Goal: Task Accomplishment & Management: Complete application form

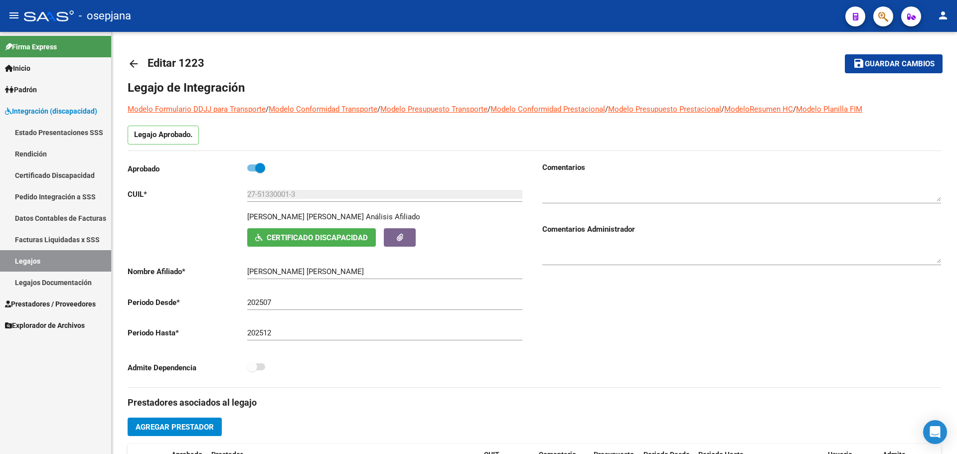
scroll to position [403, 0]
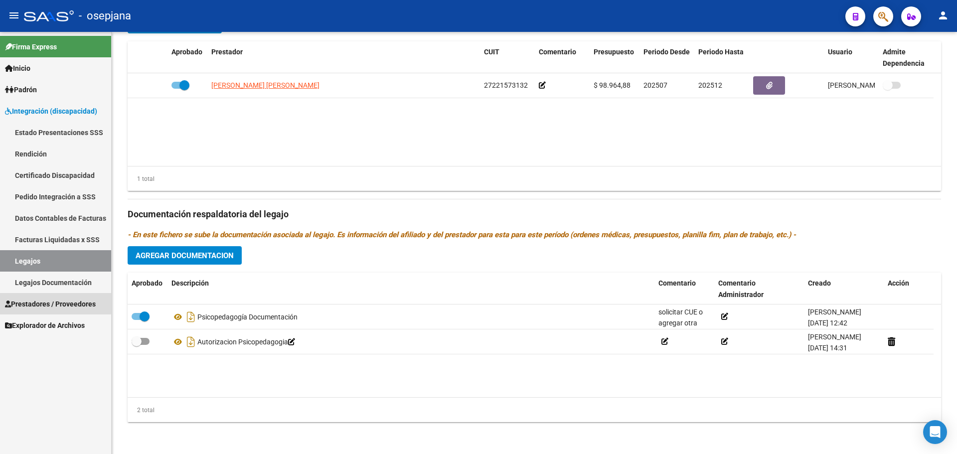
click at [44, 299] on span "Prestadores / Proveedores" at bounding box center [50, 303] width 91 height 11
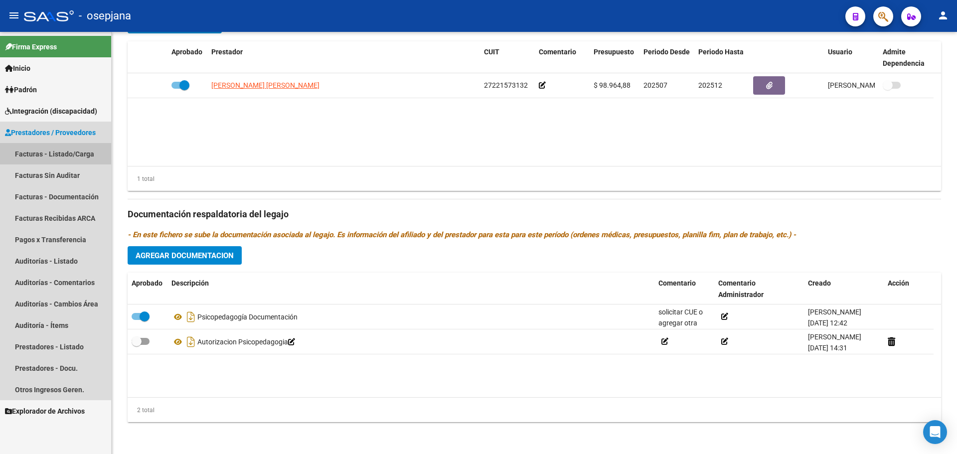
click at [47, 148] on link "Facturas - Listado/Carga" at bounding box center [55, 153] width 111 height 21
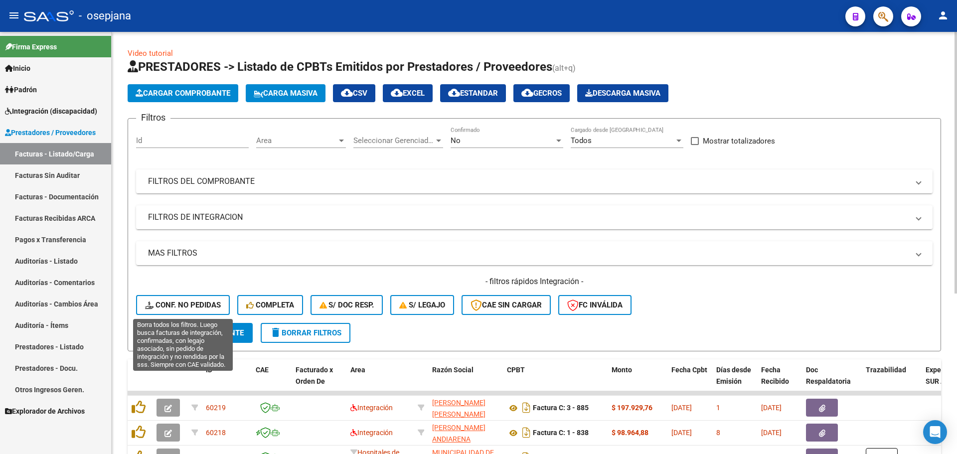
click at [190, 301] on span "Conf. no pedidas" at bounding box center [183, 304] width 76 height 9
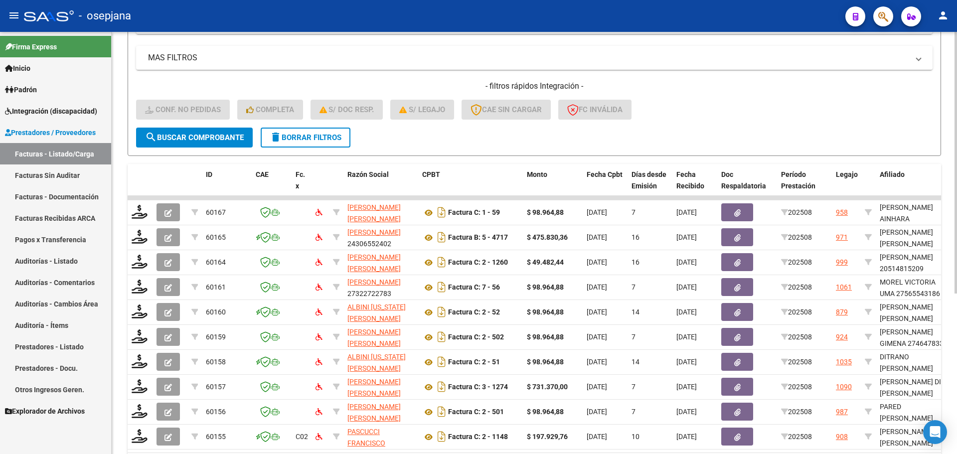
scroll to position [259, 0]
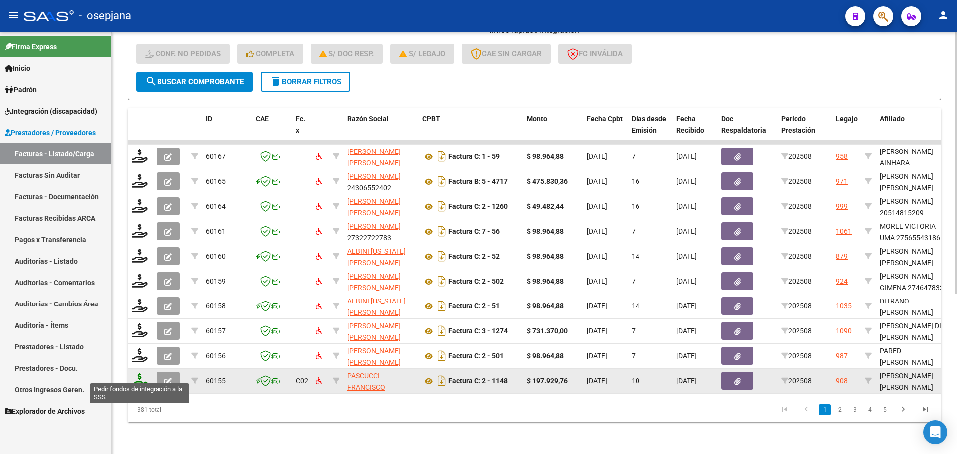
click at [142, 373] on icon at bounding box center [140, 380] width 16 height 14
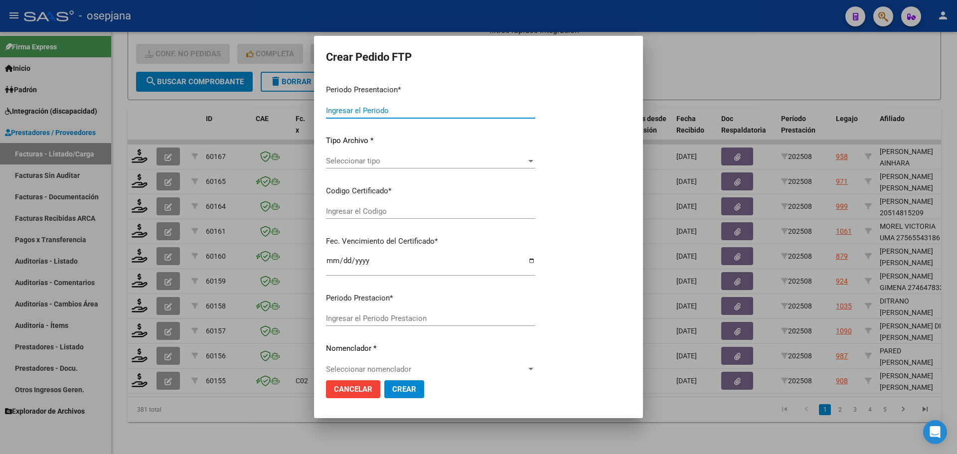
type input "202508"
type input "$ 197.929,76"
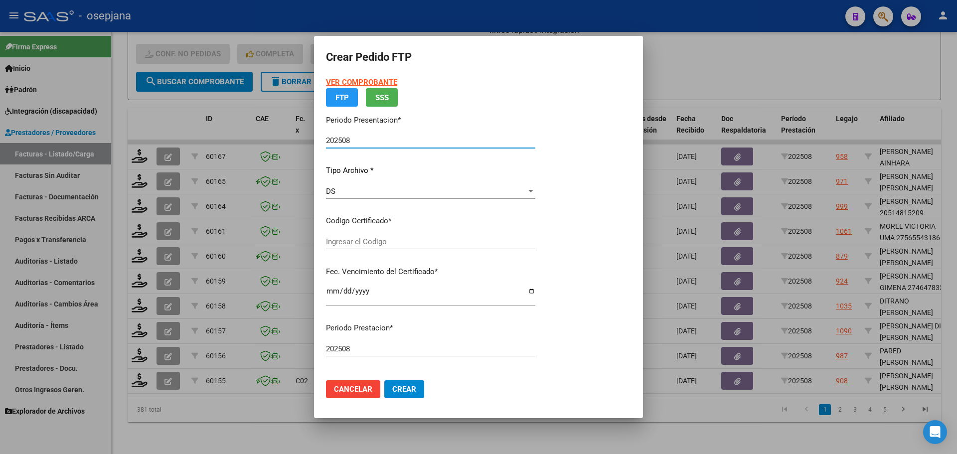
type input "SIN/NRO"
type input "[DATE]"
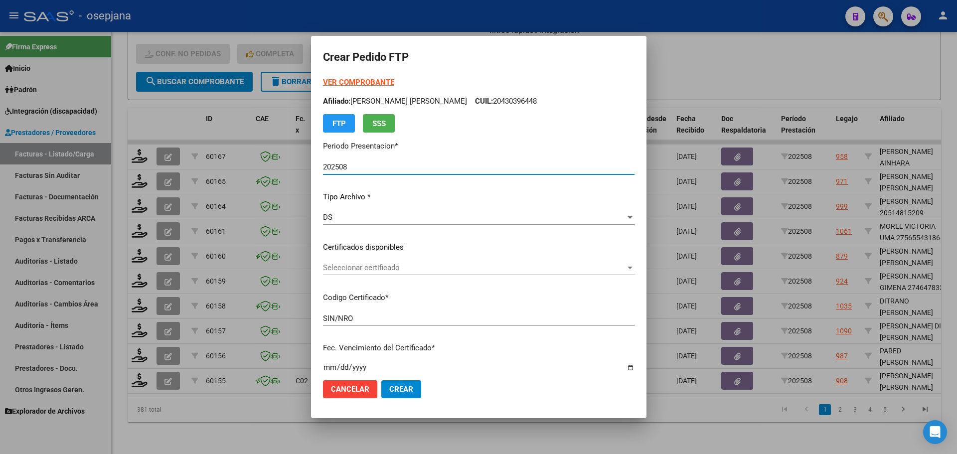
click at [402, 264] on span "Seleccionar certificado" at bounding box center [474, 267] width 302 height 9
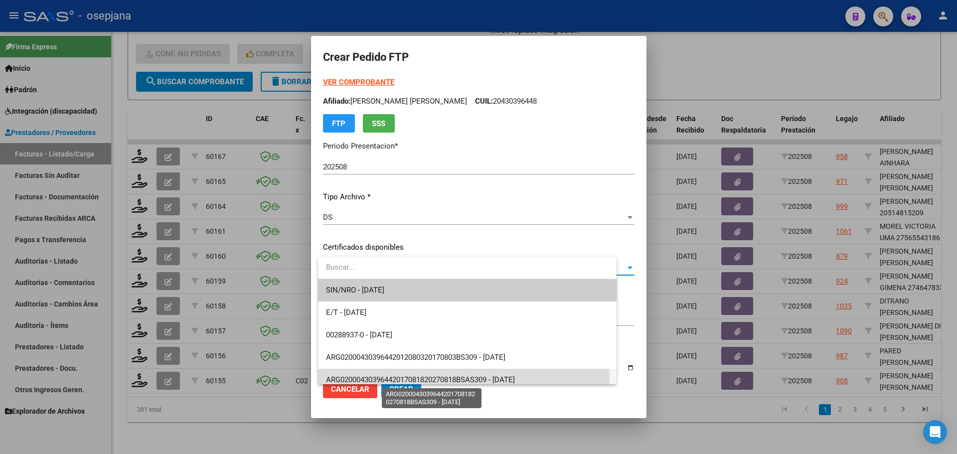
click at [424, 378] on span "ARG02000430396442017081820270818BSAS309 - [DATE]" at bounding box center [420, 379] width 189 height 9
type input "ARG02000430396442017081820270818BSAS309"
type input "[DATE]"
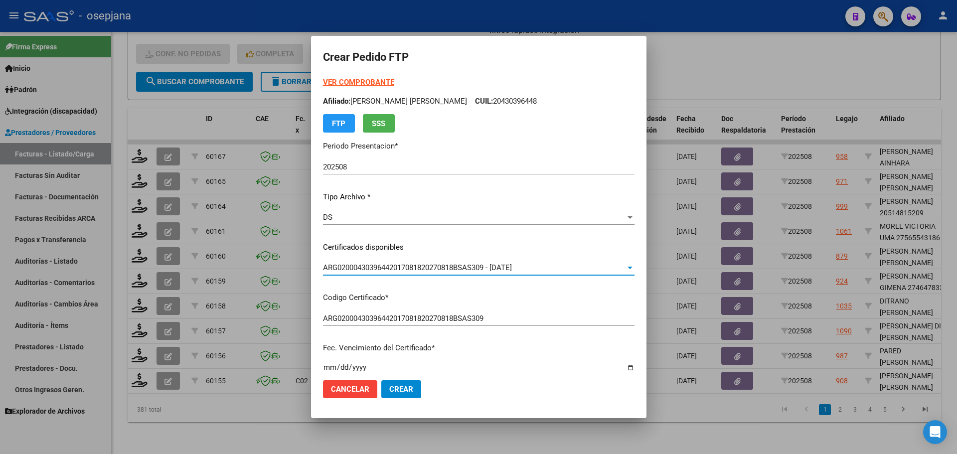
click at [364, 83] on strong "VER COMPROBANTE" at bounding box center [358, 82] width 71 height 9
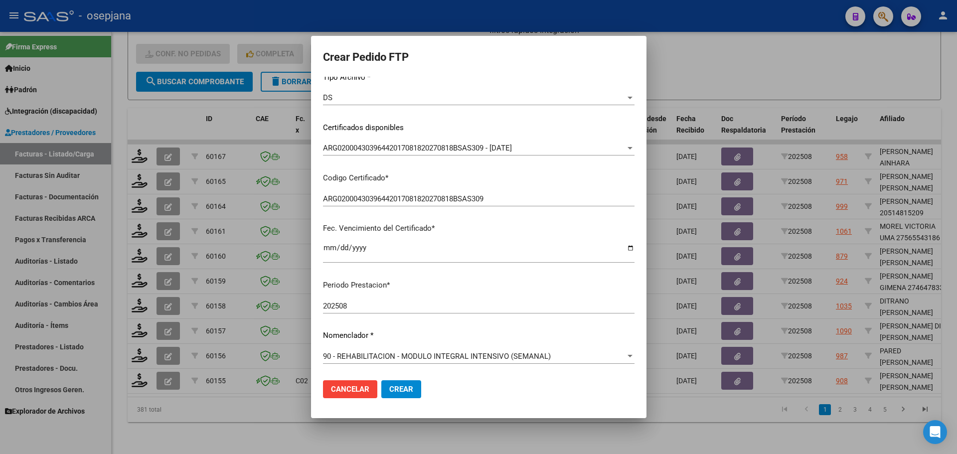
scroll to position [299, 0]
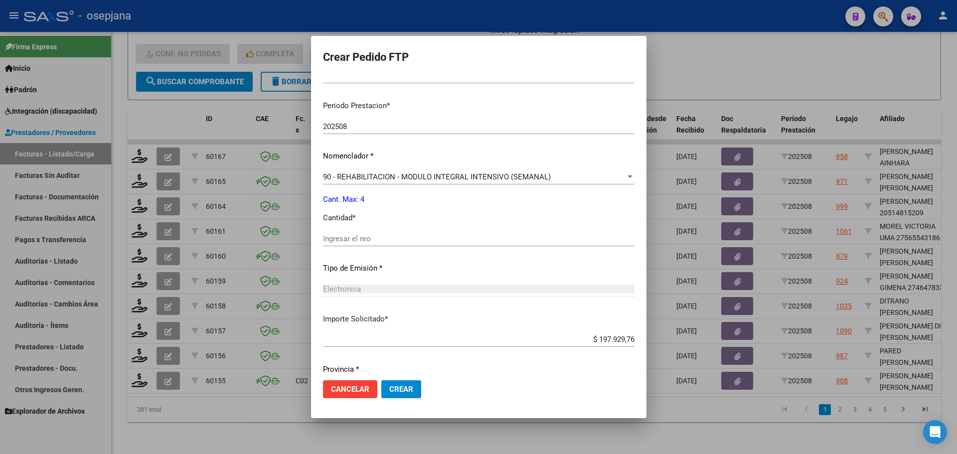
click at [376, 236] on input "Ingresar el nro" at bounding box center [478, 238] width 311 height 9
type input "4"
click at [413, 392] on span "Crear" at bounding box center [401, 389] width 24 height 9
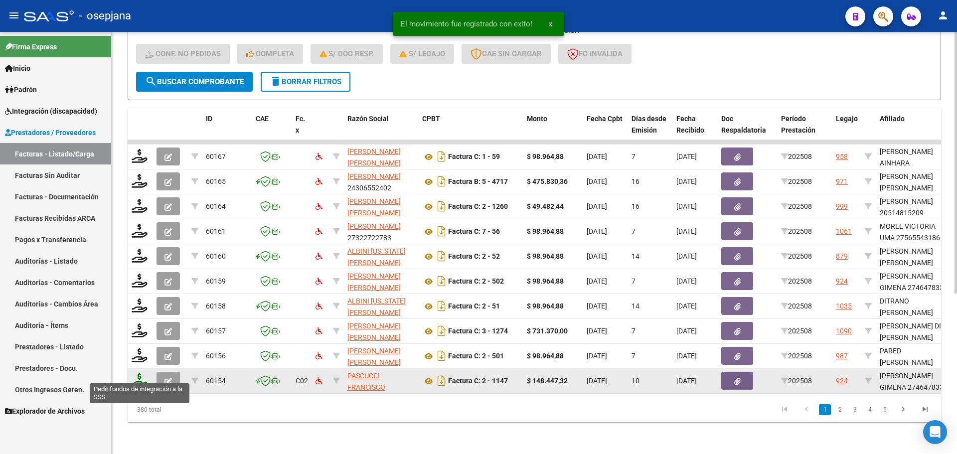
click at [140, 375] on icon at bounding box center [140, 380] width 16 height 14
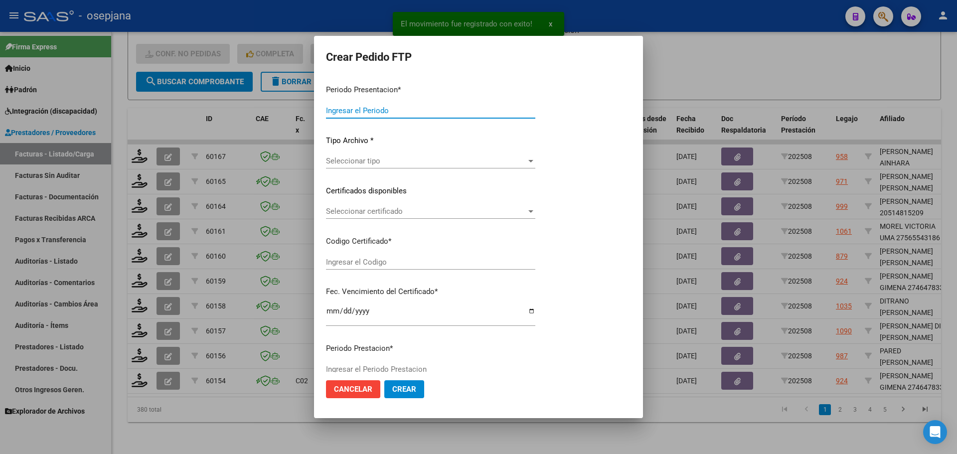
type input "202508"
type input "$ 148.447,32"
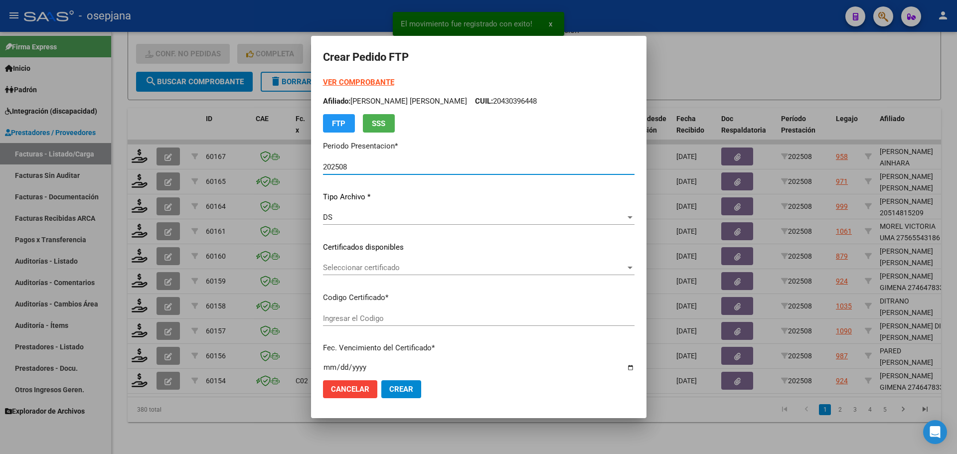
type input "ARG01000464783342024042920340429BUE10725"
type input "[DATE]"
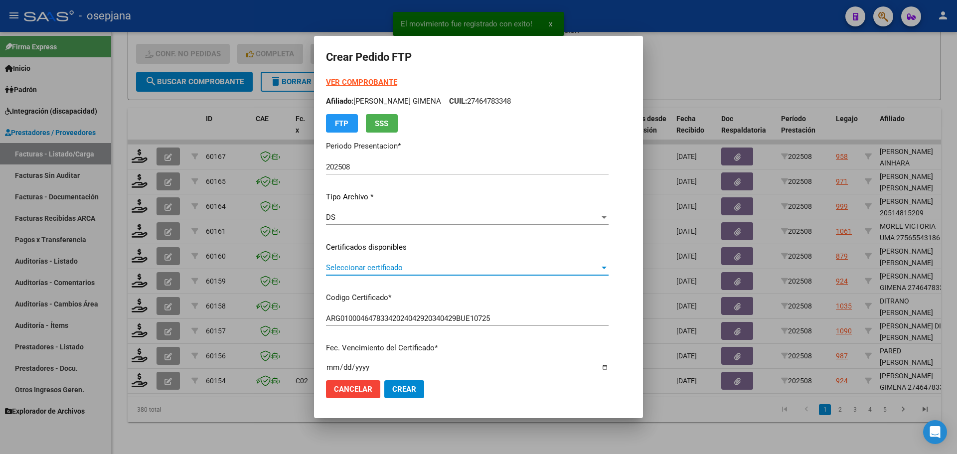
click at [402, 267] on span "Seleccionar certificado" at bounding box center [463, 267] width 274 height 9
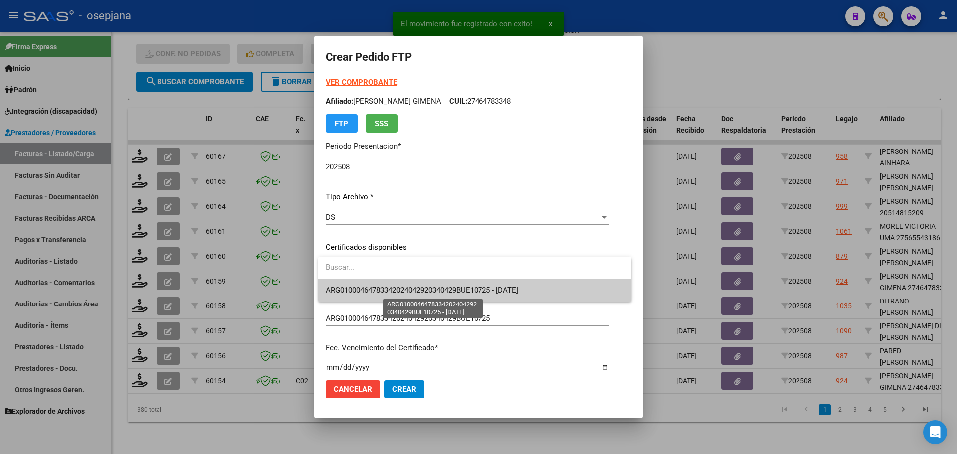
click at [408, 288] on span "ARG01000464783342024042920340429BUE10725 - [DATE]" at bounding box center [422, 290] width 192 height 9
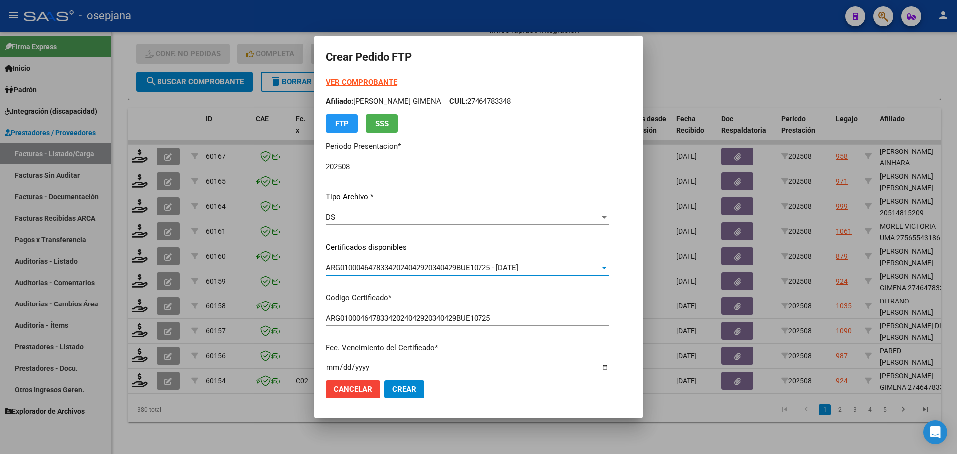
click at [383, 84] on strong "VER COMPROBANTE" at bounding box center [361, 82] width 71 height 9
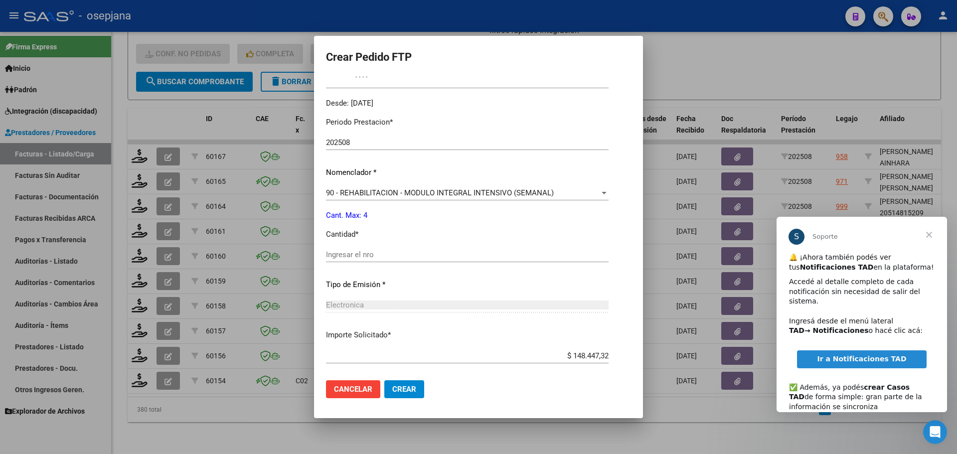
scroll to position [299, 0]
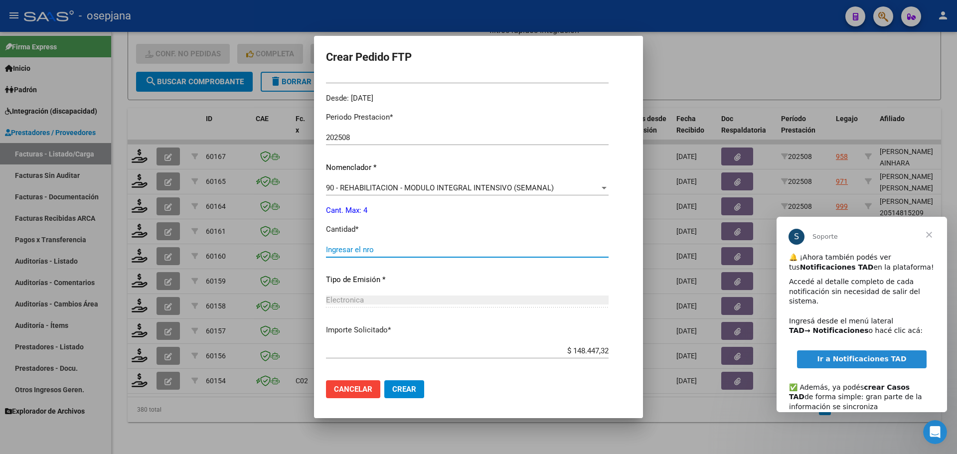
click at [360, 247] on input "Ingresar el nro" at bounding box center [467, 249] width 283 height 9
type input "4"
click at [398, 390] on span "Crear" at bounding box center [404, 389] width 24 height 9
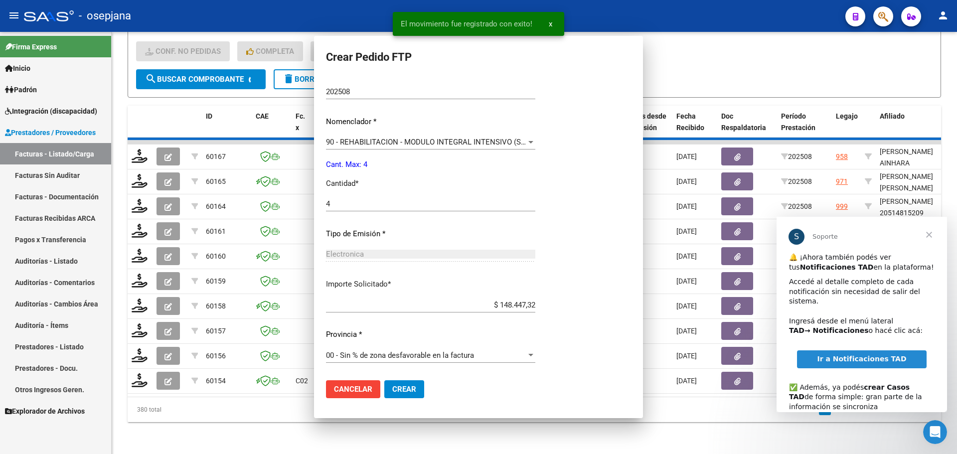
scroll to position [0, 0]
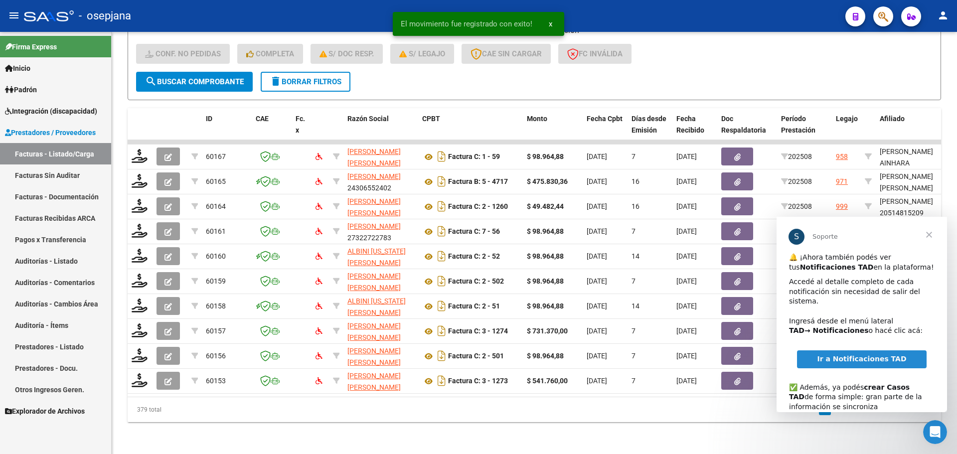
click at [928, 231] on span "Cerrar" at bounding box center [929, 235] width 36 height 36
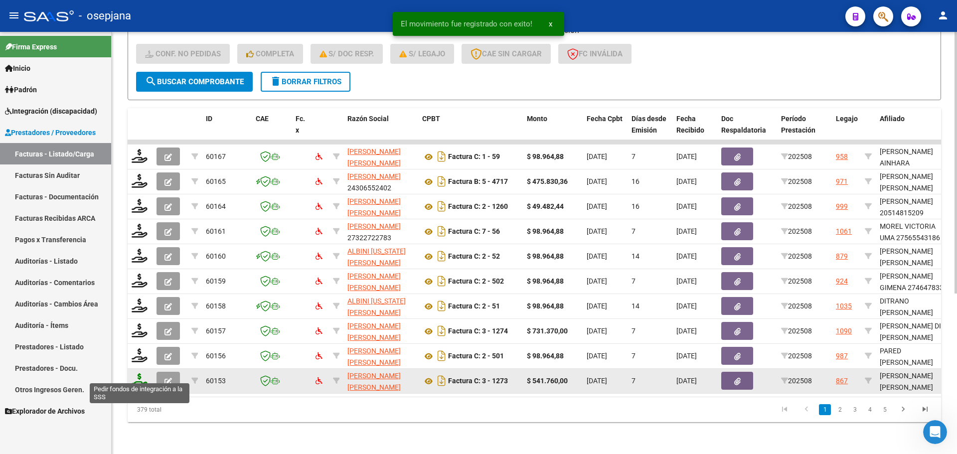
click at [140, 374] on icon at bounding box center [140, 380] width 16 height 14
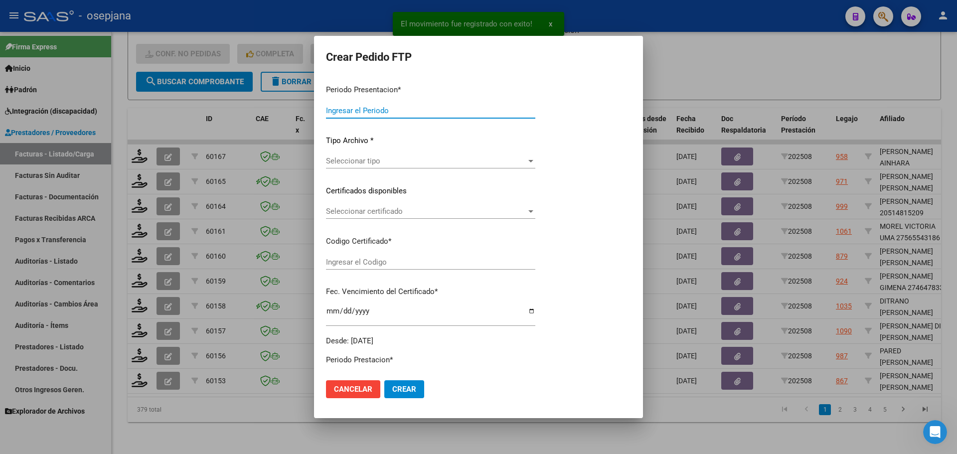
type input "202508"
type input "$ 541.760,00"
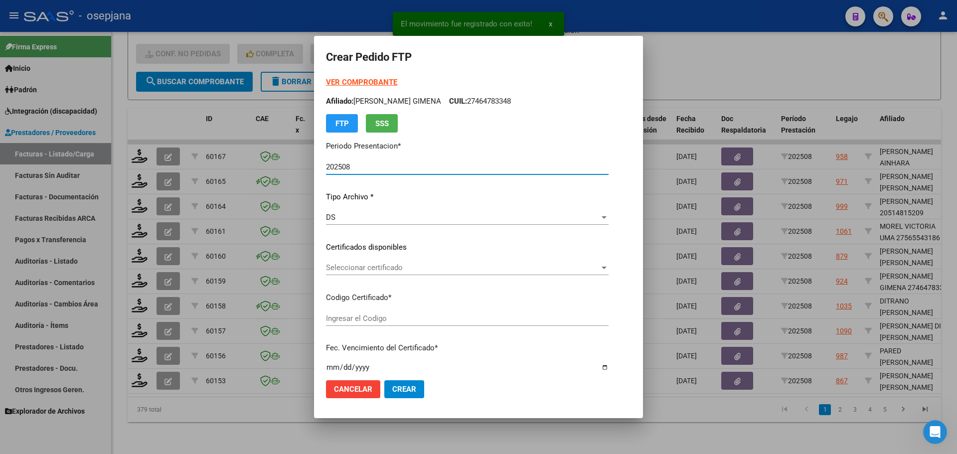
type input "ARG0200057967217-20210203-20260203BS376"
type input "[DATE]"
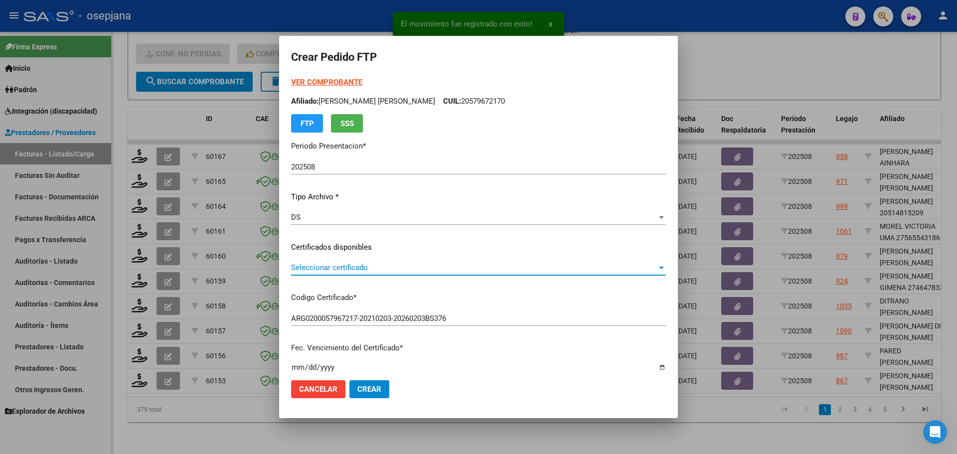
click at [430, 266] on span "Seleccionar certificado" at bounding box center [474, 267] width 366 height 9
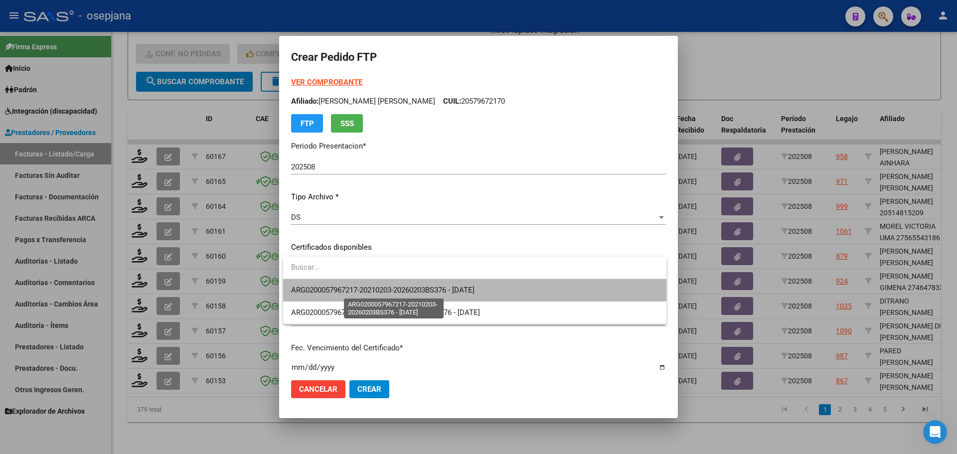
click at [431, 287] on span "ARG0200057967217-20210203-20260203BS376 - [DATE]" at bounding box center [382, 290] width 183 height 9
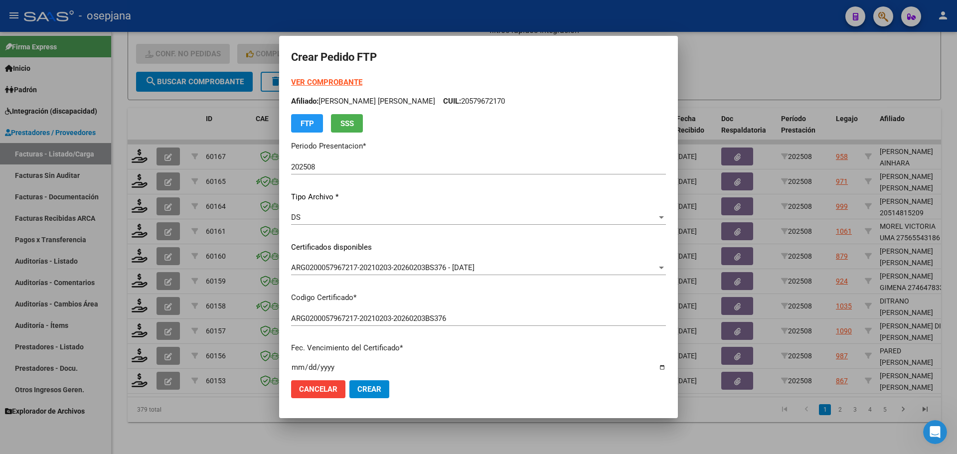
click at [343, 77] on div "VER COMPROBANTE ARCA [PERSON_NAME] Afiliado: [PERSON_NAME] [PERSON_NAME] CUIL: …" at bounding box center [478, 105] width 375 height 56
click at [343, 82] on strong "VER COMPROBANTE" at bounding box center [326, 82] width 71 height 9
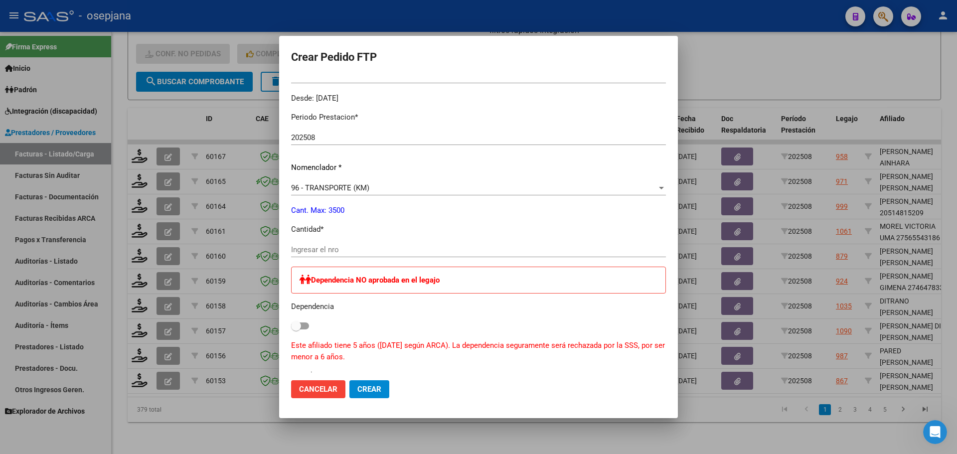
click at [347, 249] on input "Ingresar el nro" at bounding box center [478, 249] width 375 height 9
type input "1000"
click at [375, 389] on span "Crear" at bounding box center [369, 389] width 24 height 9
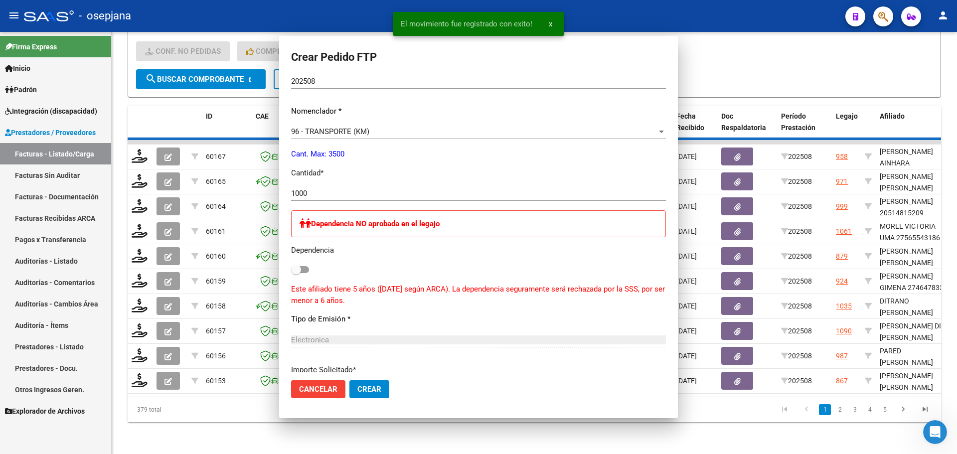
scroll to position [0, 0]
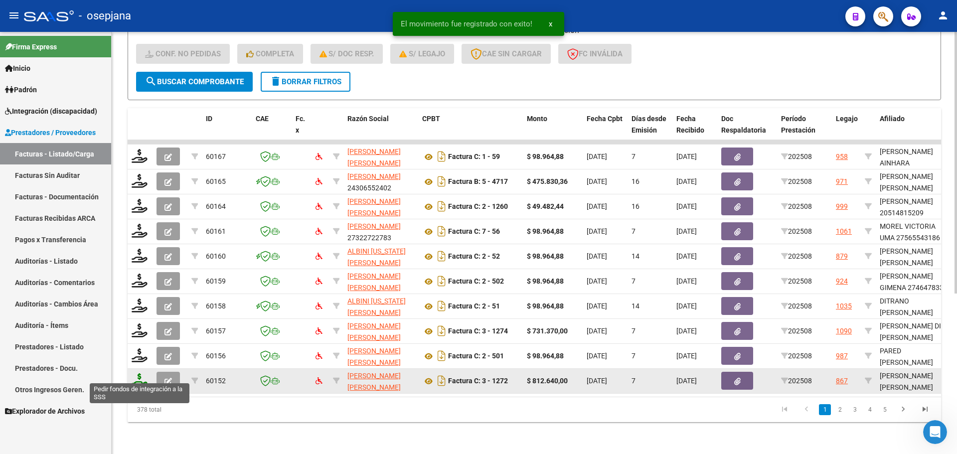
click at [138, 373] on icon at bounding box center [140, 380] width 16 height 14
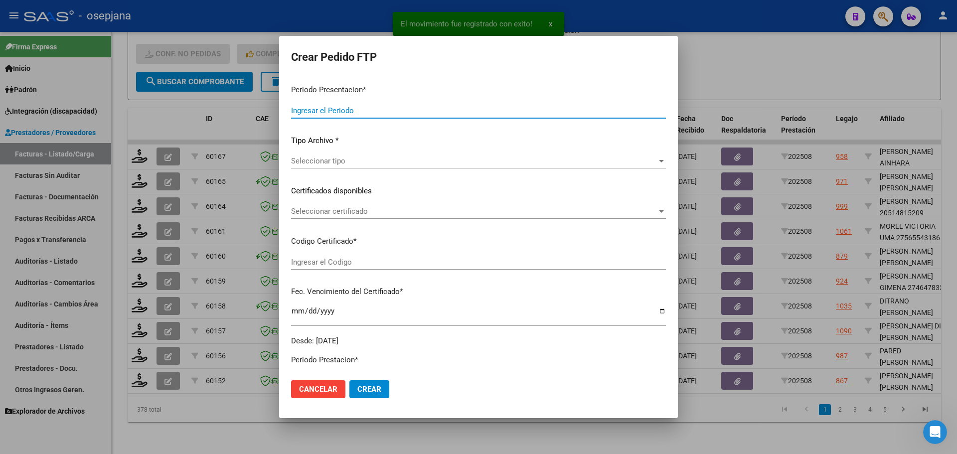
type input "202508"
type input "$ 812.640,00"
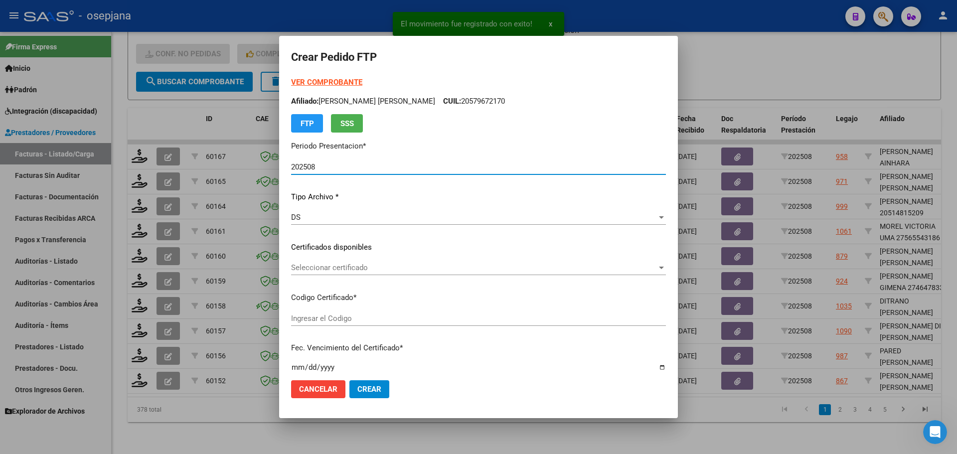
type input "ARG0200057967217-20210203-20260203BS376"
type input "[DATE]"
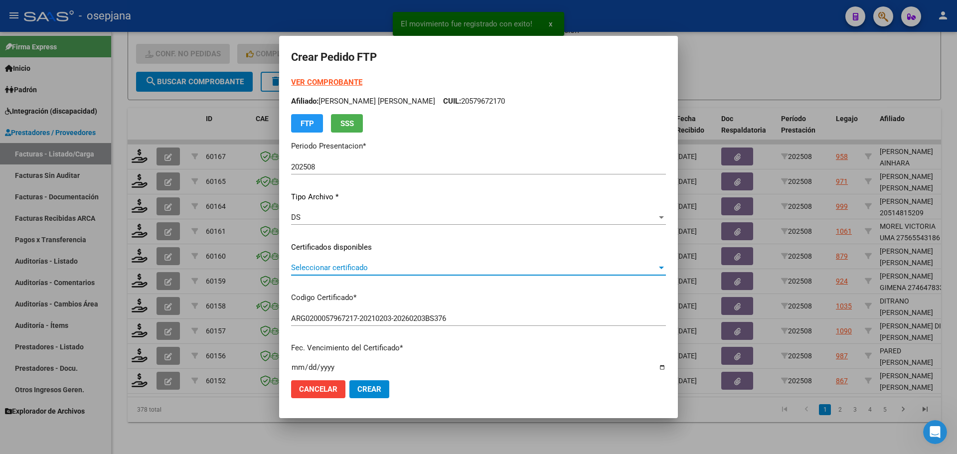
click at [354, 265] on span "Seleccionar certificado" at bounding box center [474, 267] width 366 height 9
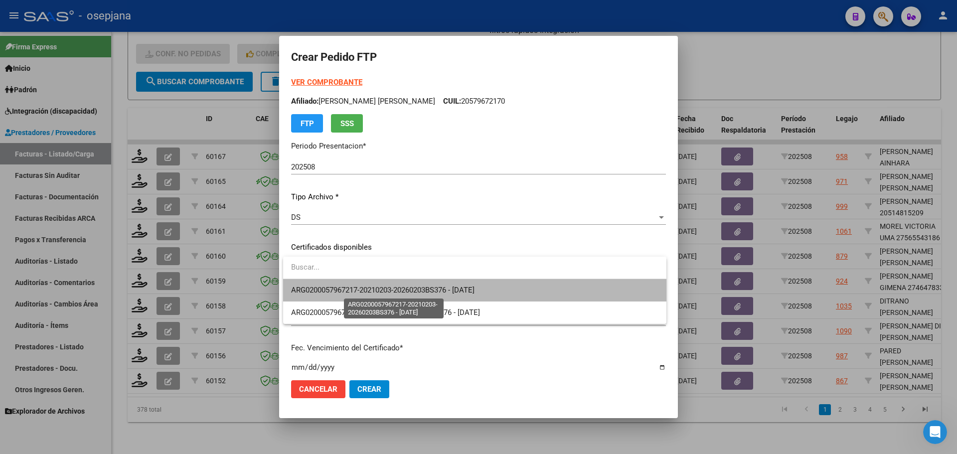
click at [361, 287] on span "ARG0200057967217-20210203-20260203BS376 - [DATE]" at bounding box center [382, 290] width 183 height 9
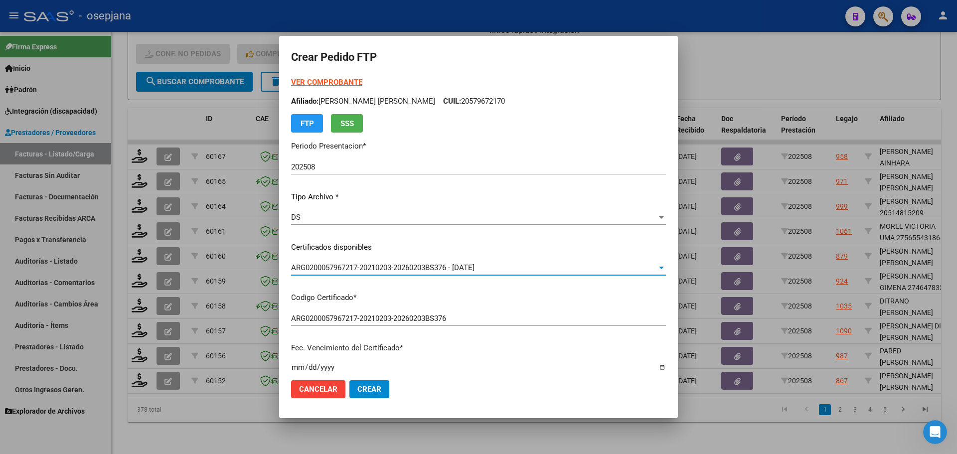
click at [344, 81] on strong "VER COMPROBANTE" at bounding box center [326, 82] width 71 height 9
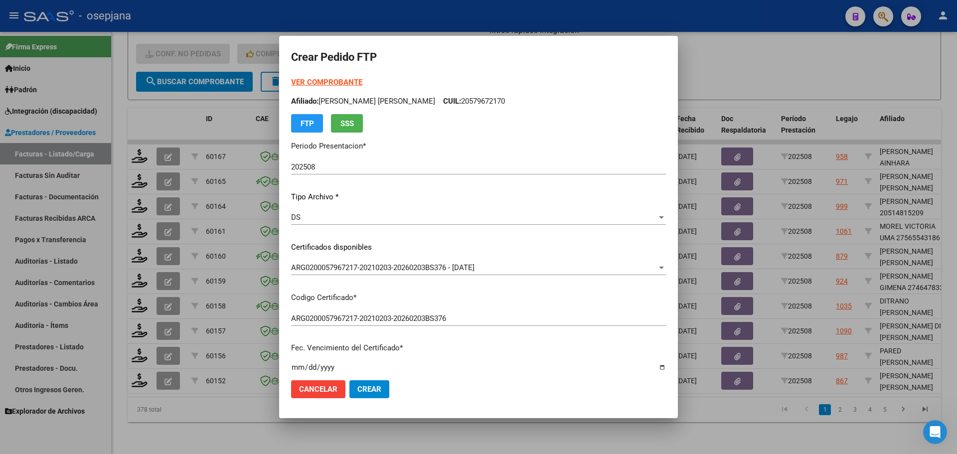
scroll to position [199, 0]
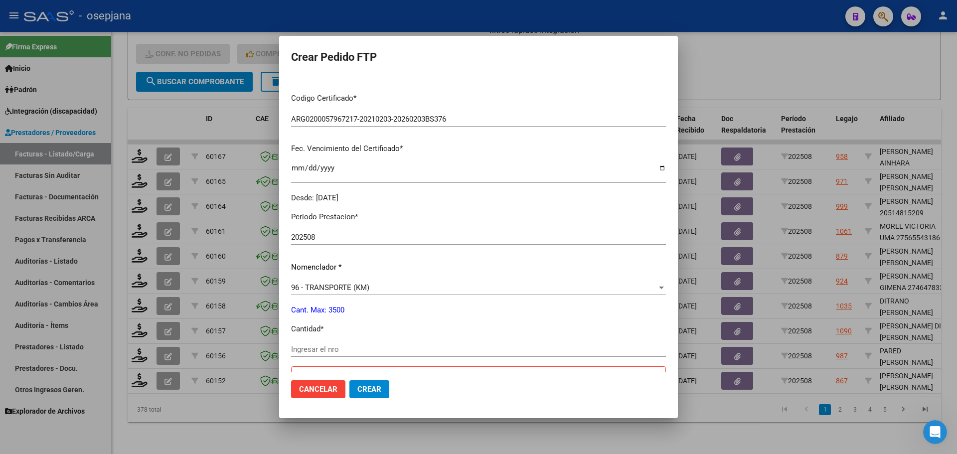
click at [306, 344] on div "Ingresar el nro" at bounding box center [478, 349] width 375 height 15
type input "1500"
click at [365, 387] on span "Crear" at bounding box center [369, 389] width 24 height 9
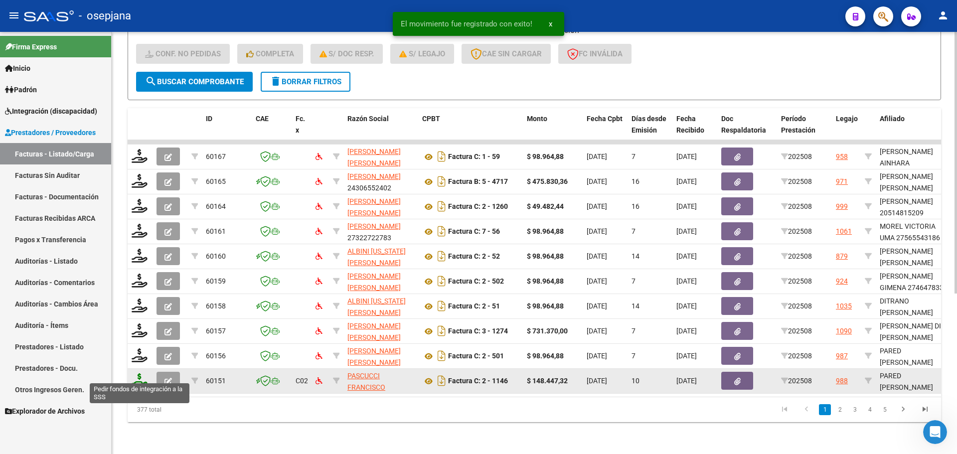
click at [133, 375] on icon at bounding box center [140, 380] width 16 height 14
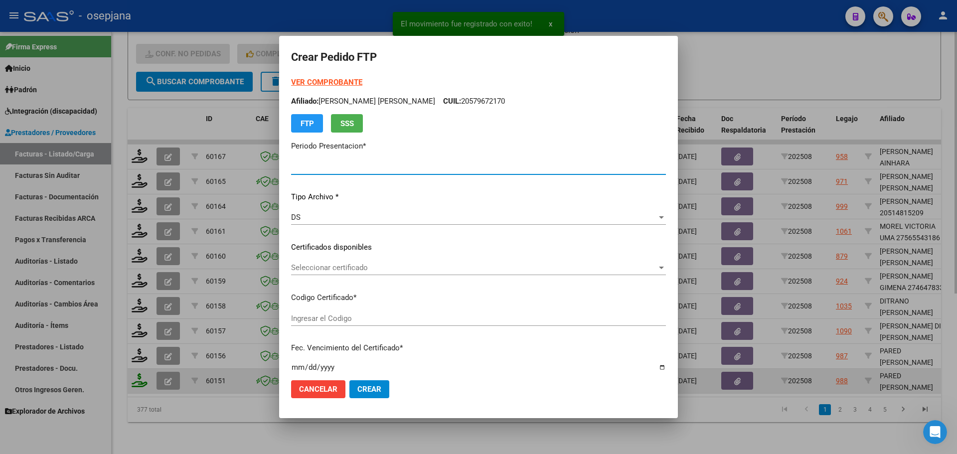
type input "202508"
type input "$ 148.447,32"
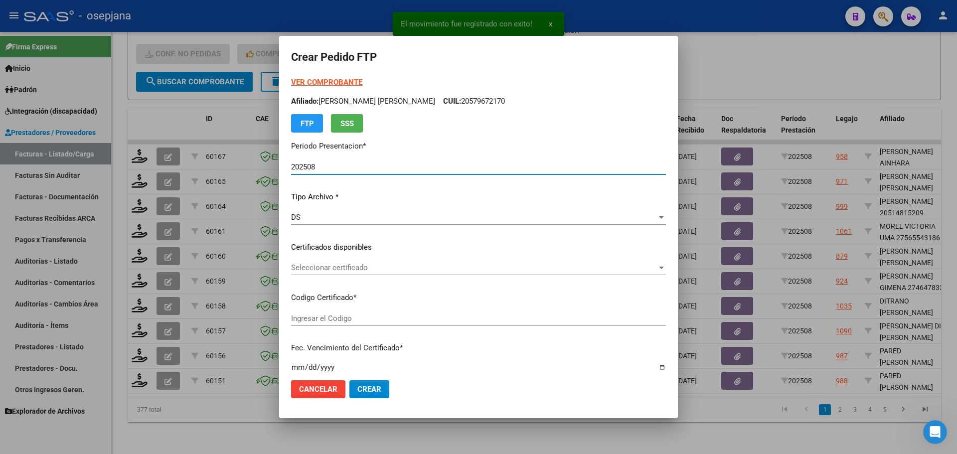
type input "ARG02000552700112022081020270810ANDIS105"
type input "[DATE]"
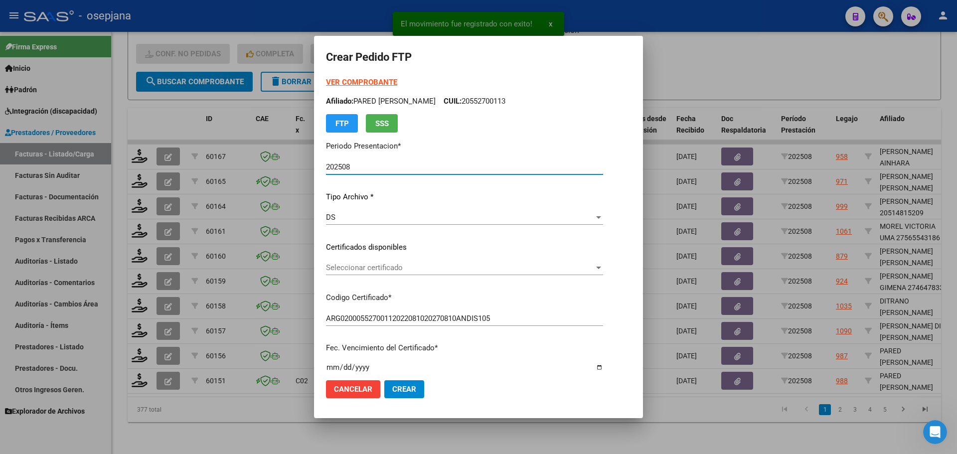
click at [378, 267] on span "Seleccionar certificado" at bounding box center [460, 267] width 268 height 9
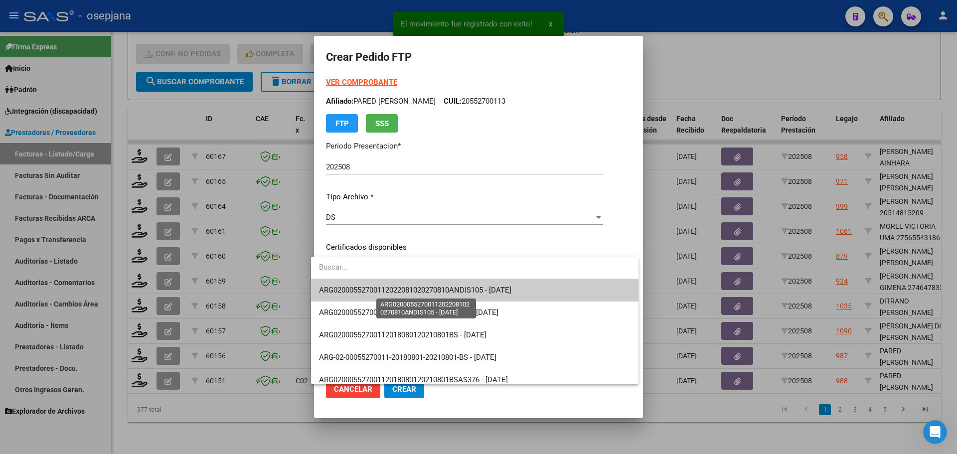
click at [394, 287] on span "ARG02000552700112022081020270810ANDIS105 - [DATE]" at bounding box center [415, 290] width 192 height 9
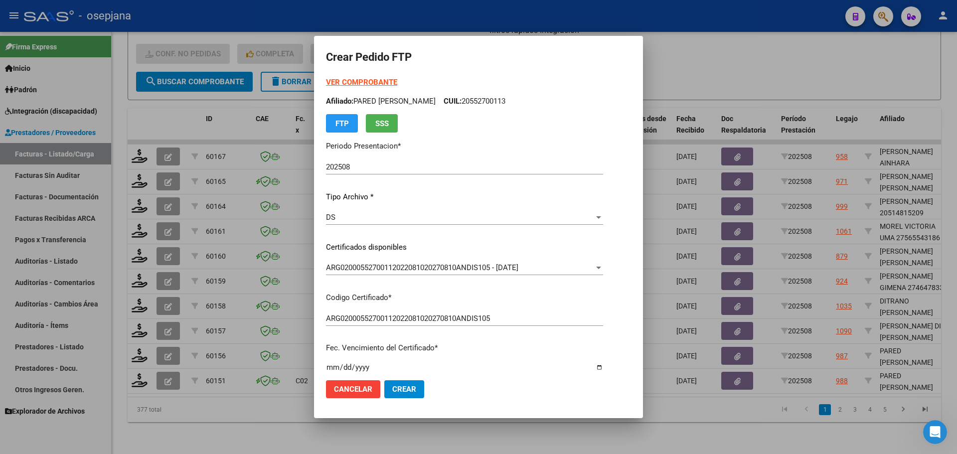
click at [359, 78] on strong "VER COMPROBANTE" at bounding box center [361, 82] width 71 height 9
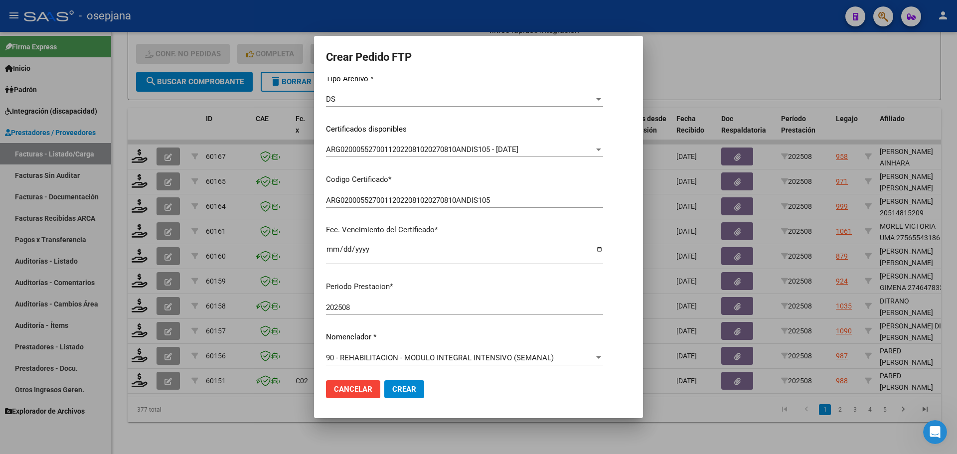
scroll to position [299, 0]
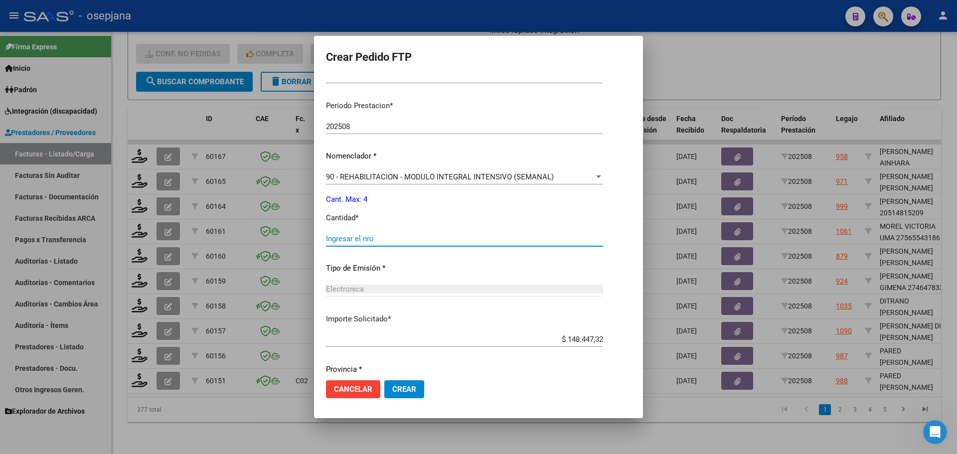
click at [352, 237] on input "Ingresar el nro" at bounding box center [464, 238] width 277 height 9
type input "4"
click at [386, 383] on button "Crear" at bounding box center [404, 389] width 40 height 18
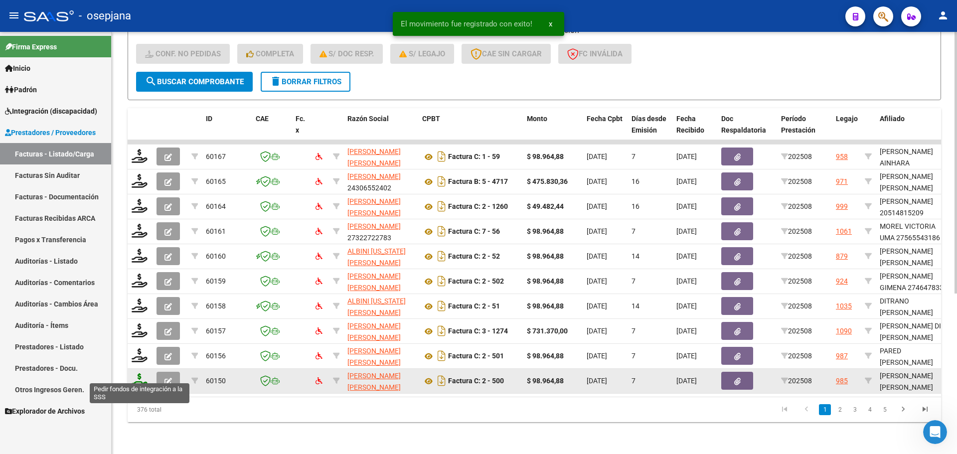
click at [138, 373] on icon at bounding box center [140, 380] width 16 height 14
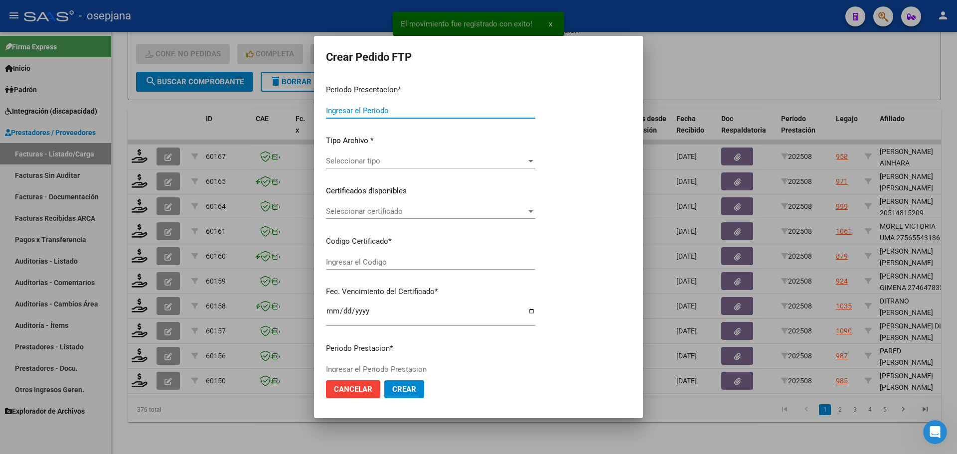
type input "202508"
type input "$ 98.964,88"
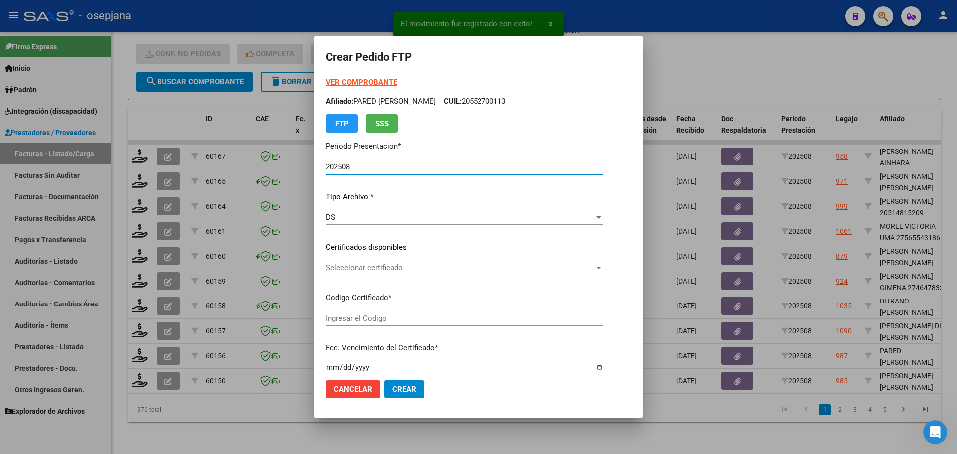
type input "ARG02000567331072022061320270613BSAS376"
type input "[DATE]"
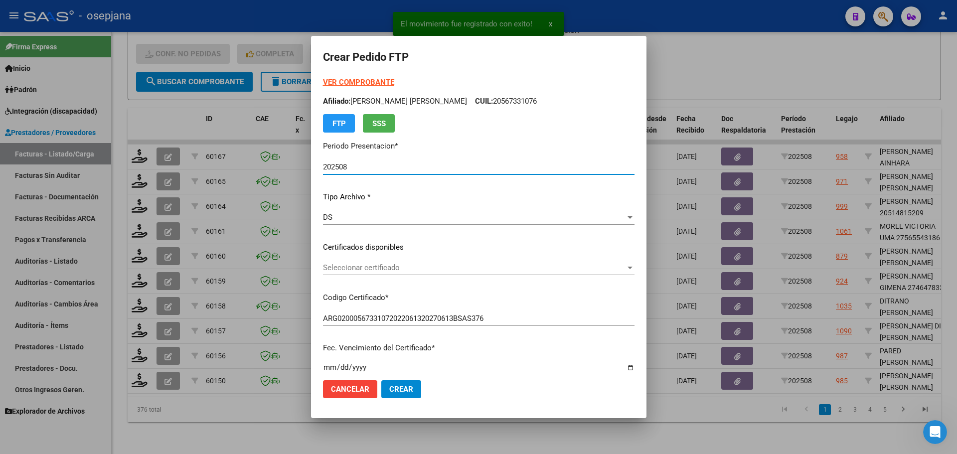
click at [367, 272] on span "Seleccionar certificado" at bounding box center [474, 267] width 302 height 9
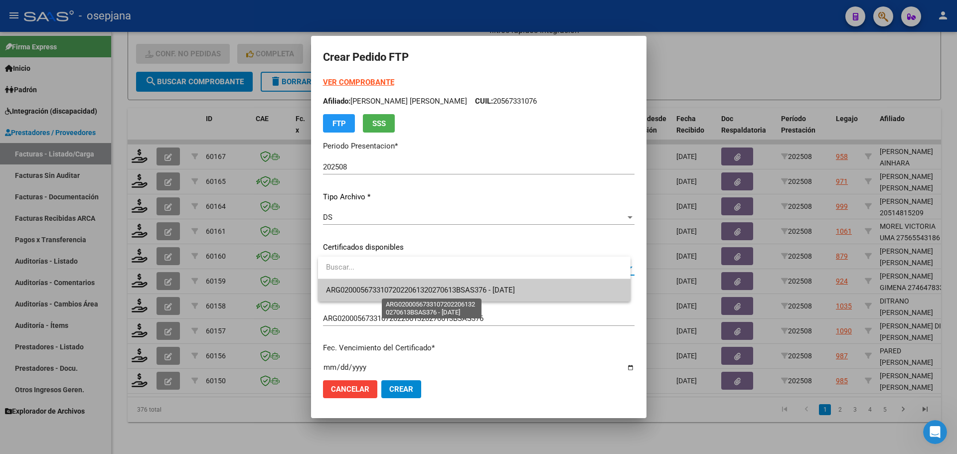
click at [371, 287] on span "ARG02000567331072022061320270613BSAS376 - [DATE]" at bounding box center [420, 290] width 189 height 9
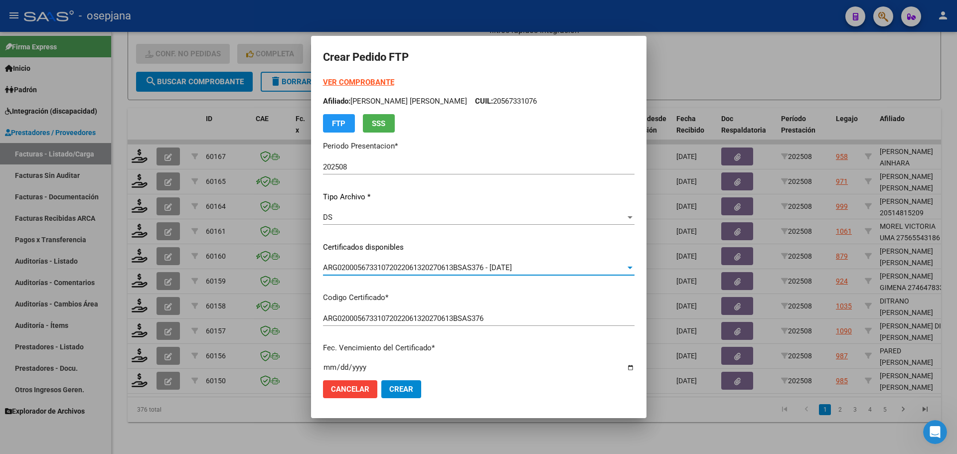
click at [367, 81] on strong "VER COMPROBANTE" at bounding box center [358, 82] width 71 height 9
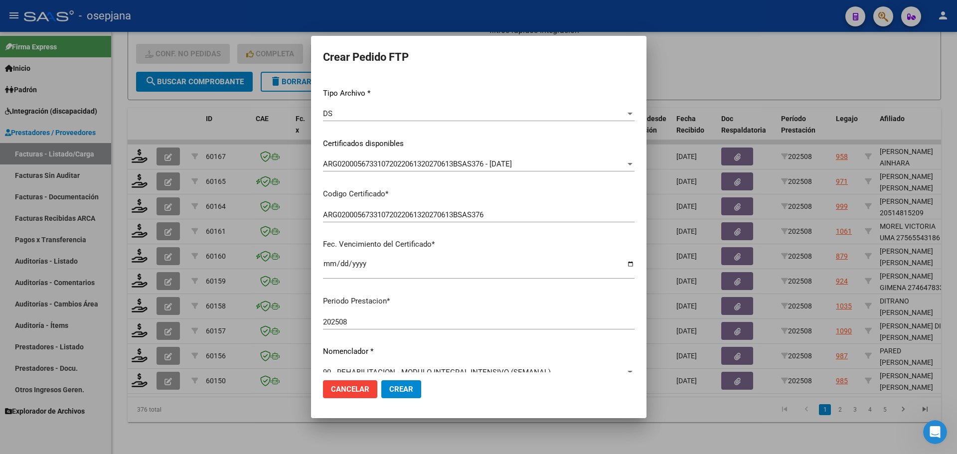
scroll to position [249, 0]
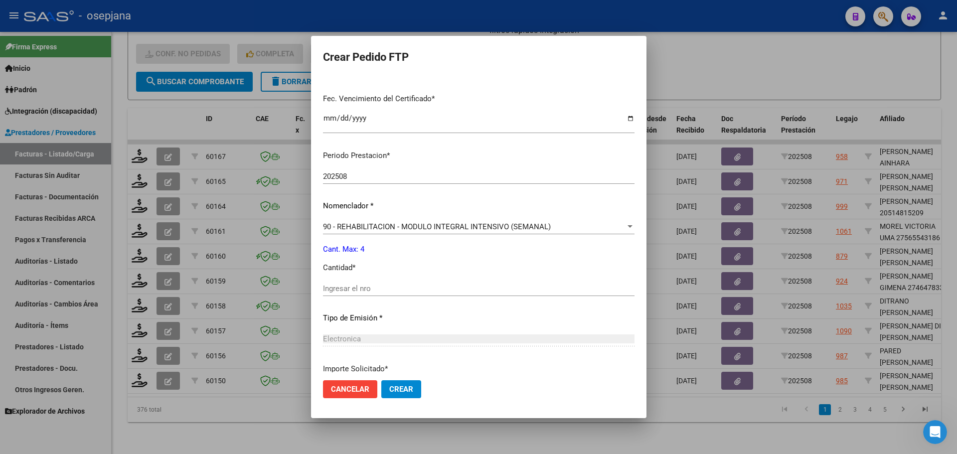
click at [363, 290] on input "Ingresar el nro" at bounding box center [478, 288] width 311 height 9
type input "4"
click at [404, 394] on button "Crear" at bounding box center [401, 389] width 40 height 18
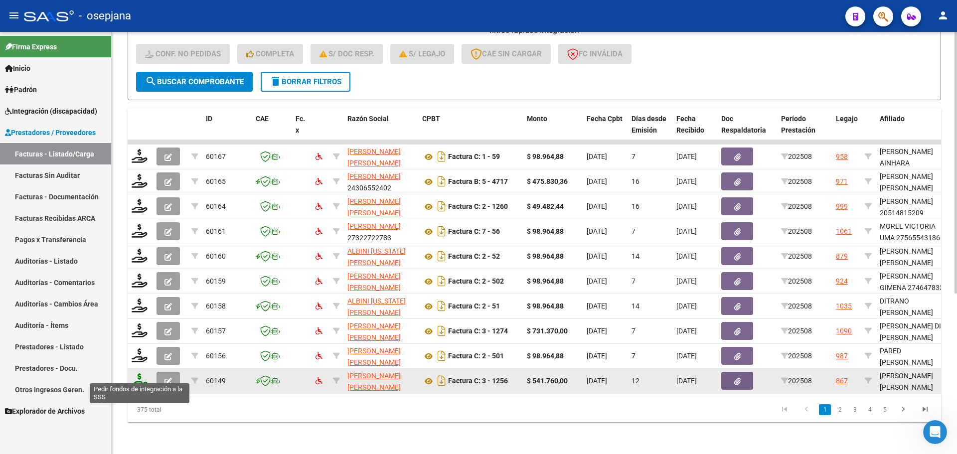
click at [145, 373] on icon at bounding box center [140, 380] width 16 height 14
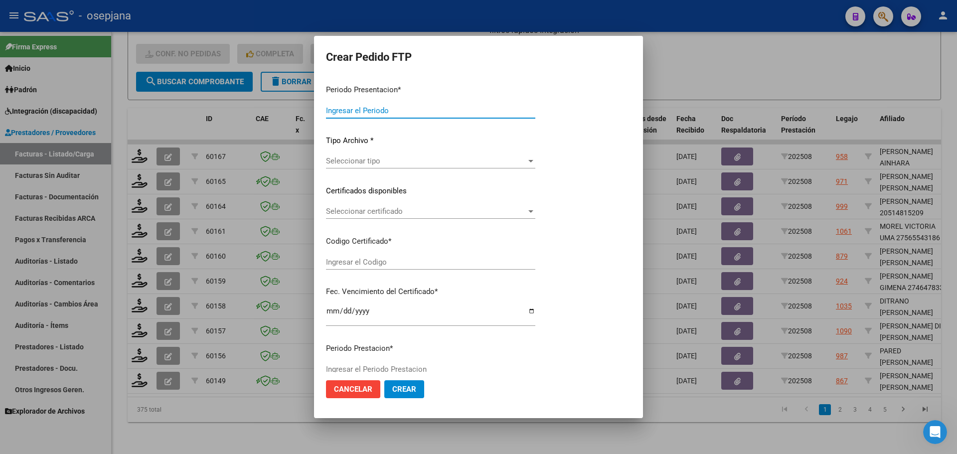
type input "202508"
type input "$ 541.760,00"
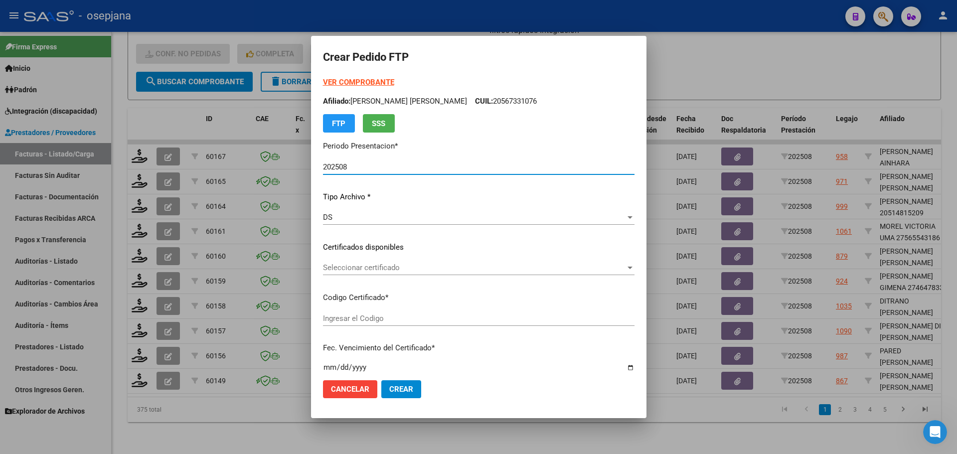
type input "ARG0200057967217-20210203-20260203BS376"
type input "[DATE]"
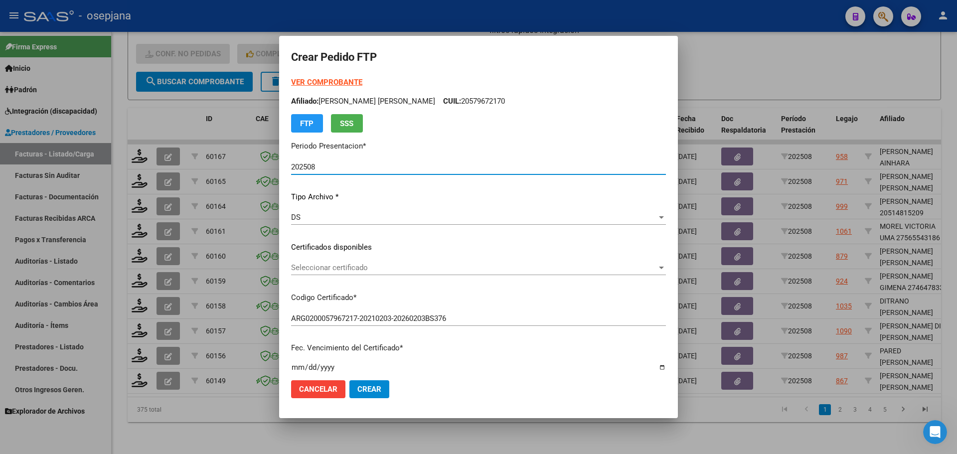
click at [349, 264] on span "Seleccionar certificado" at bounding box center [474, 267] width 366 height 9
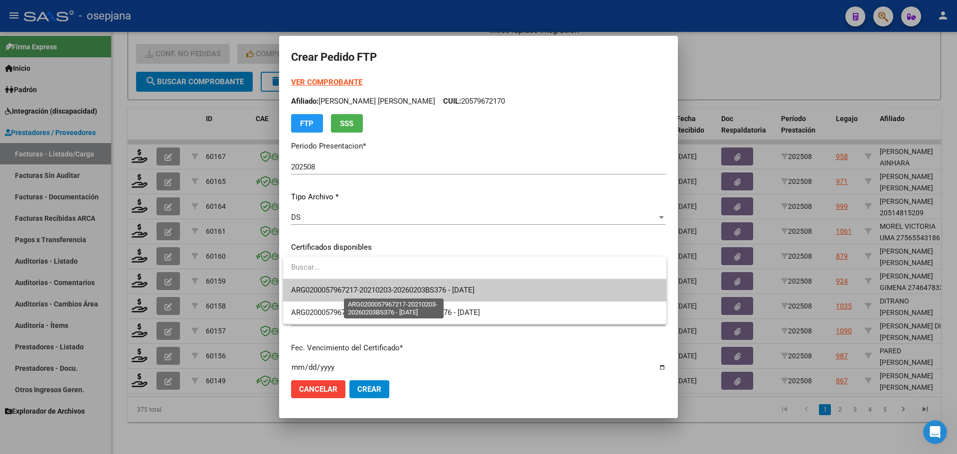
click at [357, 287] on span "ARG0200057967217-20210203-20260203BS376 - [DATE]" at bounding box center [382, 290] width 183 height 9
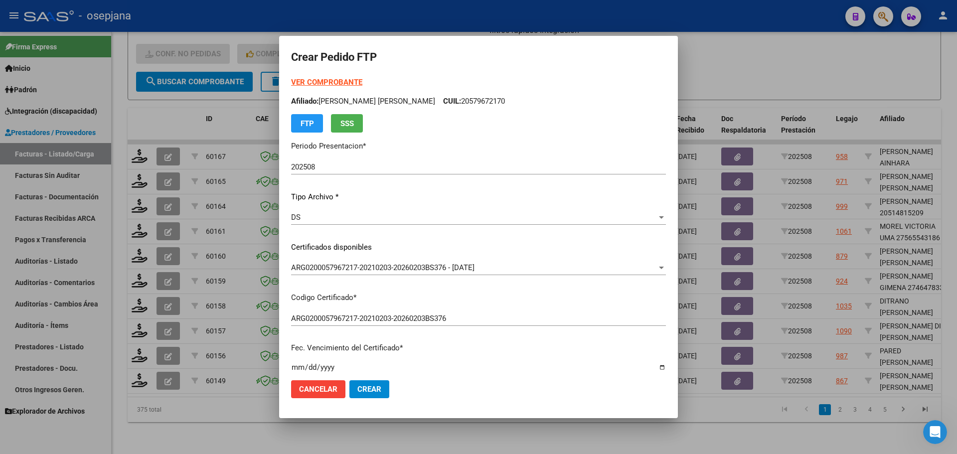
click at [337, 82] on strong "VER COMPROBANTE" at bounding box center [326, 82] width 71 height 9
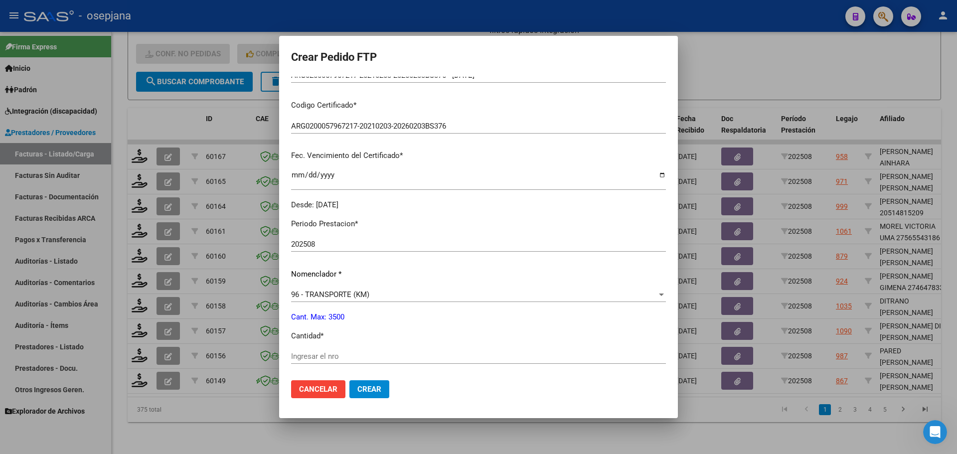
scroll to position [199, 0]
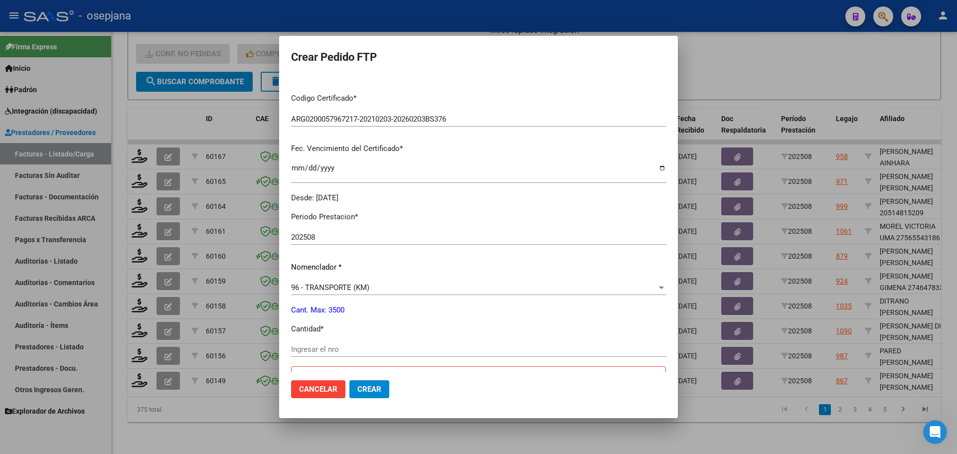
click at [335, 351] on input "Ingresar el nro" at bounding box center [478, 349] width 375 height 9
type input "1000"
click at [375, 388] on span "Crear" at bounding box center [369, 389] width 24 height 9
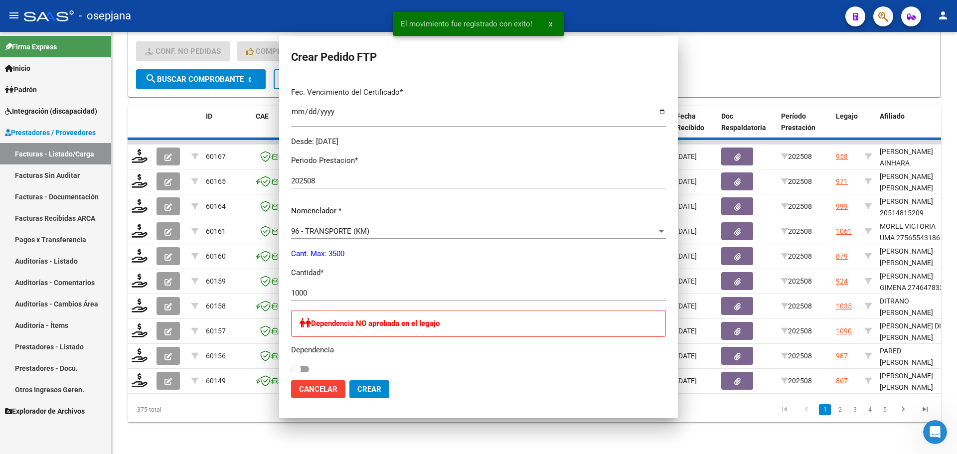
scroll to position [0, 0]
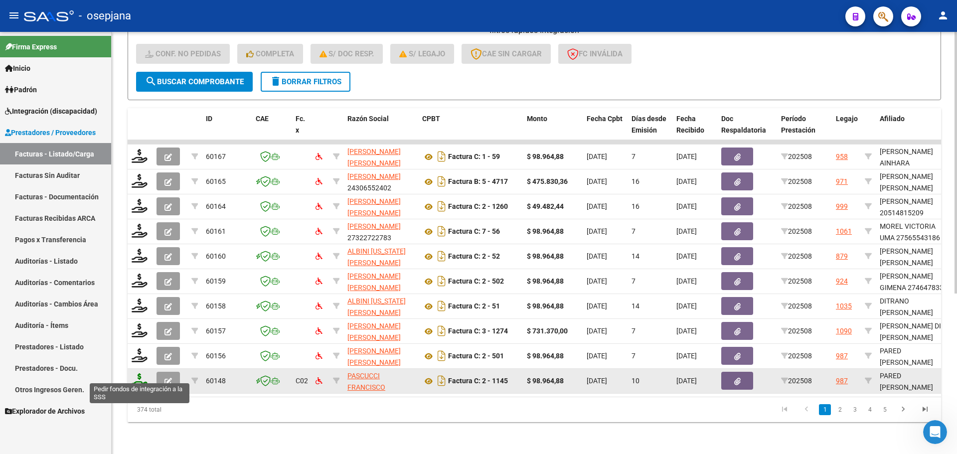
click at [142, 373] on icon at bounding box center [140, 380] width 16 height 14
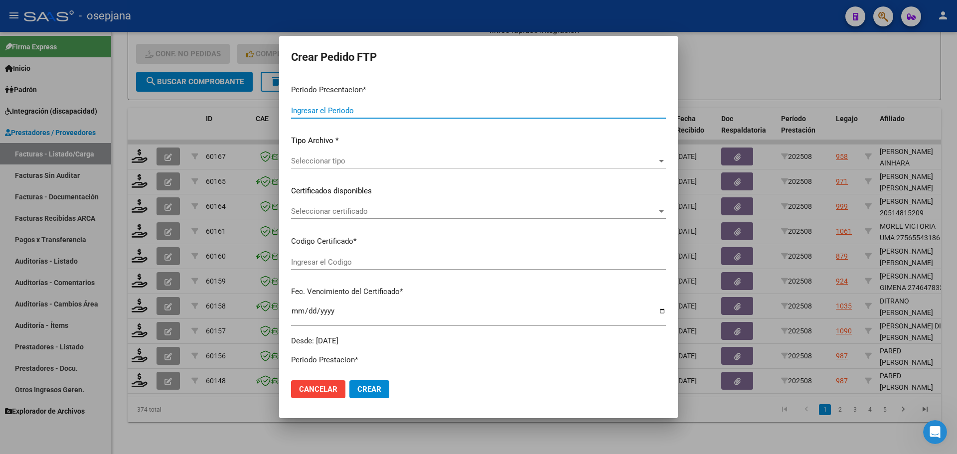
type input "202508"
type input "$ 98.964,88"
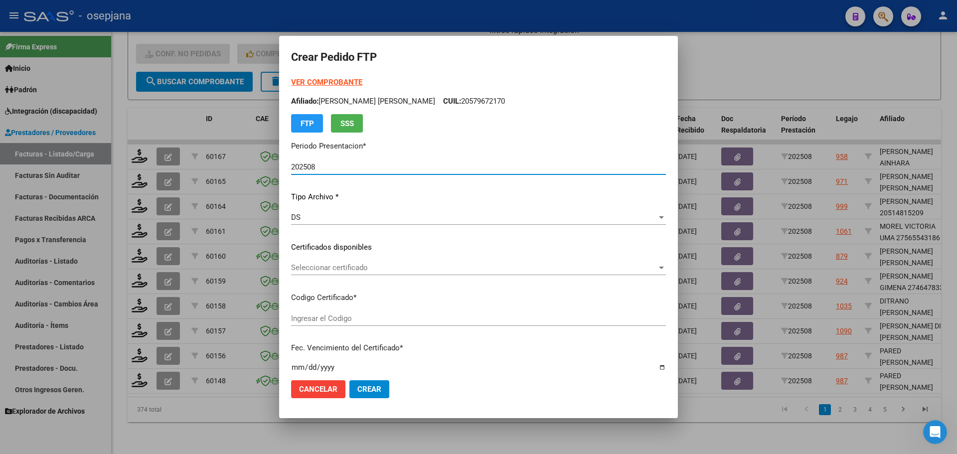
type input "ARG02000583497672022092220250922ANDIS105"
type input "[DATE]"
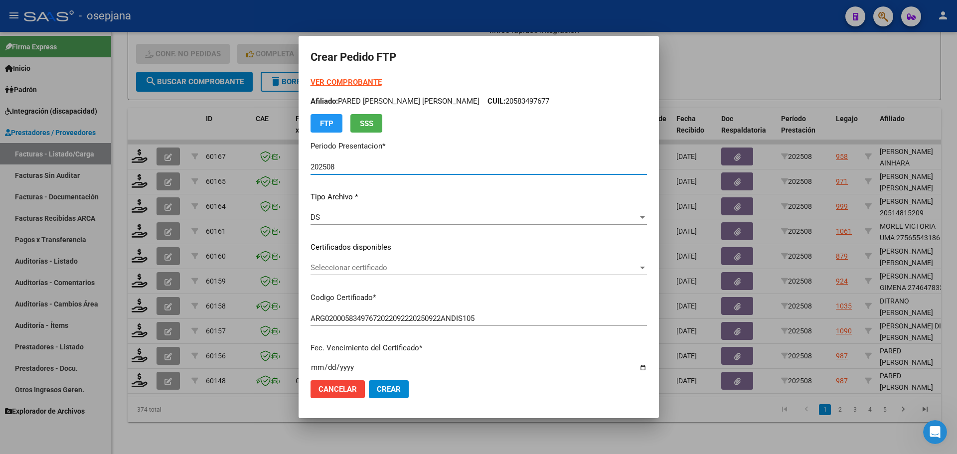
click at [394, 264] on span "Seleccionar certificado" at bounding box center [473, 267] width 327 height 9
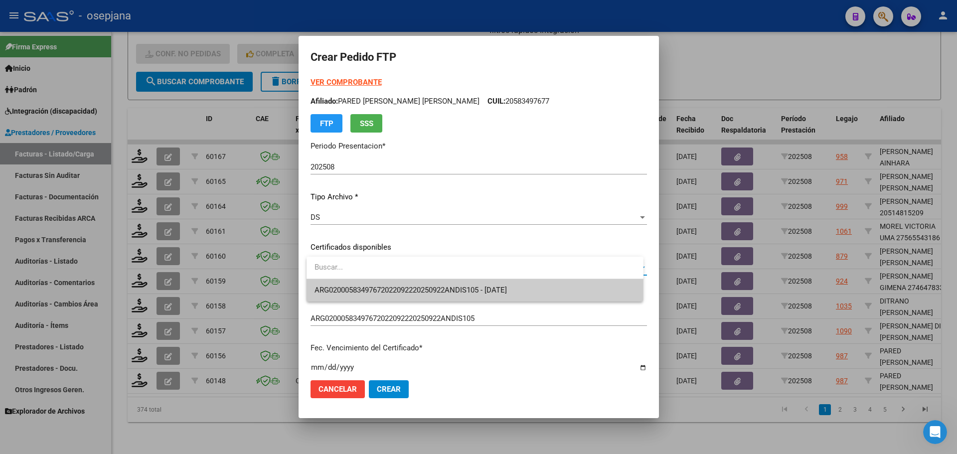
click at [398, 283] on span "ARG02000583497672022092220250922ANDIS105 - [DATE]" at bounding box center [474, 290] width 321 height 22
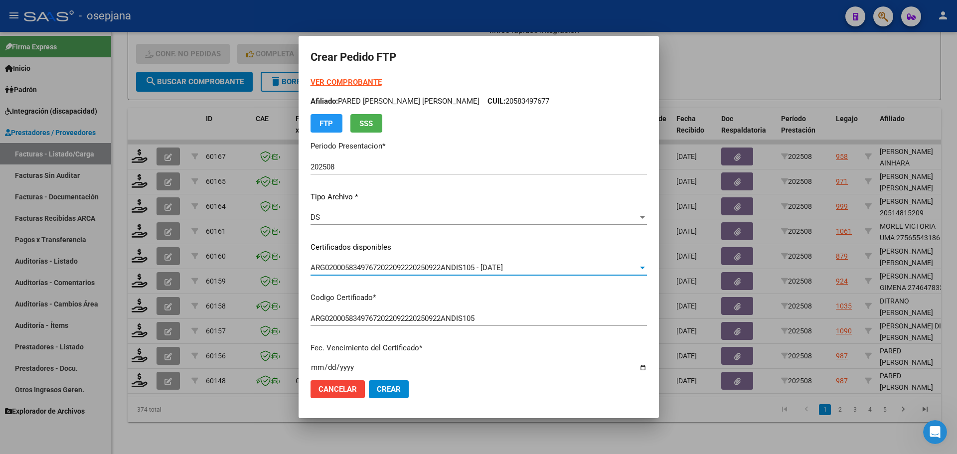
click at [367, 77] on div "VER COMPROBANTE ARCA [PERSON_NAME] Afiliado: PARED [PERSON_NAME] [PERSON_NAME] …" at bounding box center [478, 105] width 336 height 56
click at [368, 82] on strong "VER COMPROBANTE" at bounding box center [345, 82] width 71 height 9
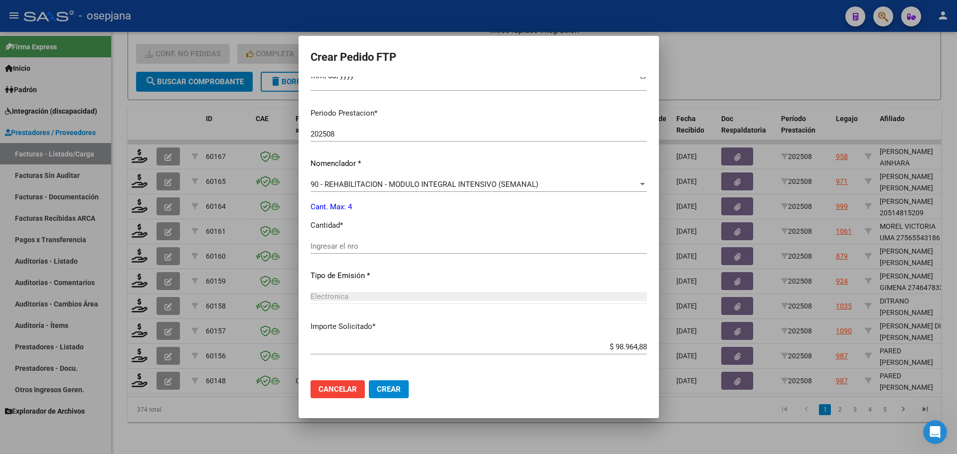
scroll to position [299, 0]
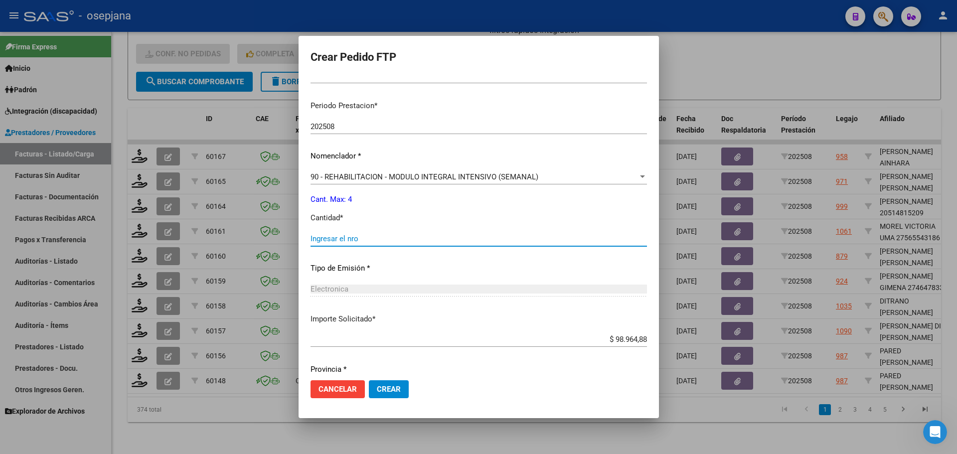
click at [339, 234] on input "Ingresar el nro" at bounding box center [478, 238] width 336 height 9
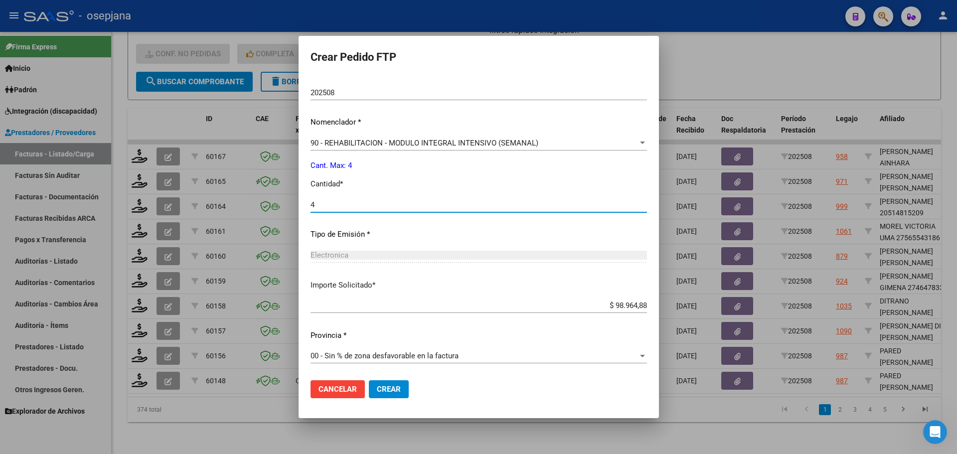
scroll to position [333, 0]
type input "4"
click at [386, 389] on span "Crear" at bounding box center [389, 389] width 24 height 9
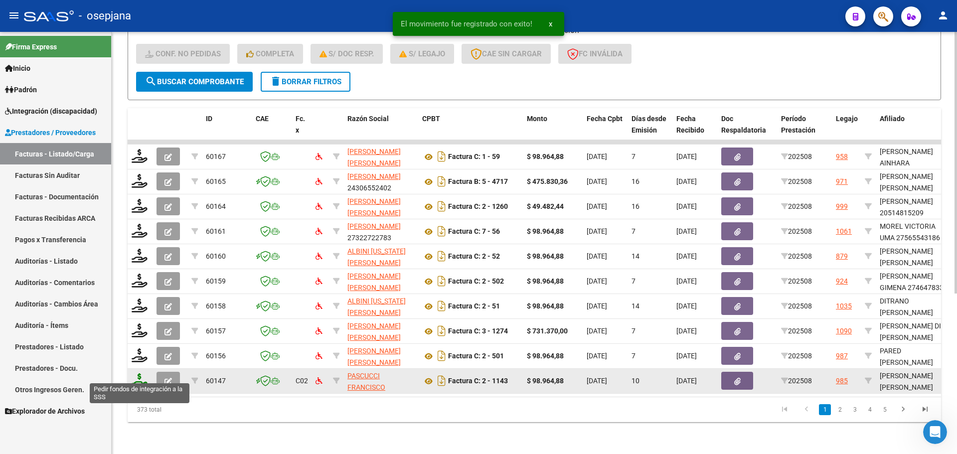
click at [137, 373] on icon at bounding box center [140, 380] width 16 height 14
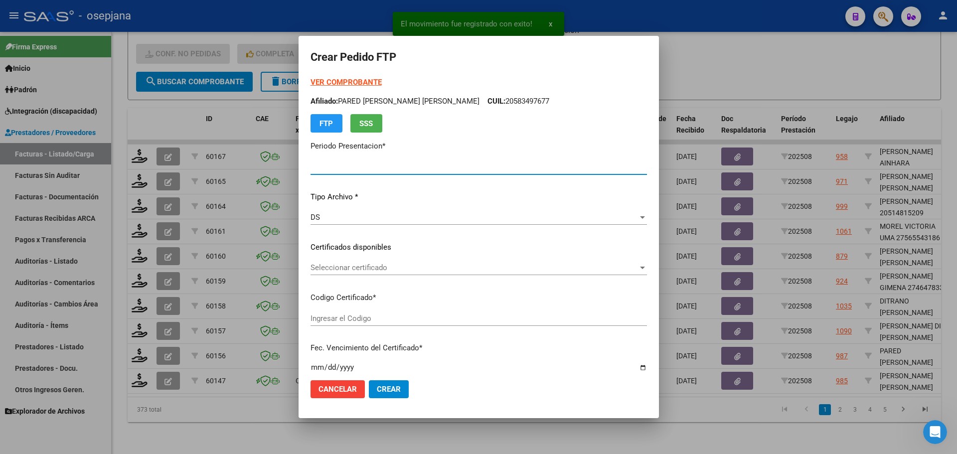
type input "202508"
type input "$ 98.964,88"
type input "ARG02000567331072022061320270613BSAS376"
type input "[DATE]"
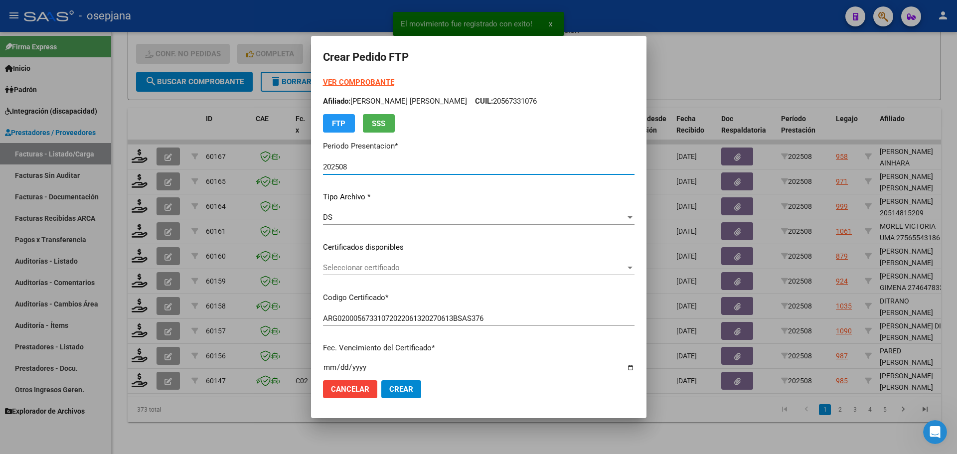
click at [403, 266] on span "Seleccionar certificado" at bounding box center [474, 267] width 302 height 9
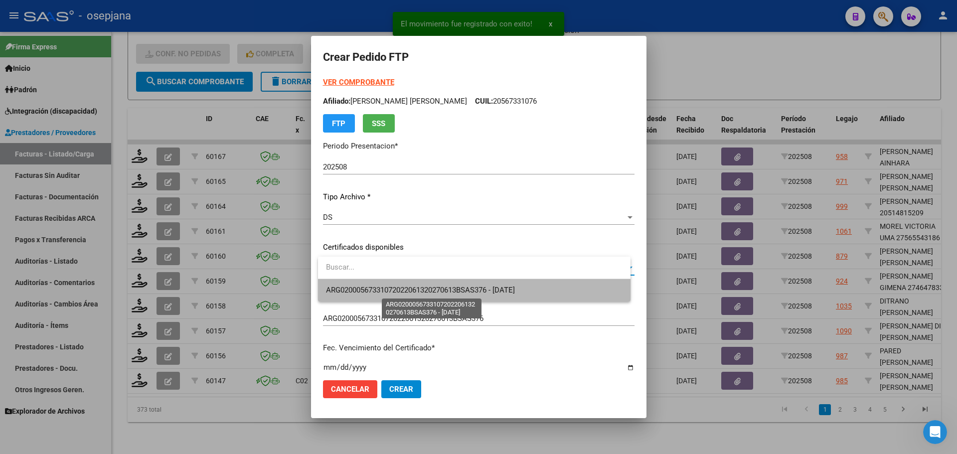
click at [413, 286] on span "ARG02000567331072022061320270613BSAS376 - [DATE]" at bounding box center [420, 290] width 189 height 9
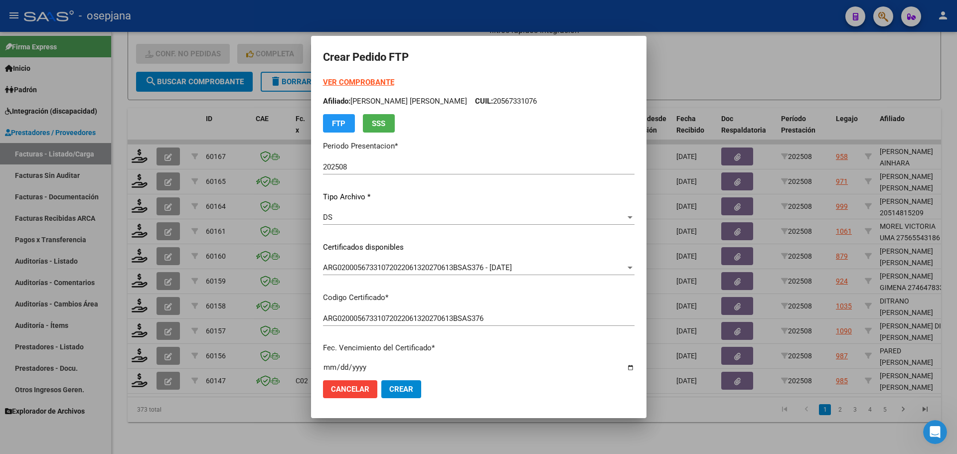
click at [368, 80] on strong "VER COMPROBANTE" at bounding box center [358, 82] width 71 height 9
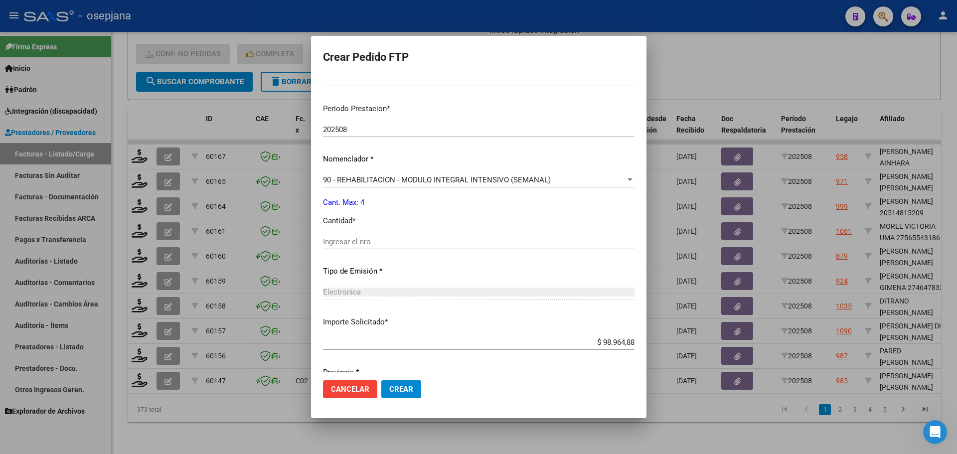
scroll to position [299, 0]
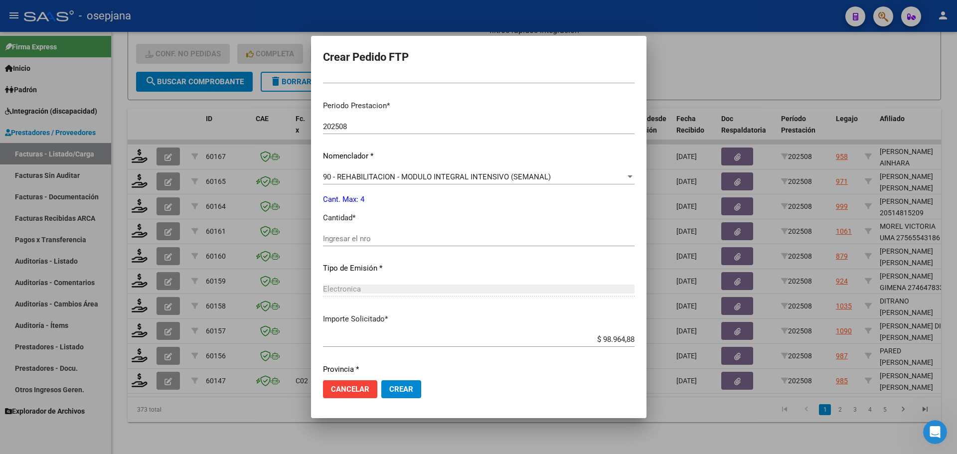
click at [355, 237] on input "Ingresar el nro" at bounding box center [478, 238] width 311 height 9
type input "4"
click at [408, 387] on span "Crear" at bounding box center [401, 389] width 24 height 9
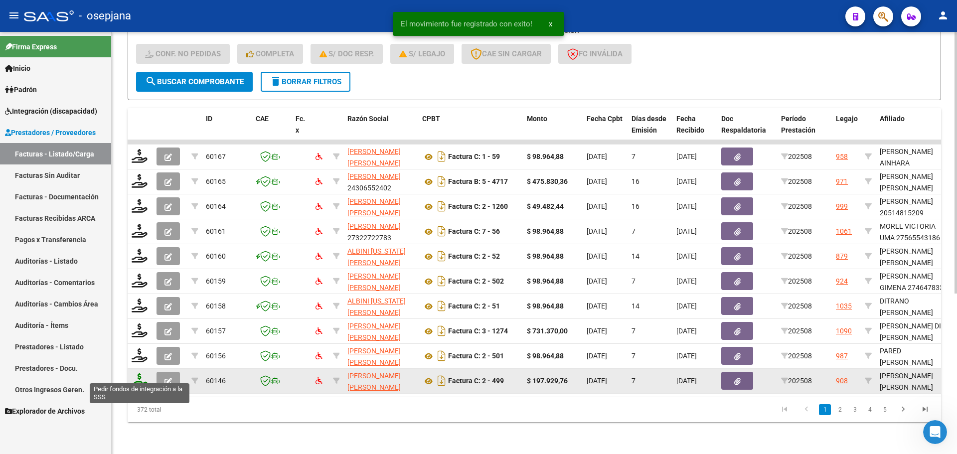
click at [138, 376] on icon at bounding box center [140, 380] width 16 height 14
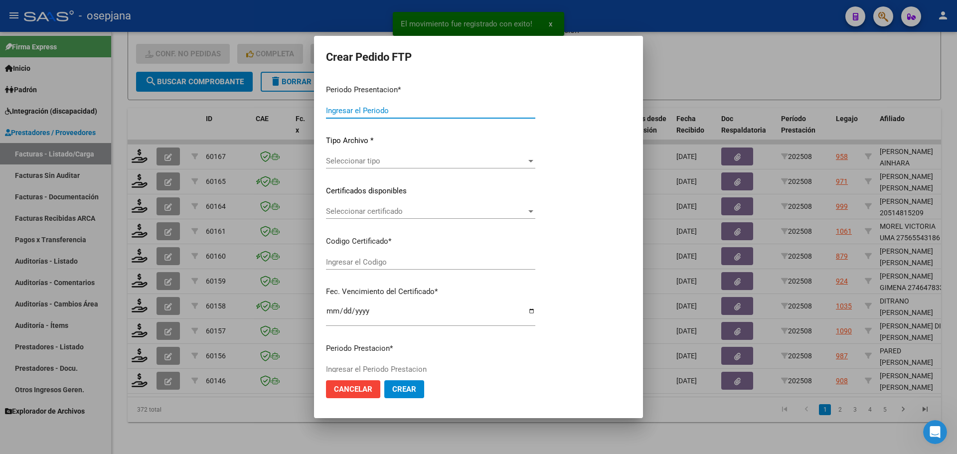
type input "202508"
type input "$ 197.929,76"
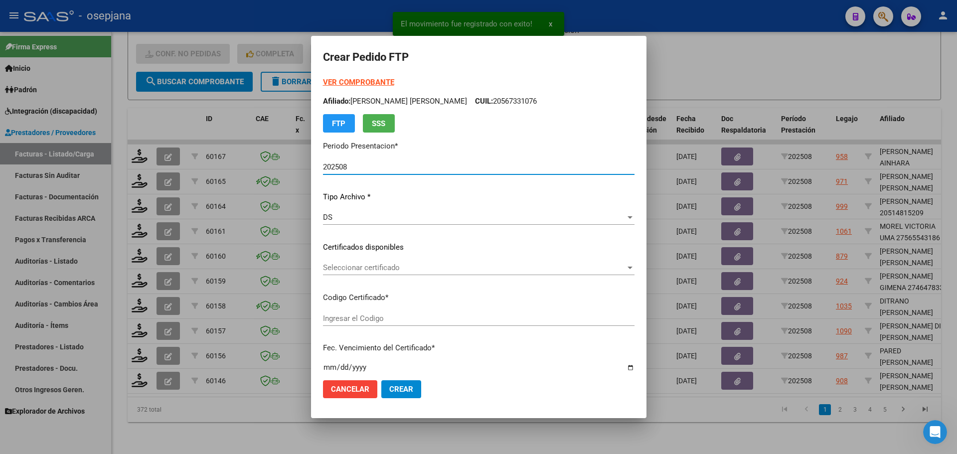
type input "SIN/NRO"
type input "[DATE]"
click at [437, 266] on span "Seleccionar certificado" at bounding box center [474, 267] width 302 height 9
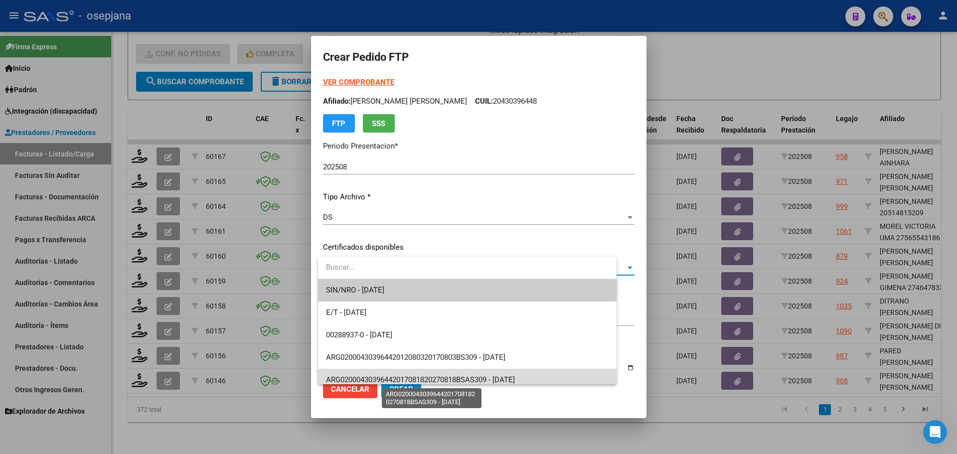
click at [477, 376] on span "ARG02000430396442017081820270818BSAS309 - [DATE]" at bounding box center [420, 379] width 189 height 9
type input "ARG02000430396442017081820270818BSAS309"
type input "[DATE]"
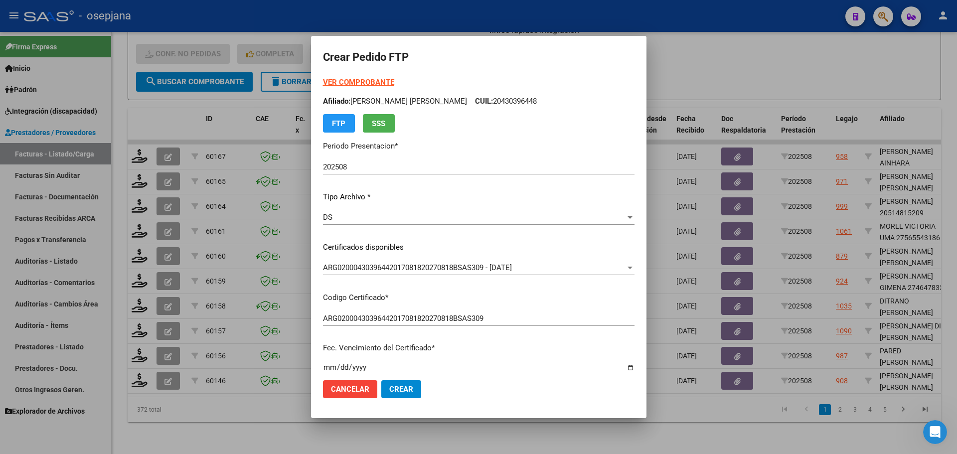
click at [376, 84] on strong "VER COMPROBANTE" at bounding box center [358, 82] width 71 height 9
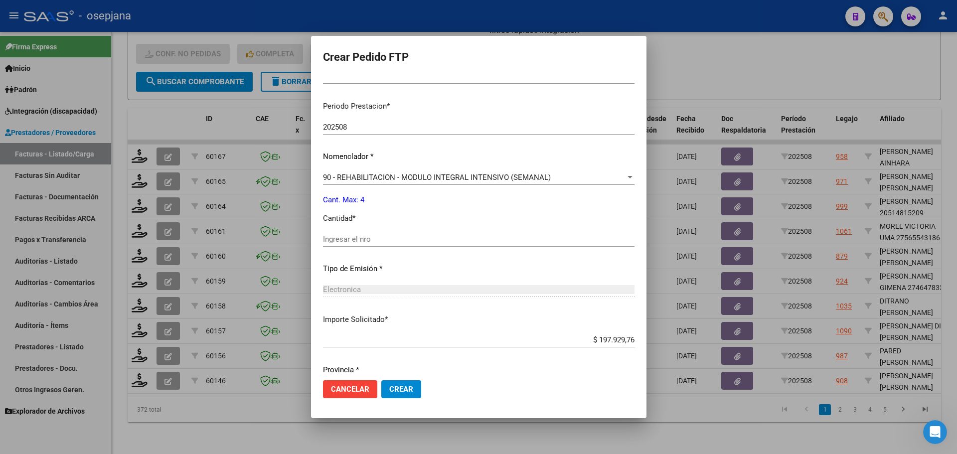
scroll to position [299, 0]
click at [353, 236] on input "Ingresar el nro" at bounding box center [478, 238] width 311 height 9
type input "4"
click at [418, 389] on button "Crear" at bounding box center [401, 389] width 40 height 18
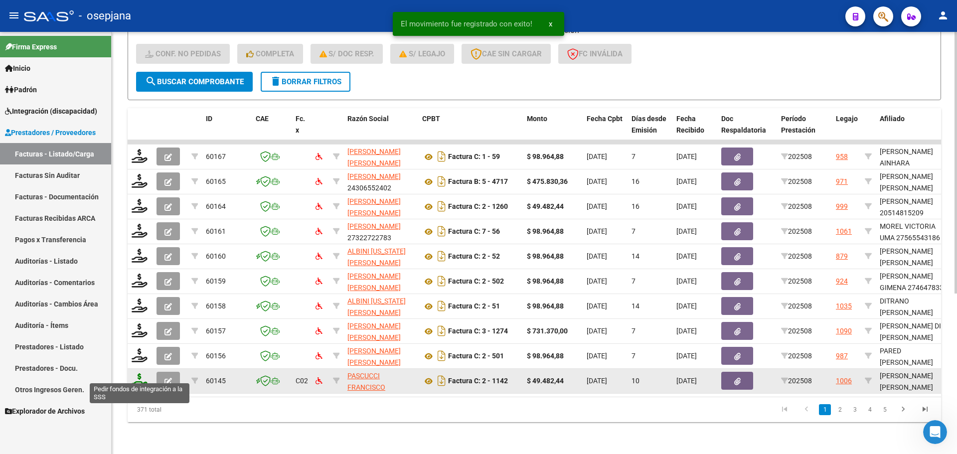
click at [135, 373] on icon at bounding box center [140, 380] width 16 height 14
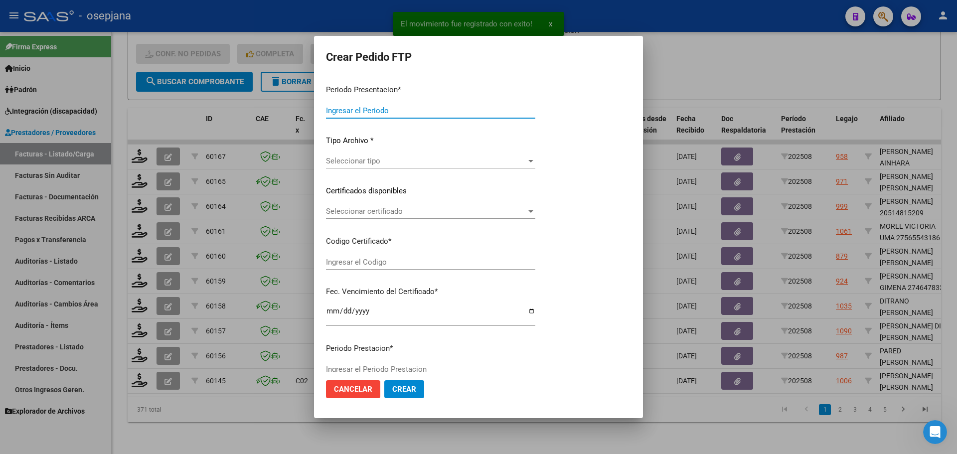
type input "202508"
type input "$ 49.482,44"
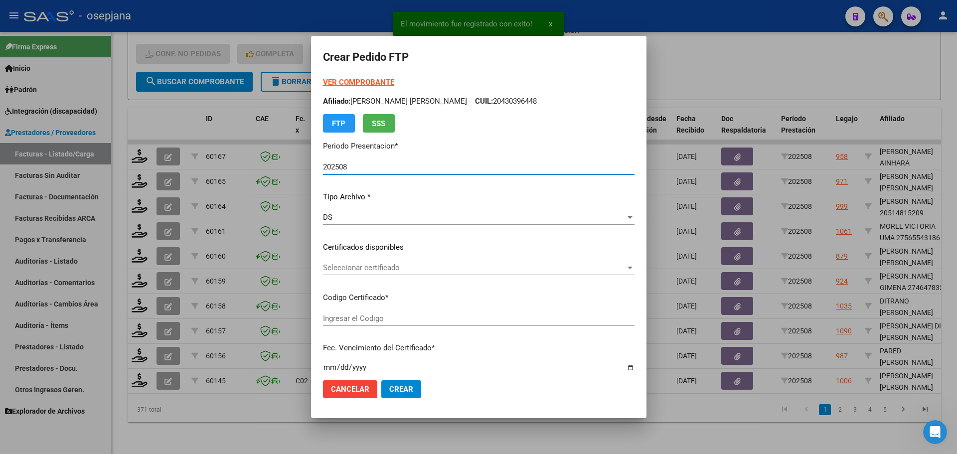
type input "ARG02000541294642022042020260420BSAS376"
type input "[DATE]"
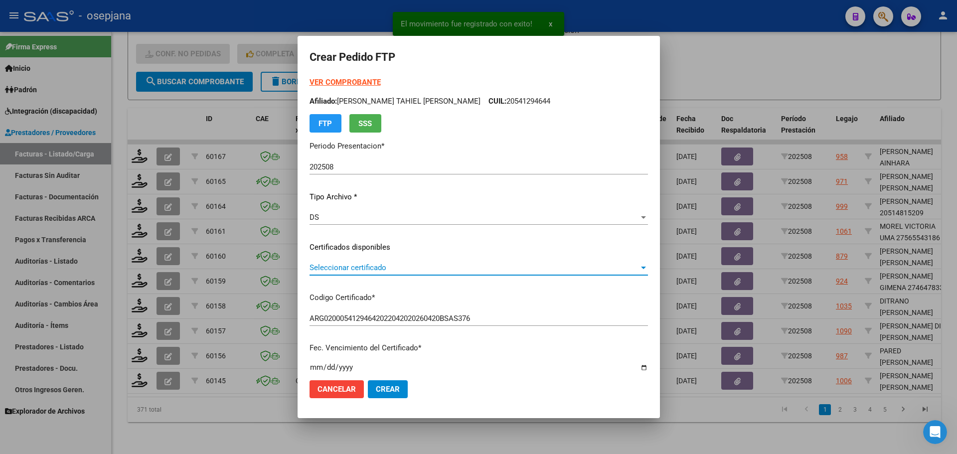
click at [389, 264] on span "Seleccionar certificado" at bounding box center [473, 267] width 329 height 9
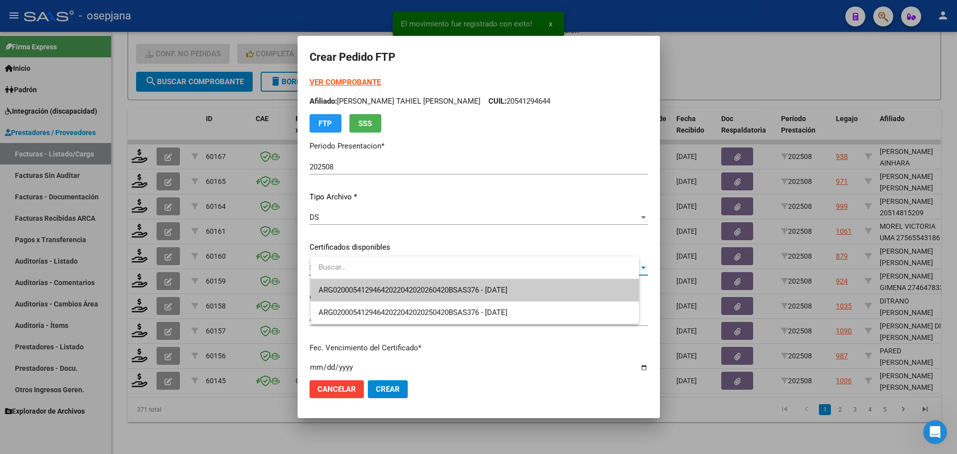
click at [394, 283] on span "ARG02000541294642022042020260420BSAS376 - [DATE]" at bounding box center [474, 290] width 312 height 22
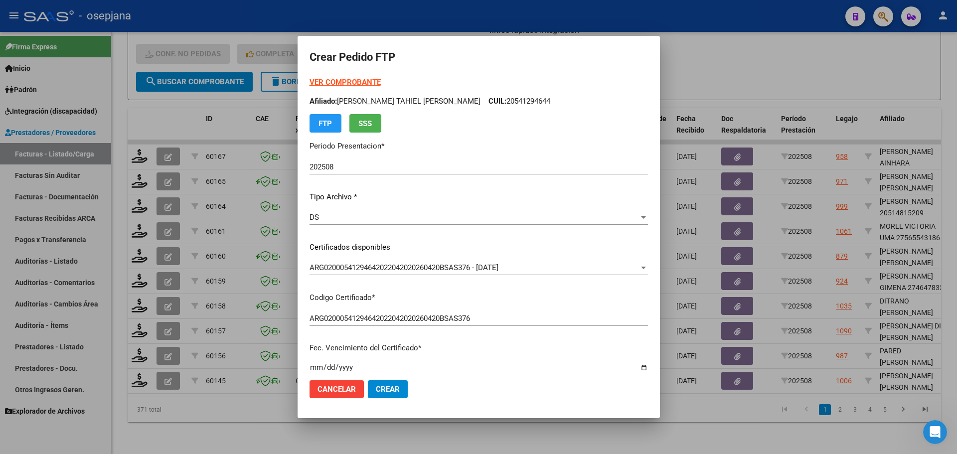
click at [375, 81] on strong "VER COMPROBANTE" at bounding box center [344, 82] width 71 height 9
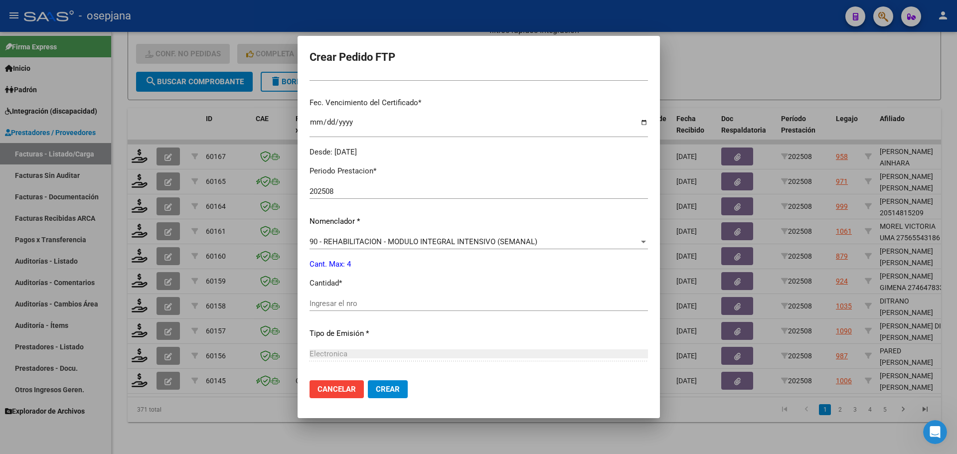
scroll to position [249, 0]
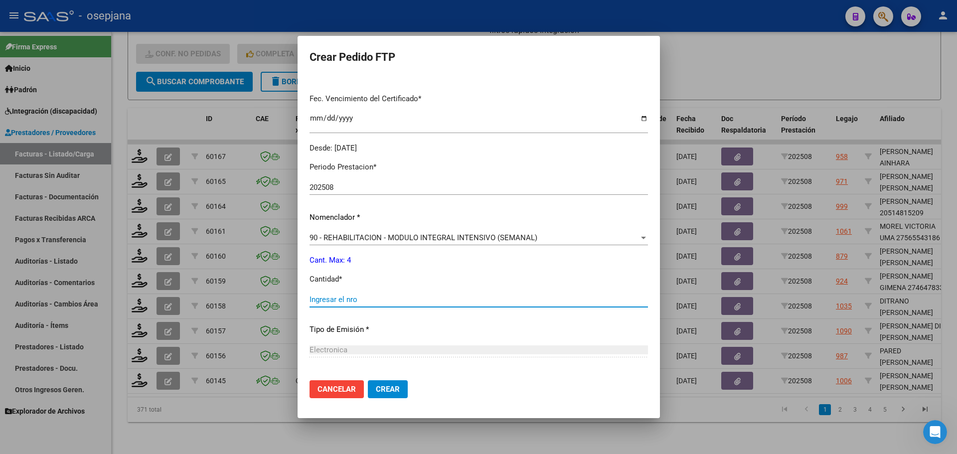
click at [349, 300] on input "Ingresar el nro" at bounding box center [478, 299] width 338 height 9
type input "4"
click at [399, 387] on span "Crear" at bounding box center [388, 389] width 24 height 9
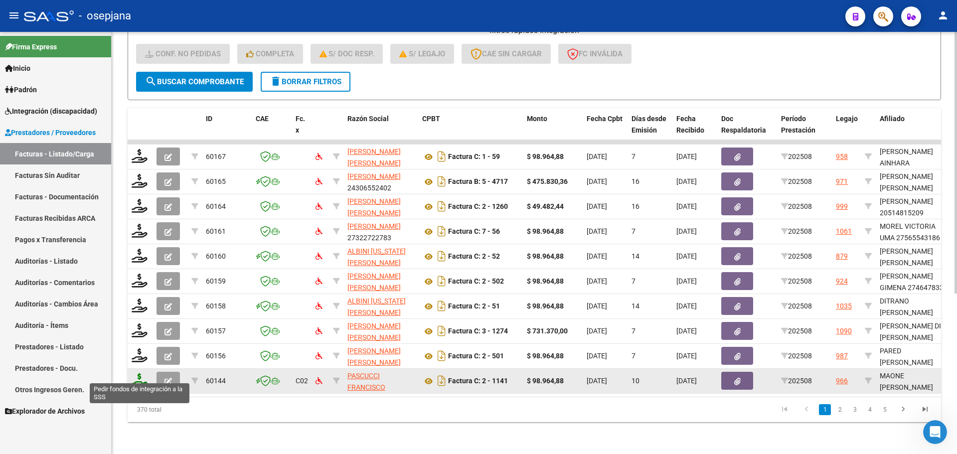
click at [144, 373] on icon at bounding box center [140, 380] width 16 height 14
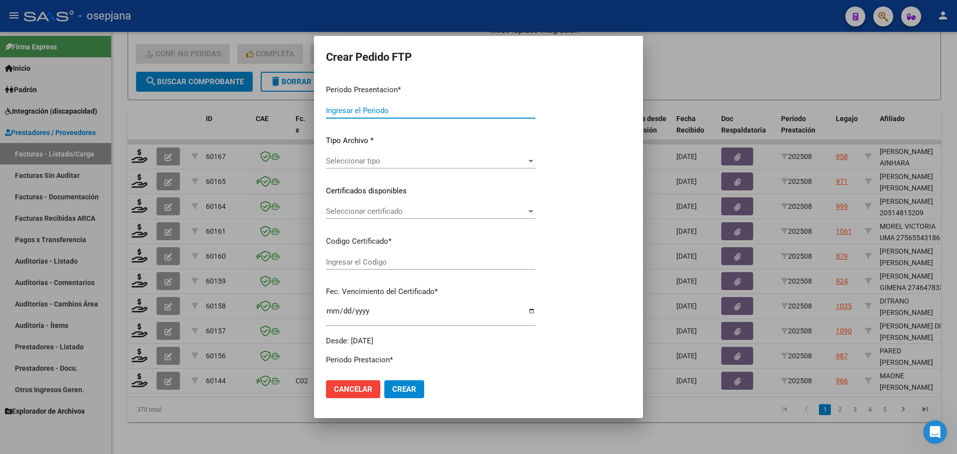
type input "202508"
type input "$ 98.964,88"
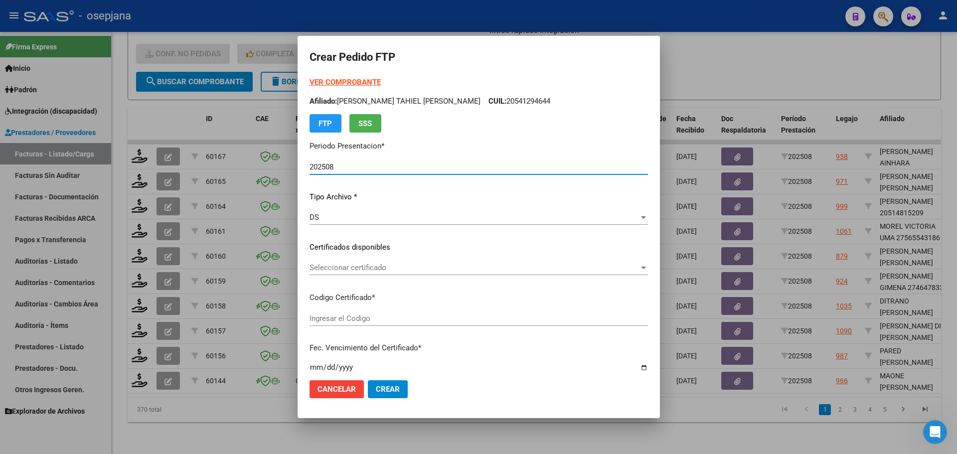
type input "ARG02000505386722022110920271109BSAS311"
type input "[DATE]"
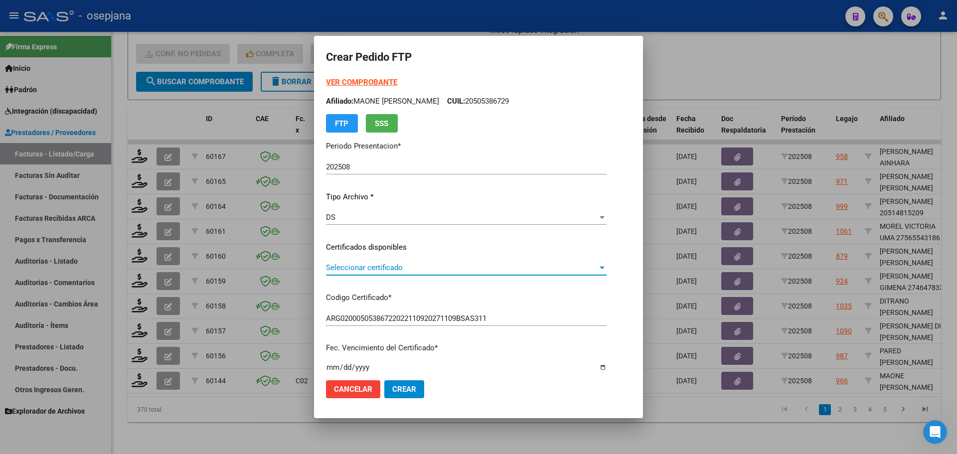
click at [406, 269] on span "Seleccionar certificado" at bounding box center [462, 267] width 272 height 9
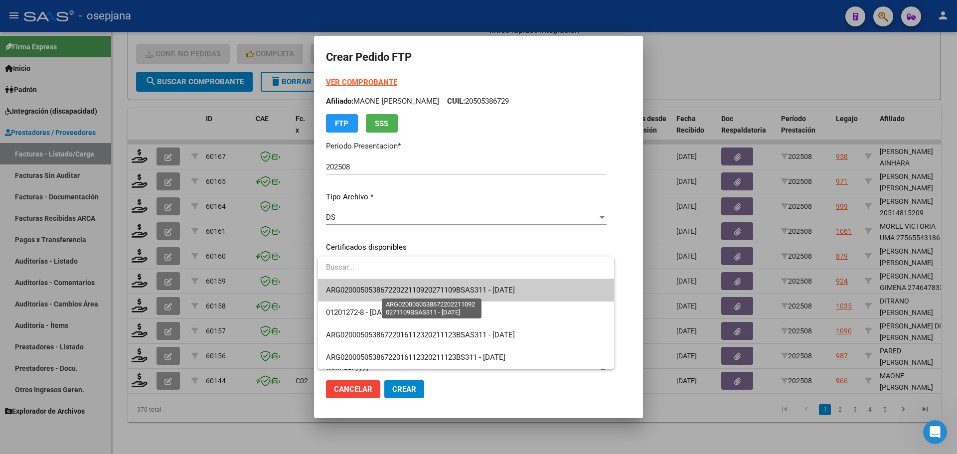
click at [410, 288] on span "ARG02000505386722022110920271109BSAS311 - [DATE]" at bounding box center [420, 290] width 189 height 9
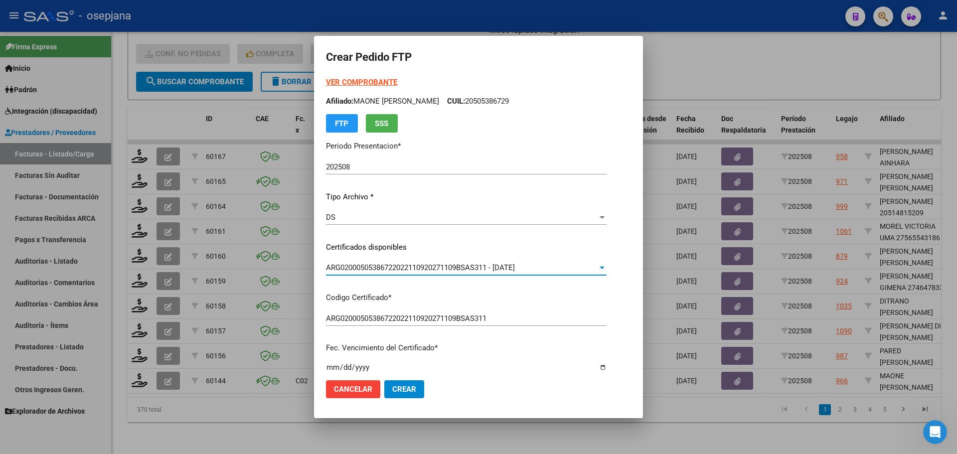
click at [354, 77] on div "VER COMPROBANTE ARCA [PERSON_NAME] Afiliado: MAONE [PERSON_NAME]: 20505386729 F…" at bounding box center [466, 105] width 281 height 56
click at [354, 79] on strong "VER COMPROBANTE" at bounding box center [361, 82] width 71 height 9
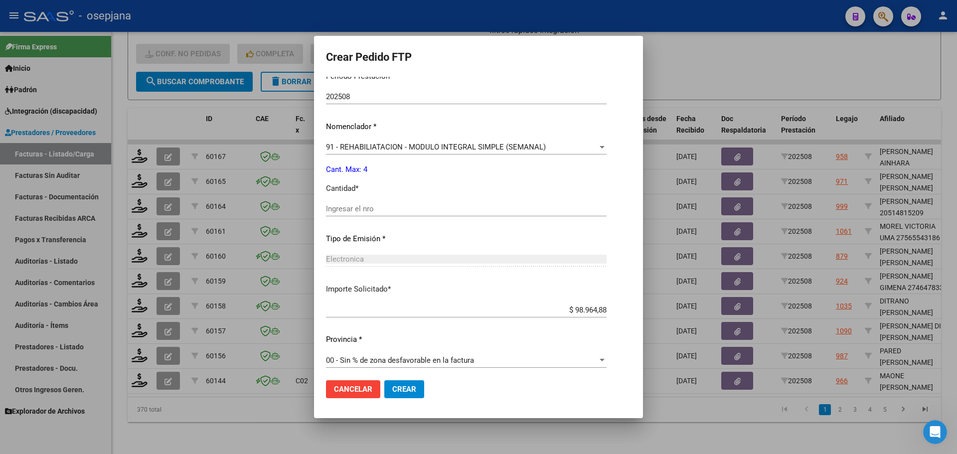
scroll to position [345, 0]
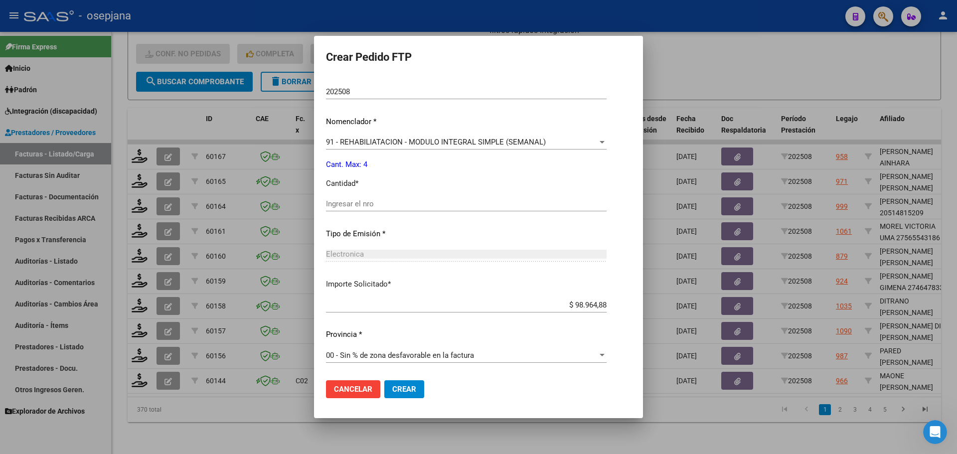
click at [375, 206] on input "Ingresar el nro" at bounding box center [466, 203] width 281 height 9
type input "4"
click at [418, 390] on button "Crear" at bounding box center [404, 389] width 40 height 18
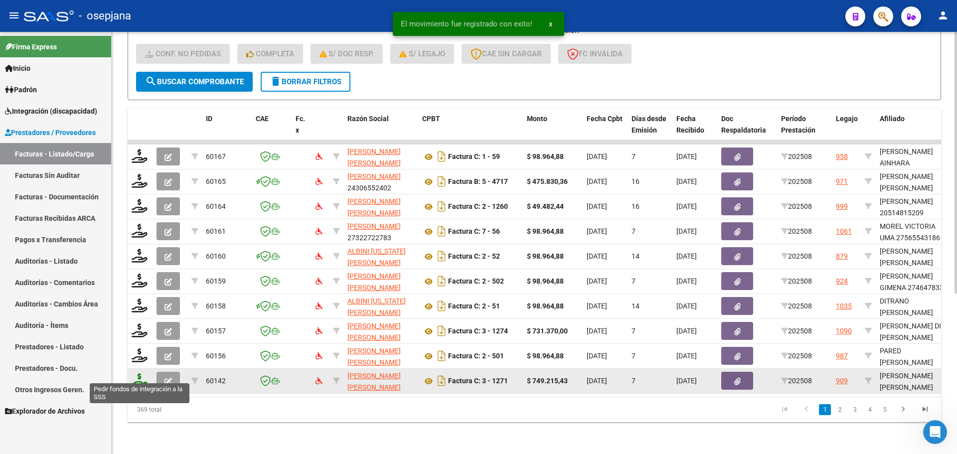
click at [140, 373] on icon at bounding box center [140, 380] width 16 height 14
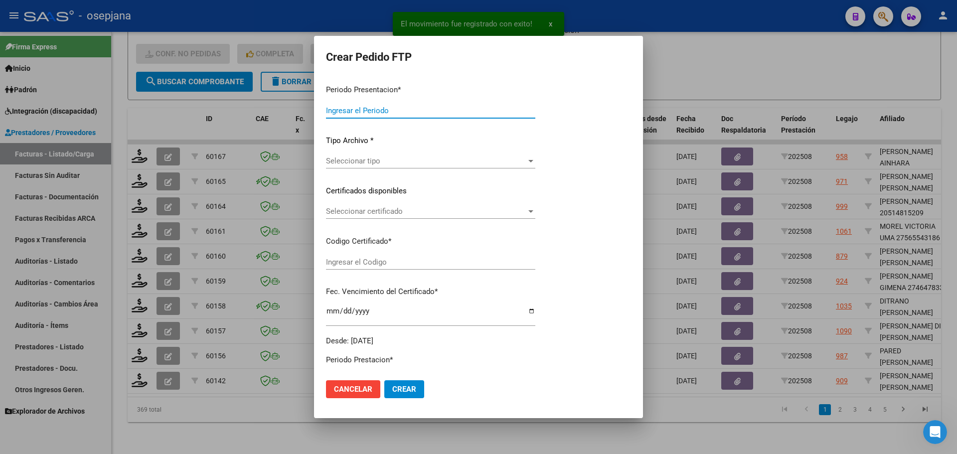
type input "202508"
type input "$ 749.215,43"
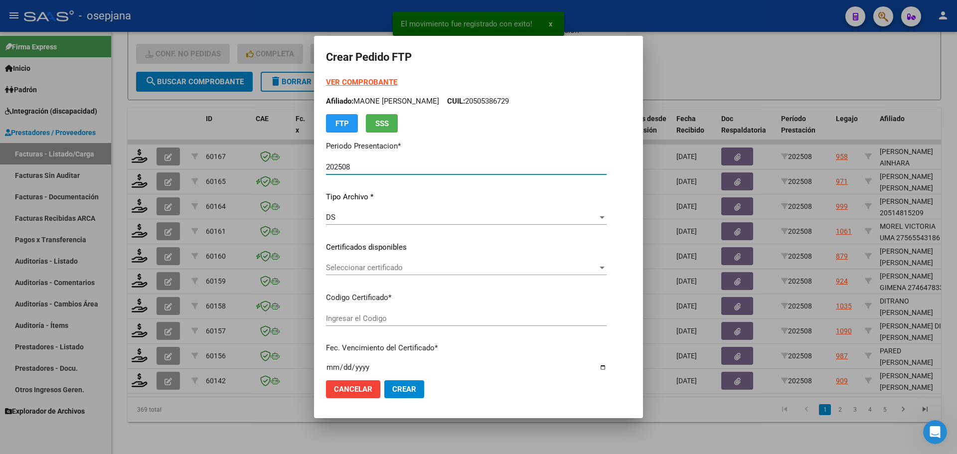
type input "ARG02000537550162021111920261119BSAS309"
type input "[DATE]"
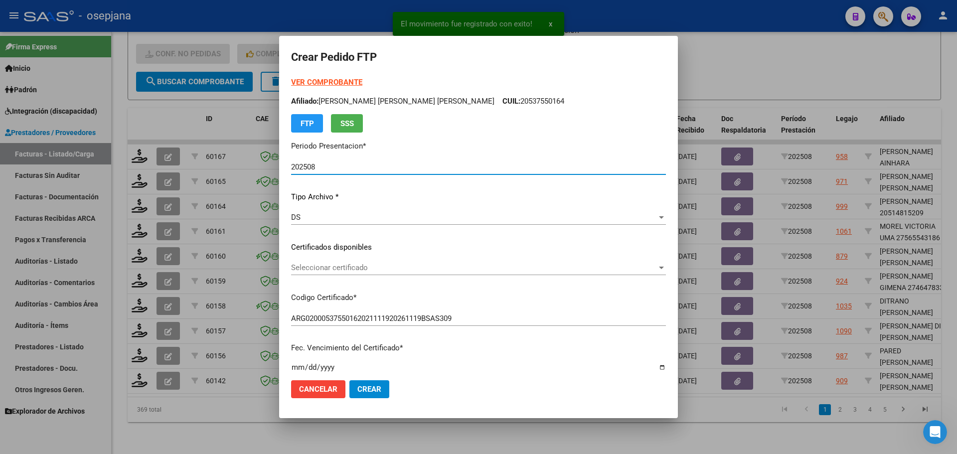
click at [362, 272] on span "Seleccionar certificado" at bounding box center [474, 267] width 366 height 9
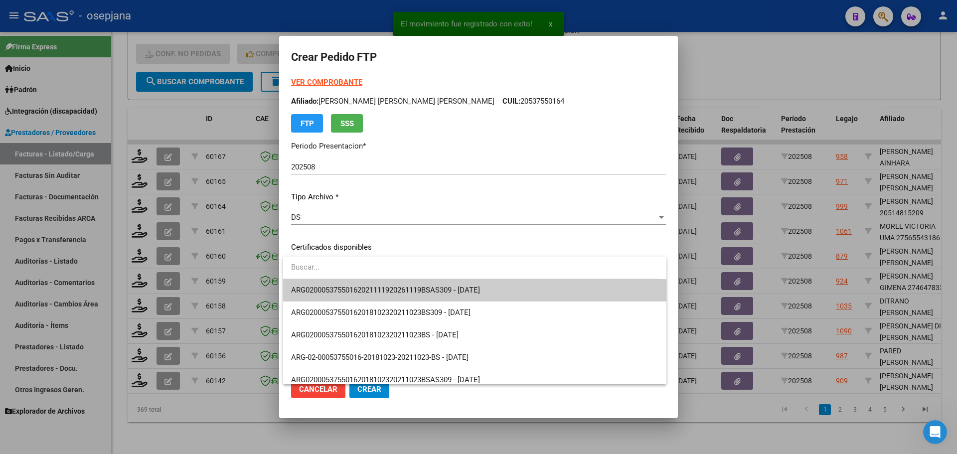
click at [365, 284] on span "ARG02000537550162021111920261119BSAS309 - [DATE]" at bounding box center [474, 290] width 367 height 22
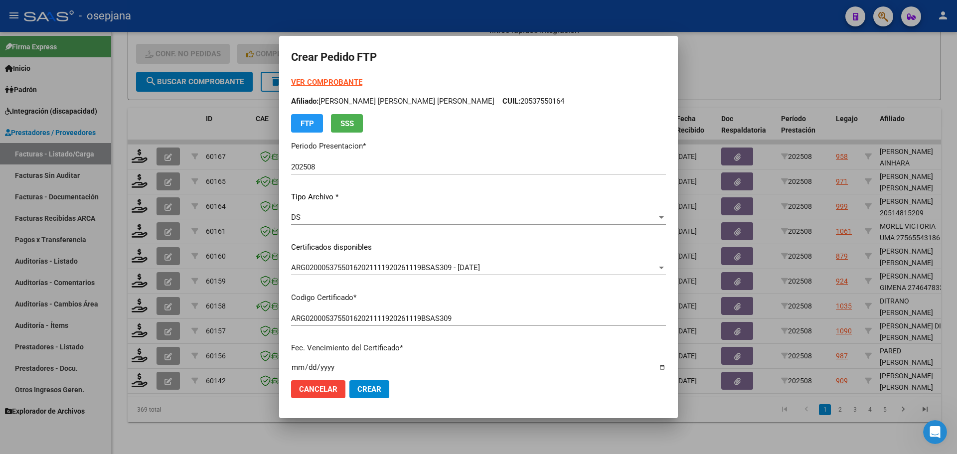
click at [348, 79] on strong "VER COMPROBANTE" at bounding box center [326, 82] width 71 height 9
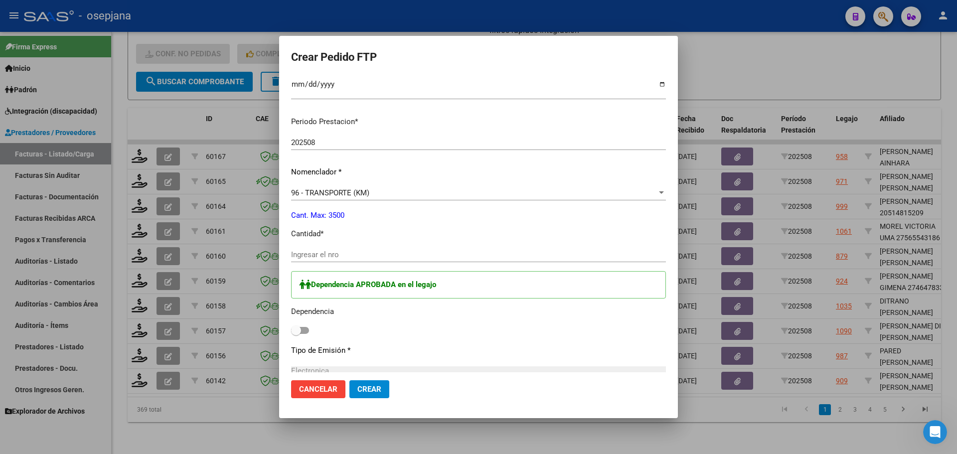
scroll to position [299, 0]
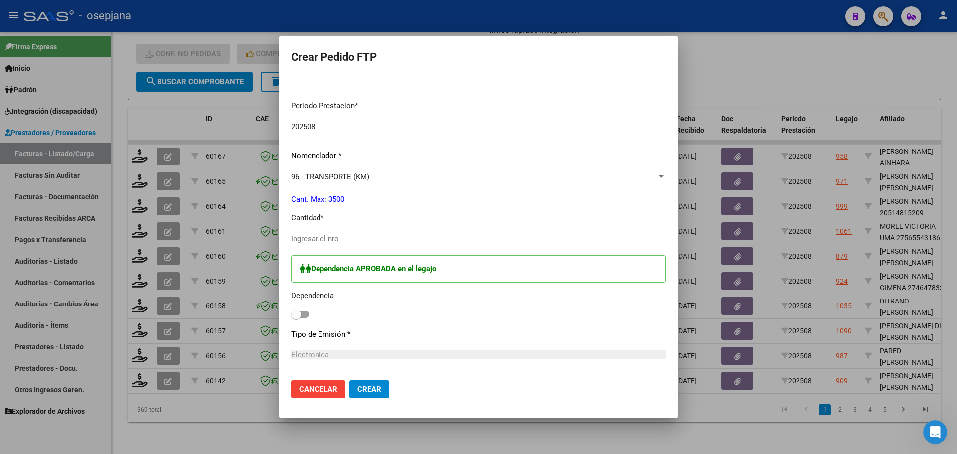
click at [316, 241] on input "Ingresar el nro" at bounding box center [478, 238] width 375 height 9
type input "1025"
click at [295, 313] on span at bounding box center [296, 314] width 10 height 10
click at [295, 318] on input "checkbox" at bounding box center [295, 318] width 0 height 0
checkbox input "true"
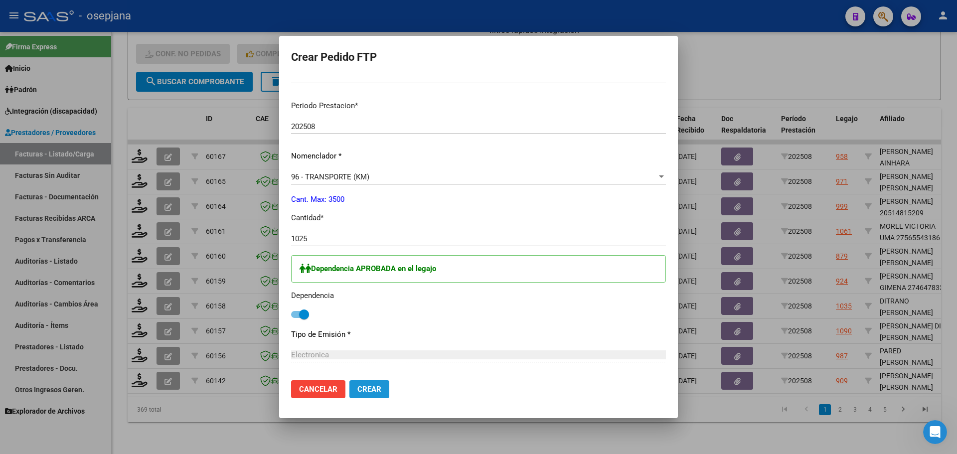
click at [373, 387] on span "Crear" at bounding box center [369, 389] width 24 height 9
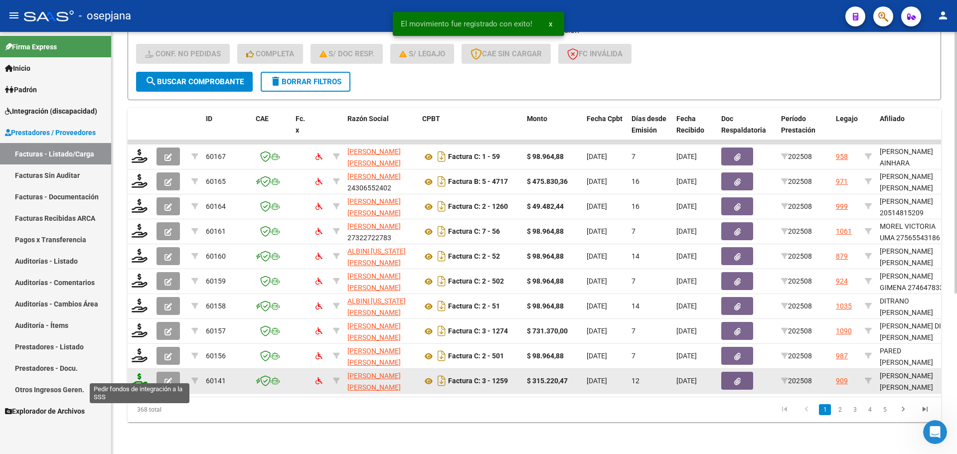
click at [137, 374] on icon at bounding box center [140, 380] width 16 height 14
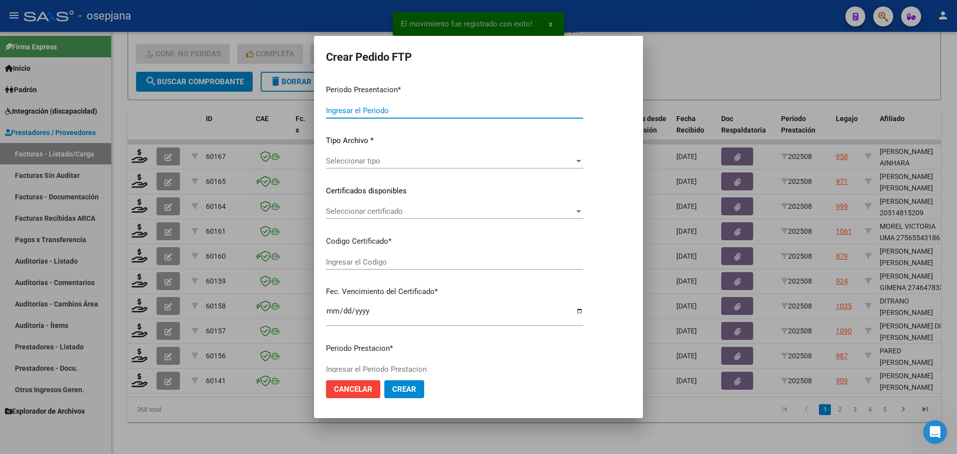
type input "202508"
type input "$ 315.220,47"
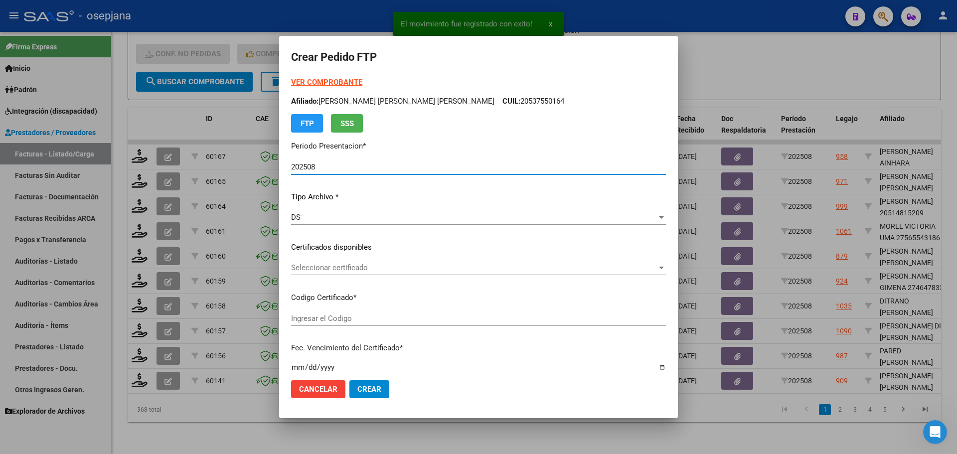
type input "ARG02000537550162021111920261119BSAS309"
type input "[DATE]"
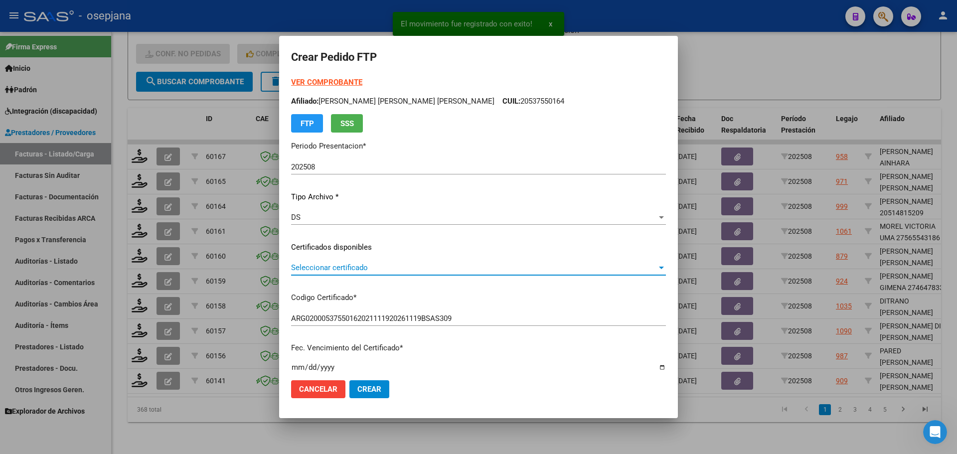
click at [406, 267] on span "Seleccionar certificado" at bounding box center [474, 267] width 366 height 9
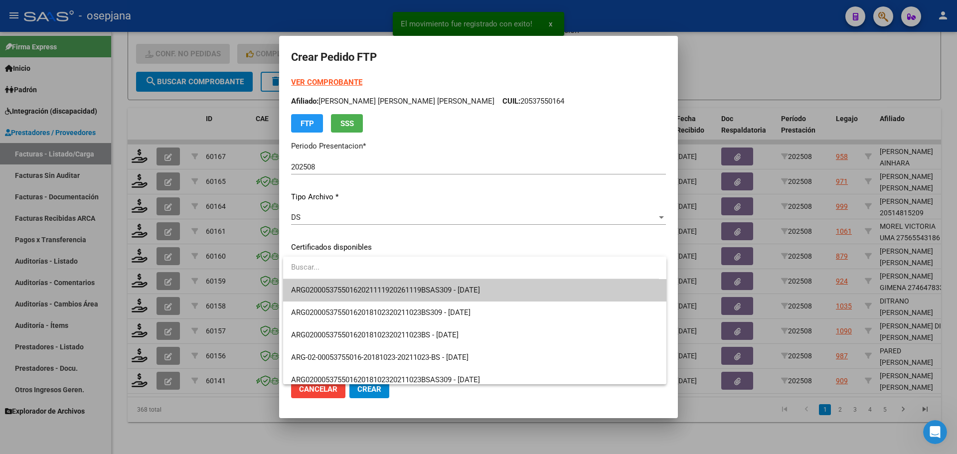
click at [410, 285] on span "ARG02000537550162021111920261119BSAS309 - [DATE]" at bounding box center [474, 290] width 367 height 22
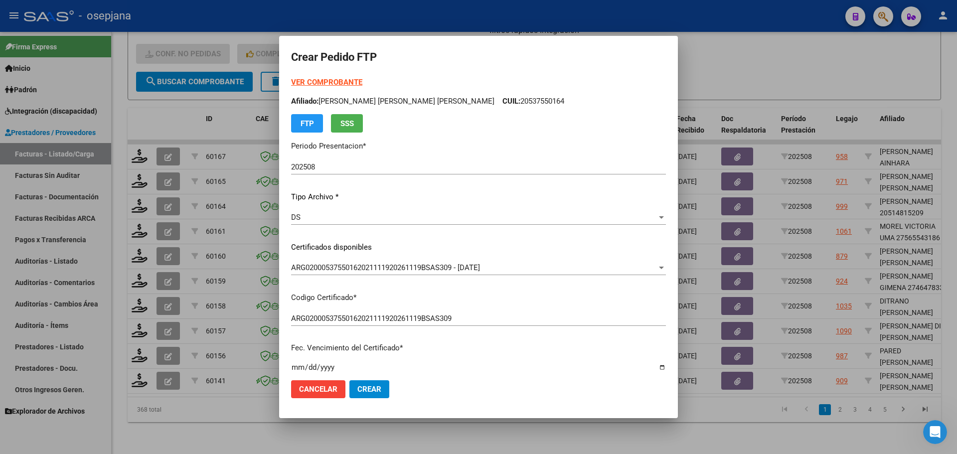
click at [346, 79] on strong "VER COMPROBANTE" at bounding box center [326, 82] width 71 height 9
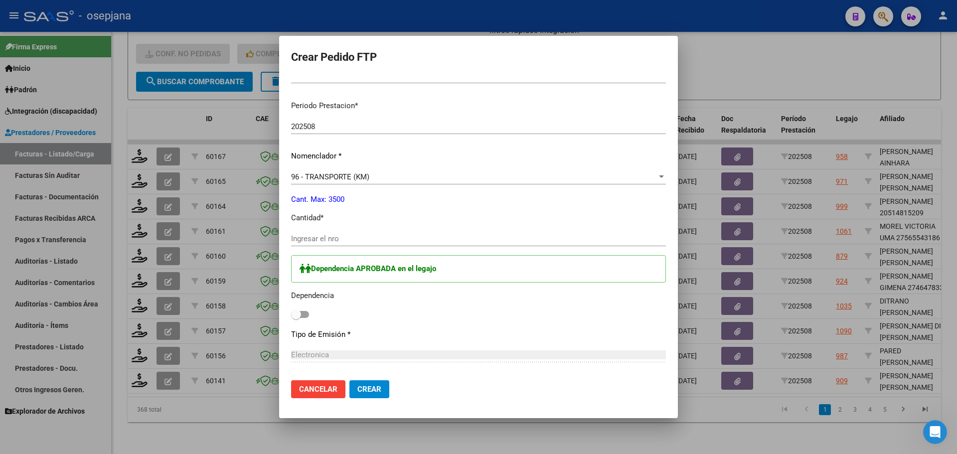
click at [322, 238] on input "Ingresar el nro" at bounding box center [478, 238] width 375 height 9
type input "431"
click at [298, 313] on span at bounding box center [296, 314] width 10 height 10
click at [296, 318] on input "checkbox" at bounding box center [295, 318] width 0 height 0
checkbox input "true"
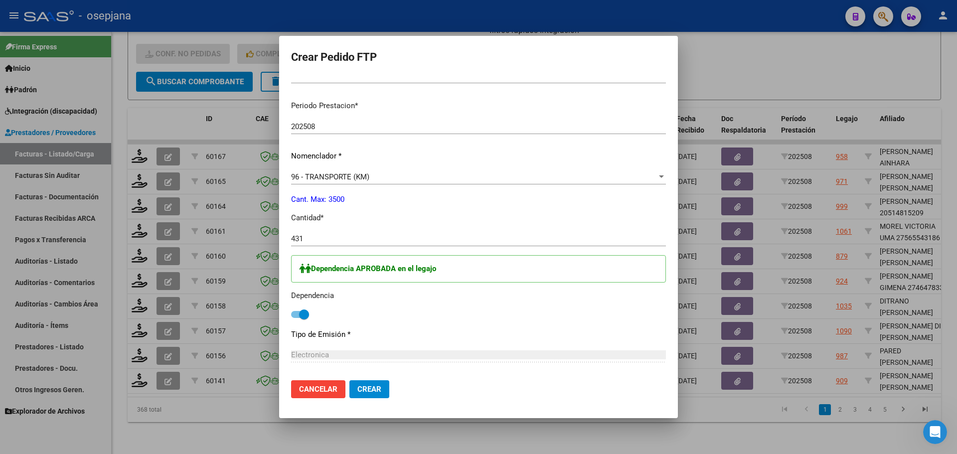
click at [365, 397] on button "Crear" at bounding box center [369, 389] width 40 height 18
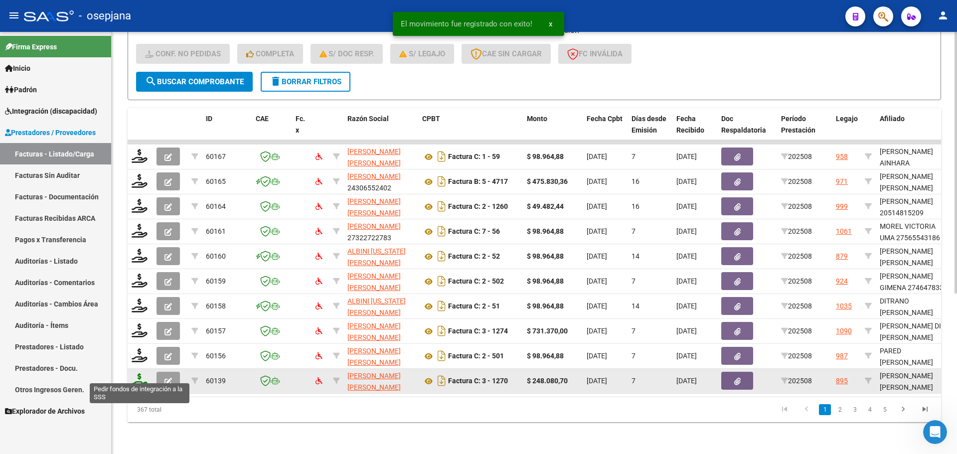
click at [140, 373] on icon at bounding box center [140, 380] width 16 height 14
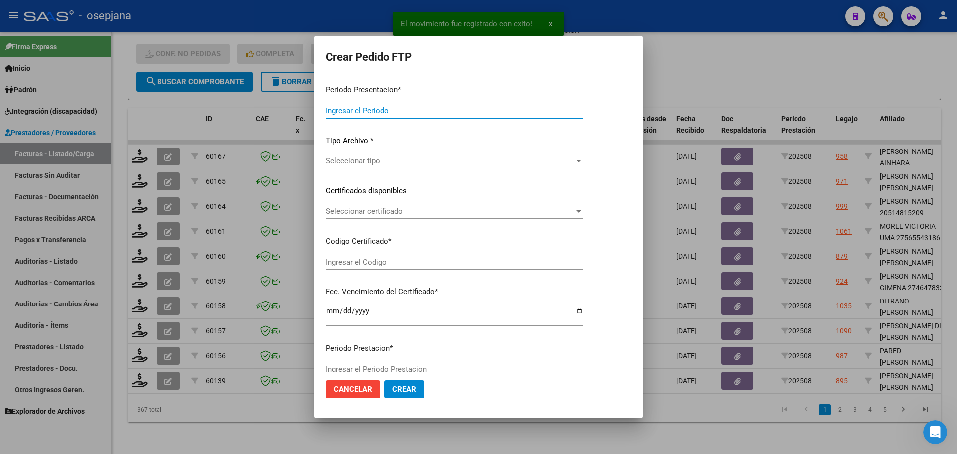
type input "202508"
type input "$ 248.080,70"
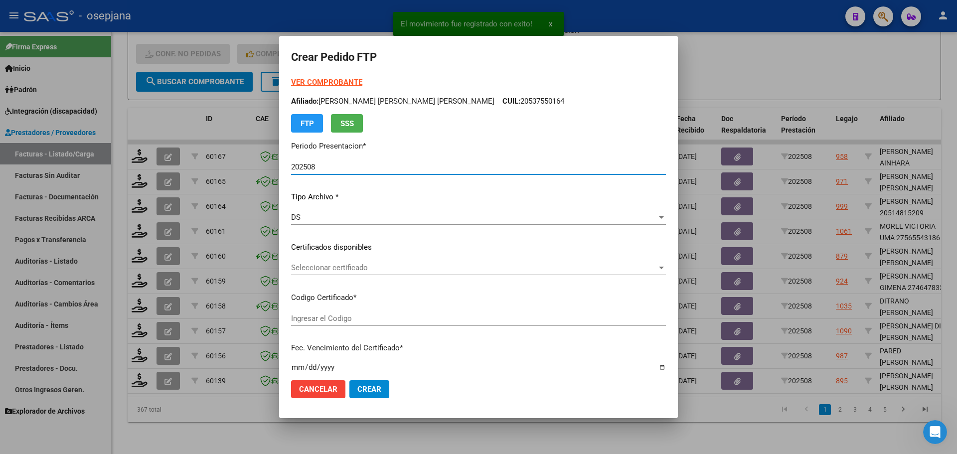
type input "ARG02000556869402022011820270118BSAS309"
type input "[DATE]"
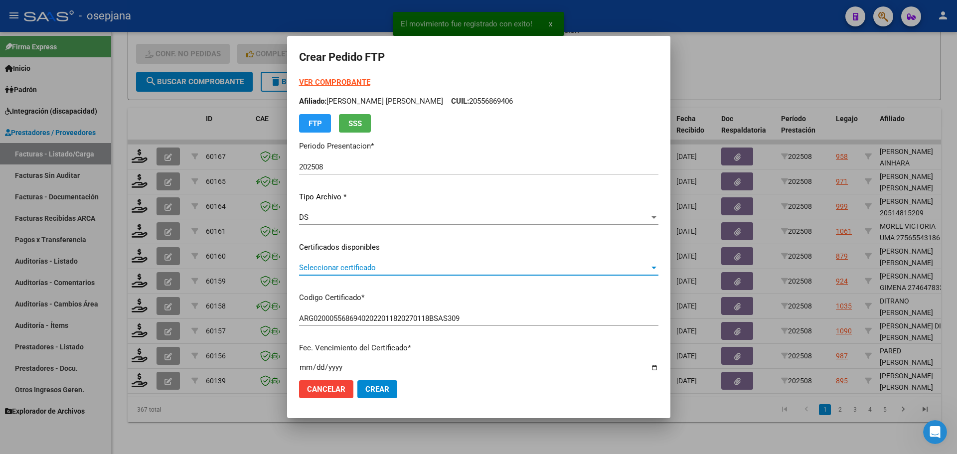
click at [388, 265] on span "Seleccionar certificado" at bounding box center [474, 267] width 350 height 9
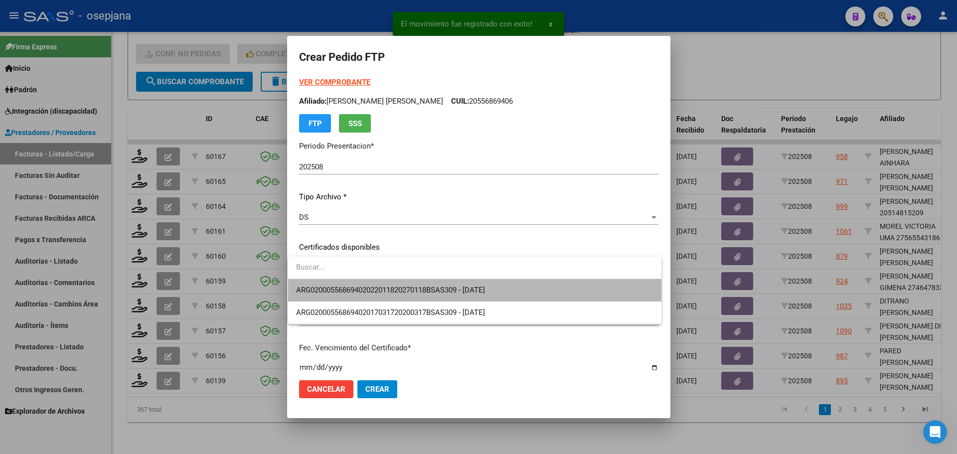
click at [393, 285] on span "ARG02000556869402022011820270118BSAS309 - [DATE]" at bounding box center [474, 290] width 357 height 22
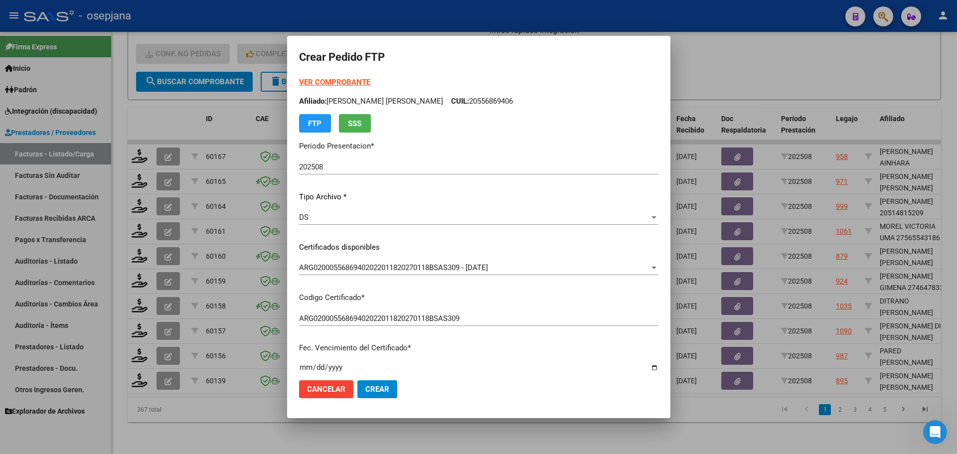
click at [352, 83] on strong "VER COMPROBANTE" at bounding box center [334, 82] width 71 height 9
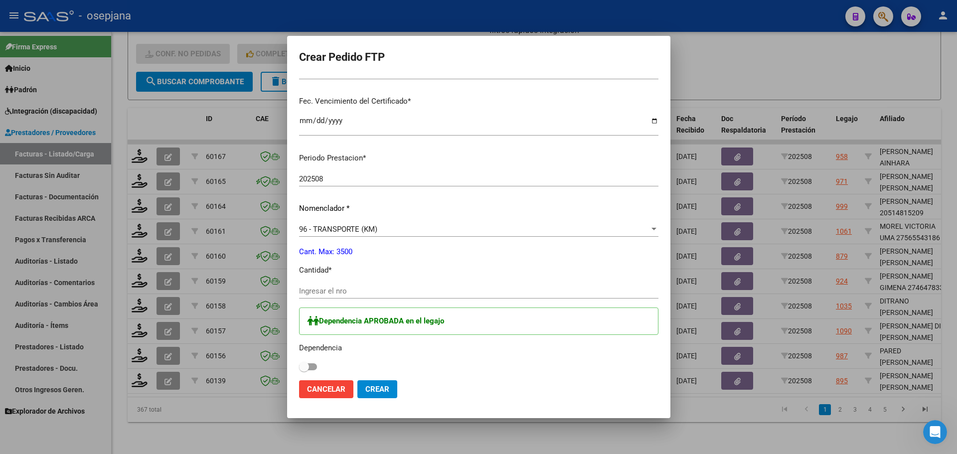
scroll to position [249, 0]
click at [322, 294] on div "Ingresar el nro" at bounding box center [478, 288] width 359 height 15
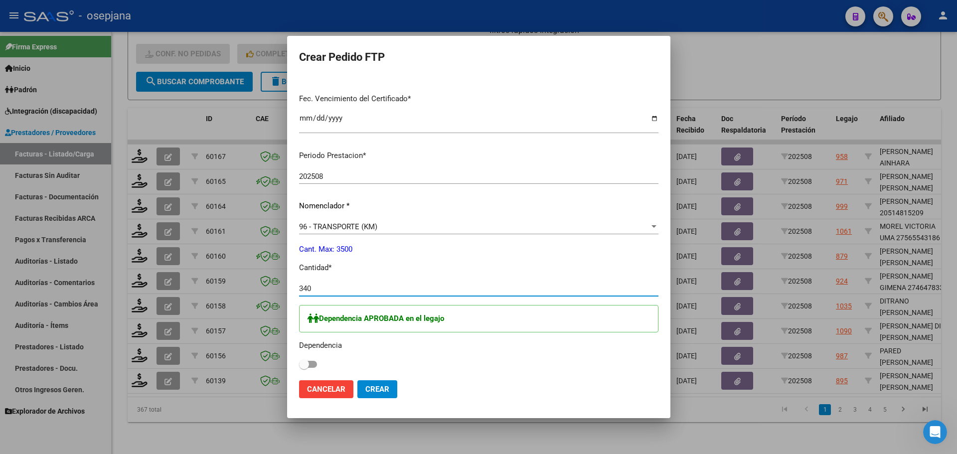
type input "340"
click at [305, 360] on span at bounding box center [304, 364] width 10 height 10
click at [304, 368] on input "checkbox" at bounding box center [303, 368] width 0 height 0
checkbox input "true"
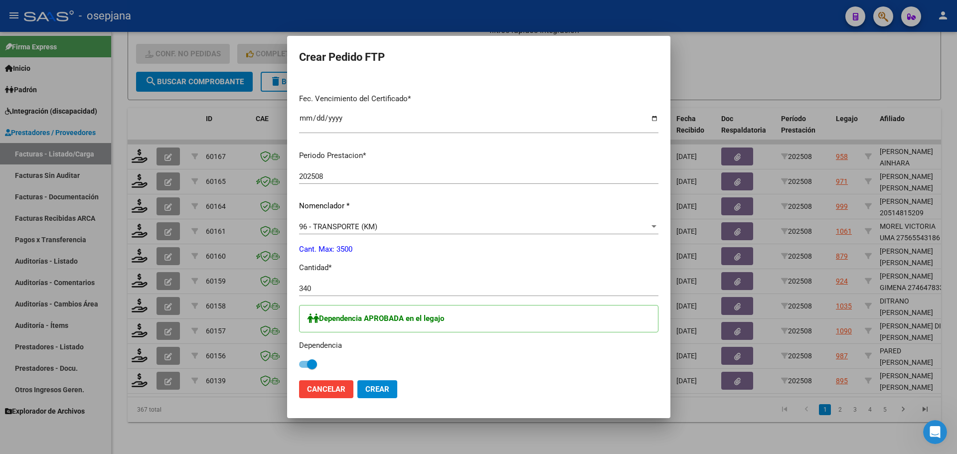
click at [394, 386] on mat-dialog-actions "Cancelar Crear" at bounding box center [478, 389] width 359 height 34
click at [392, 387] on button "Crear" at bounding box center [377, 389] width 40 height 18
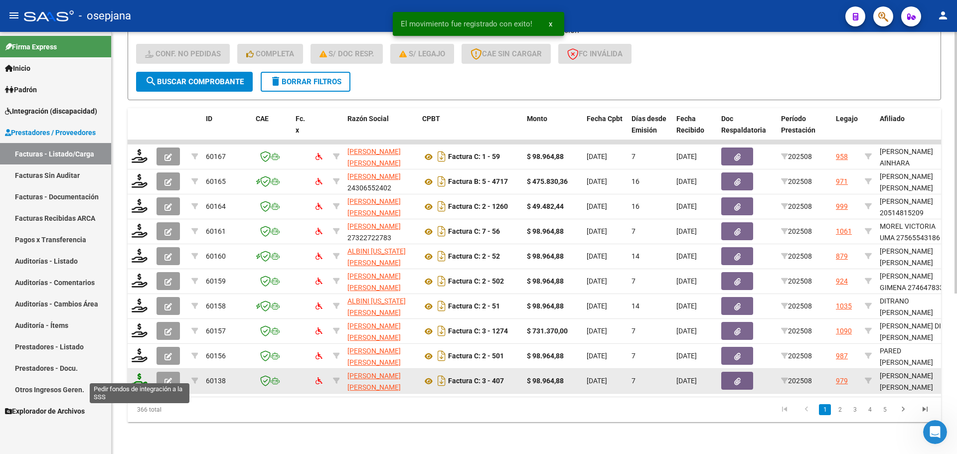
click at [137, 373] on icon at bounding box center [140, 380] width 16 height 14
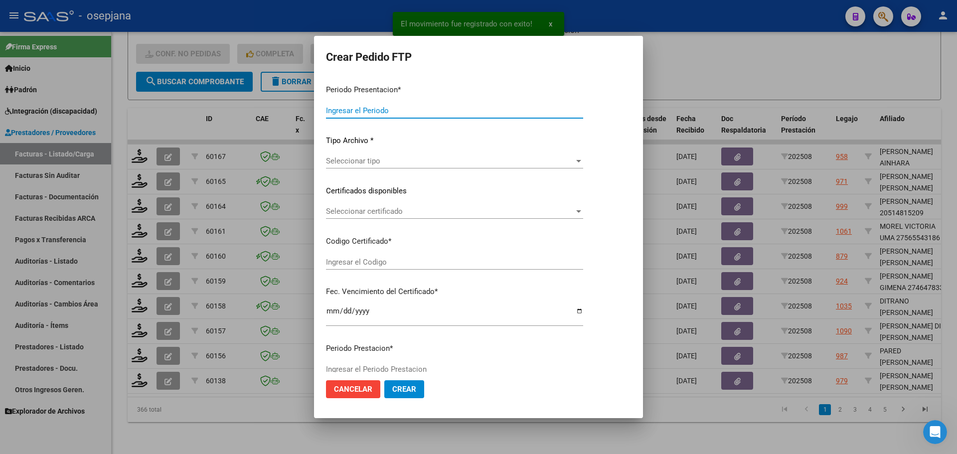
type input "202508"
type input "$ 98.964,88"
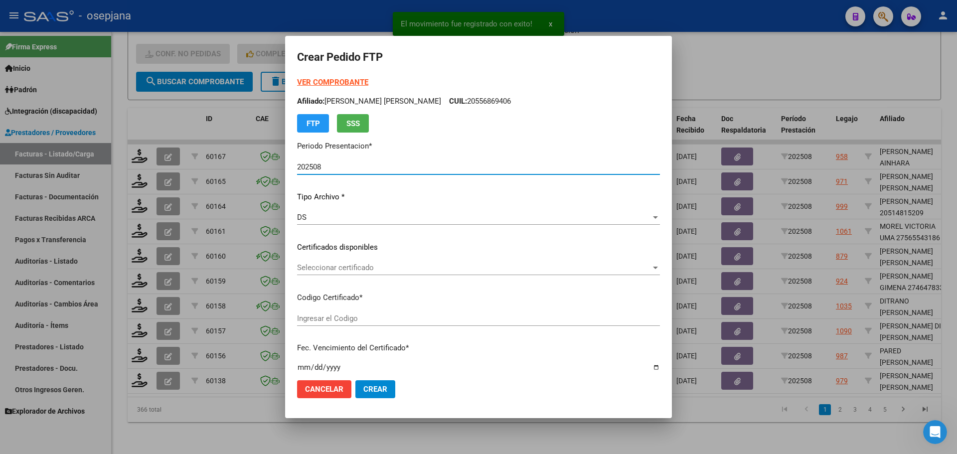
type input "ARG02000574731842023121820281218BUE311"
type input "[DATE]"
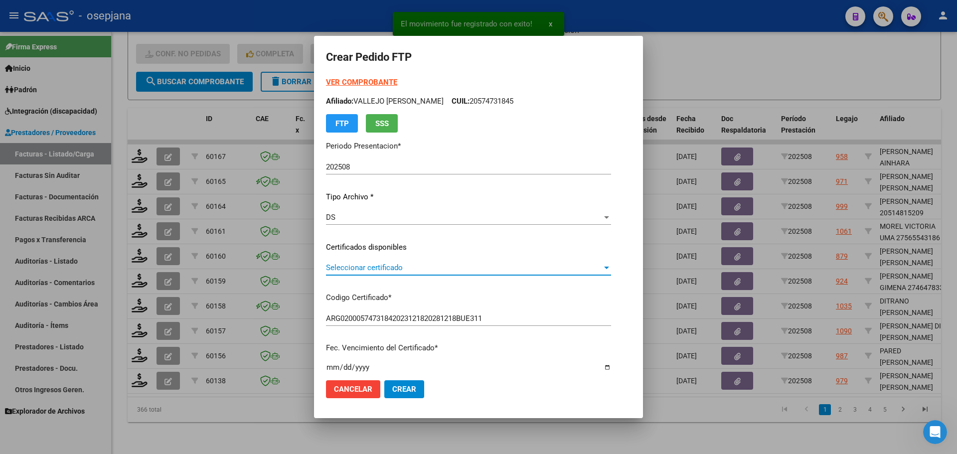
click at [404, 269] on span "Seleccionar certificado" at bounding box center [464, 267] width 276 height 9
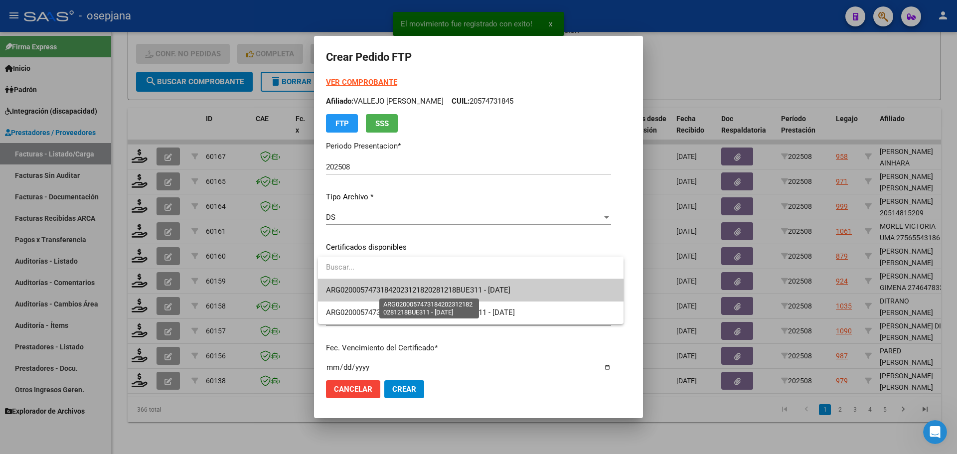
click at [404, 288] on span "ARG02000574731842023121820281218BUE311 - [DATE]" at bounding box center [418, 290] width 184 height 9
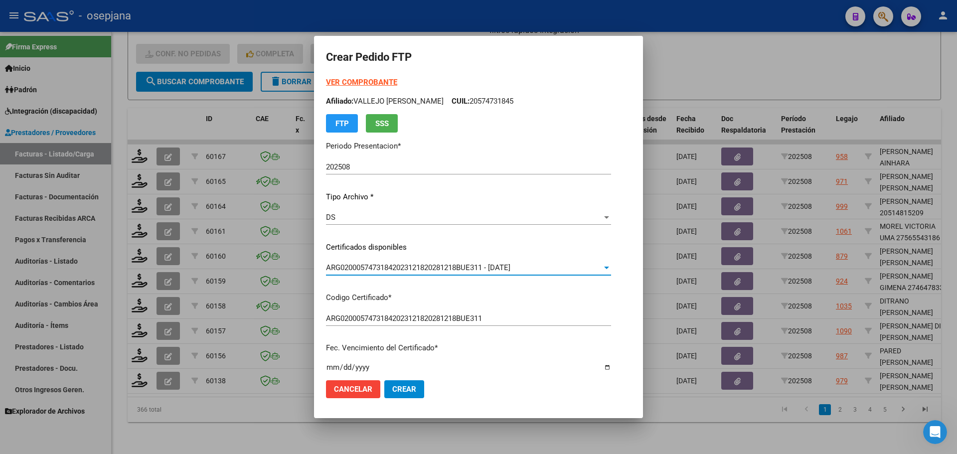
click at [377, 82] on strong "VER COMPROBANTE" at bounding box center [361, 82] width 71 height 9
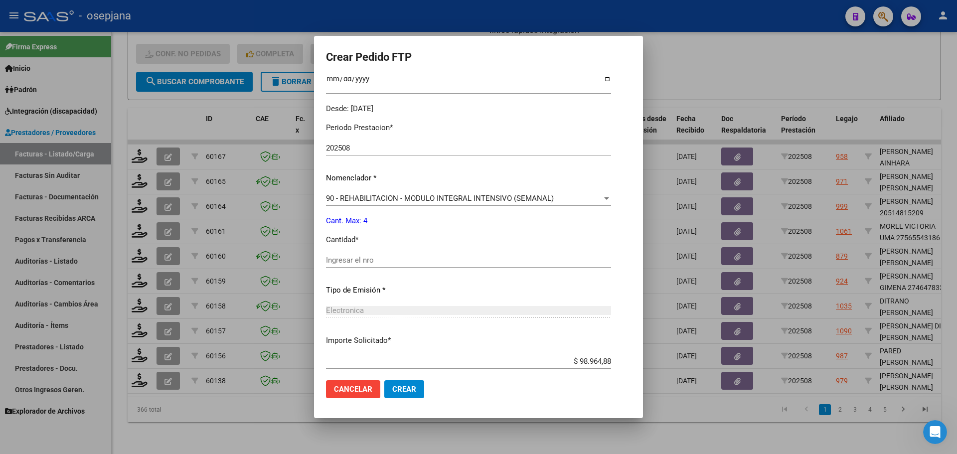
scroll to position [299, 0]
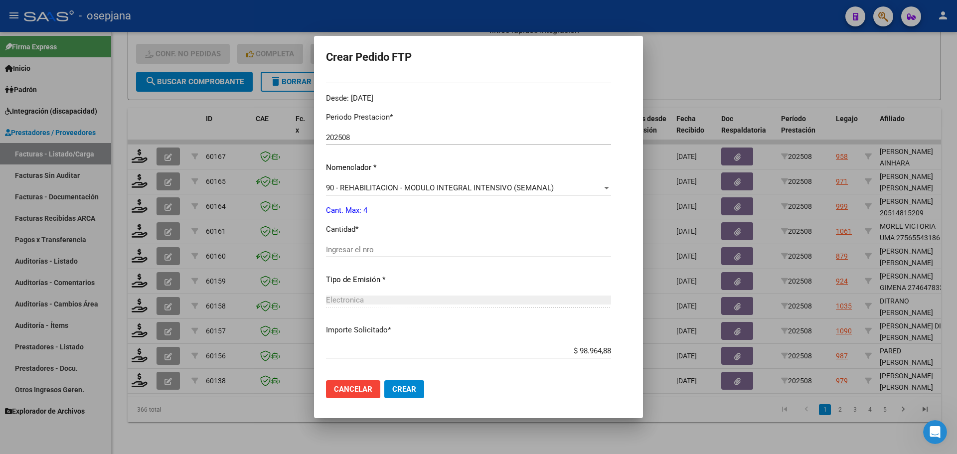
click at [336, 258] on div "Ingresar el nro" at bounding box center [468, 254] width 285 height 24
click at [338, 252] on input "Ingresar el nro" at bounding box center [468, 249] width 285 height 9
type input "4"
click at [390, 385] on button "Crear" at bounding box center [404, 389] width 40 height 18
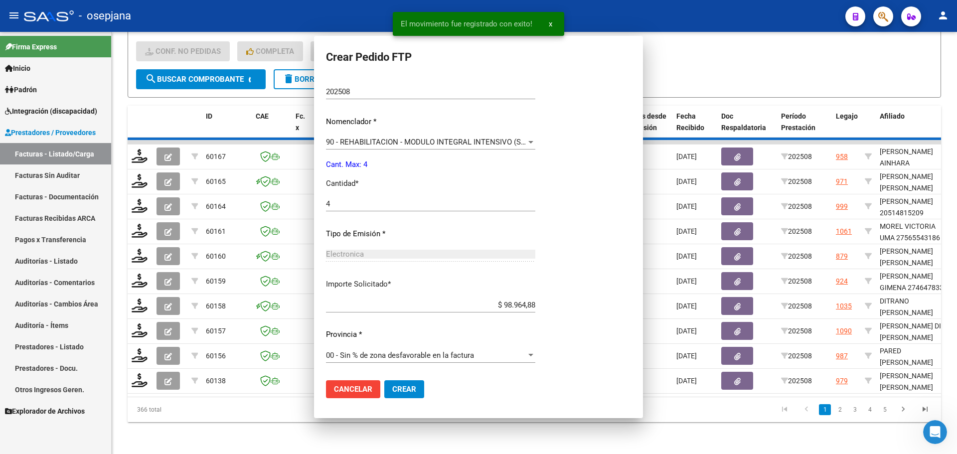
scroll to position [0, 0]
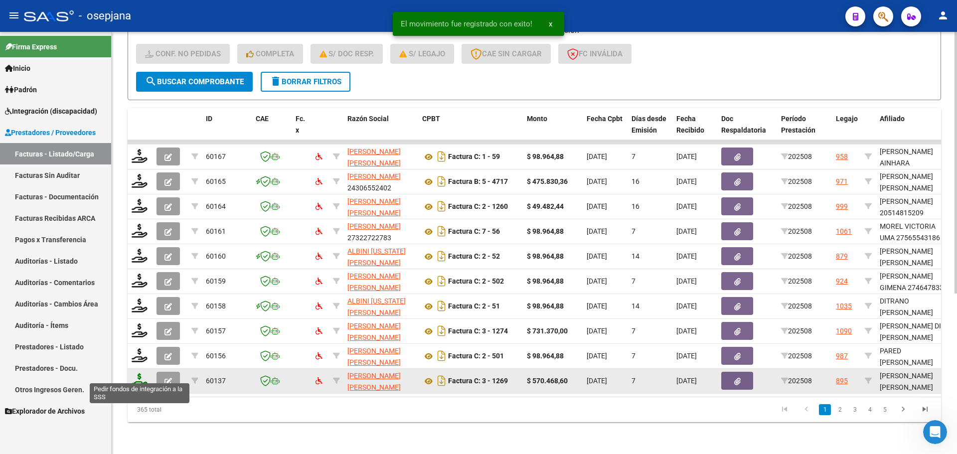
click at [143, 373] on icon at bounding box center [140, 380] width 16 height 14
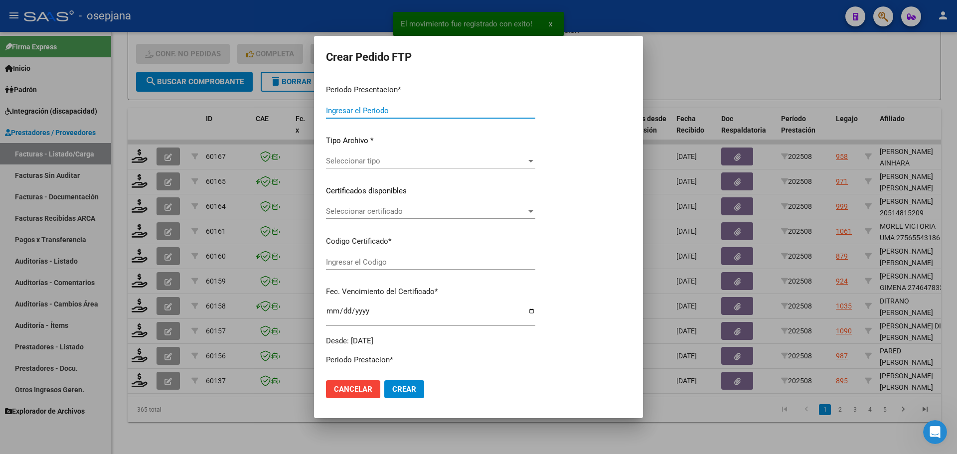
type input "202508"
type input "$ 570.468,60"
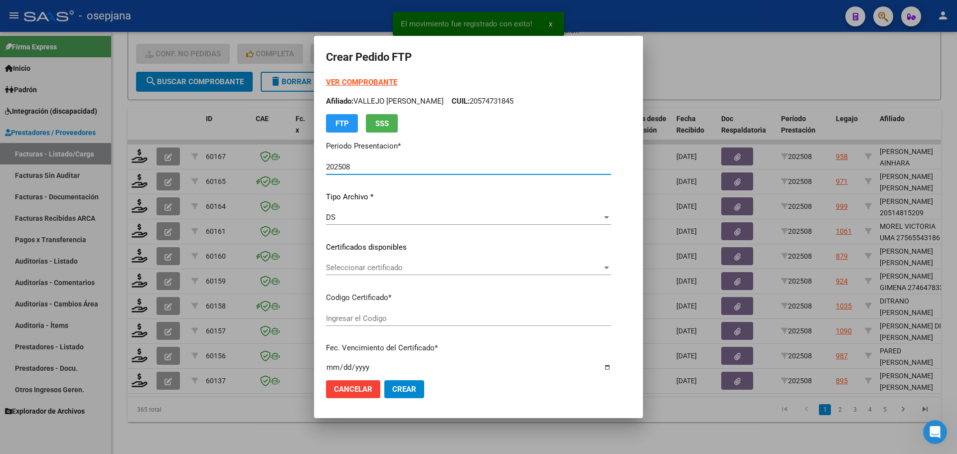
type input "ARG02000556869402022011820270118BSAS309"
type input "[DATE]"
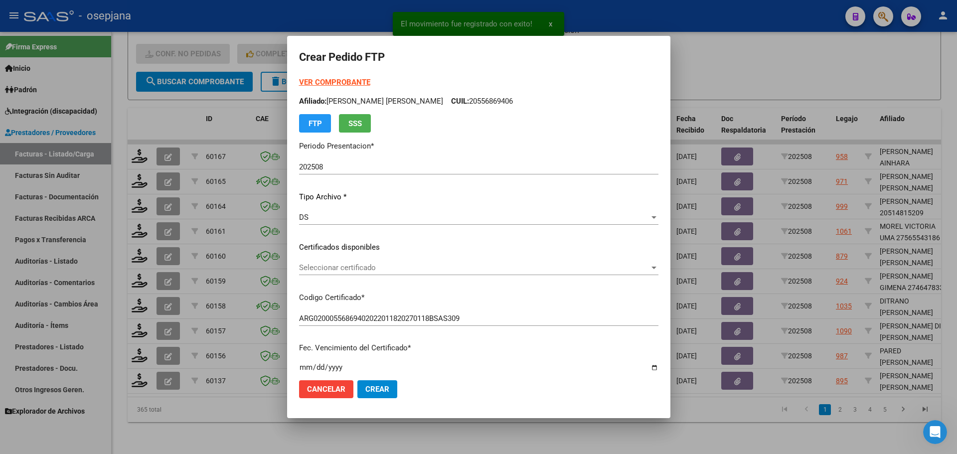
click at [453, 262] on div "Seleccionar certificado Seleccionar certificado" at bounding box center [478, 267] width 359 height 15
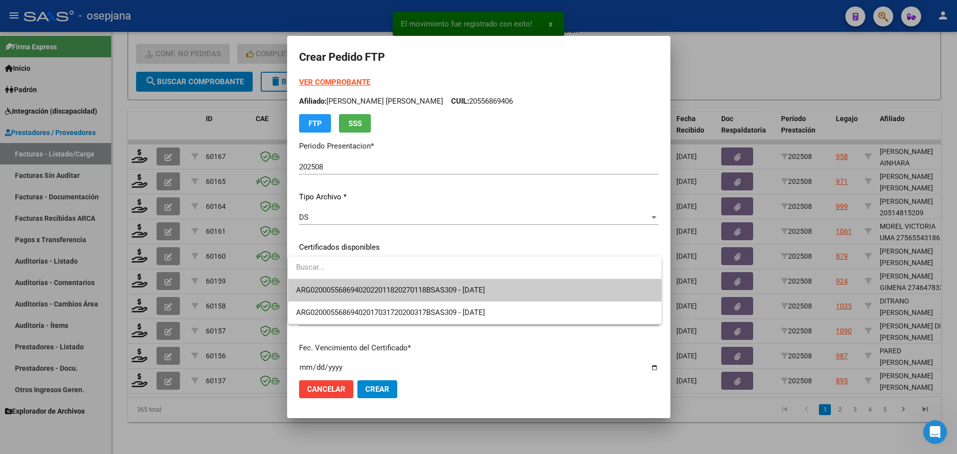
click at [454, 283] on span "ARG02000556869402022011820270118BSAS309 - [DATE]" at bounding box center [474, 290] width 357 height 22
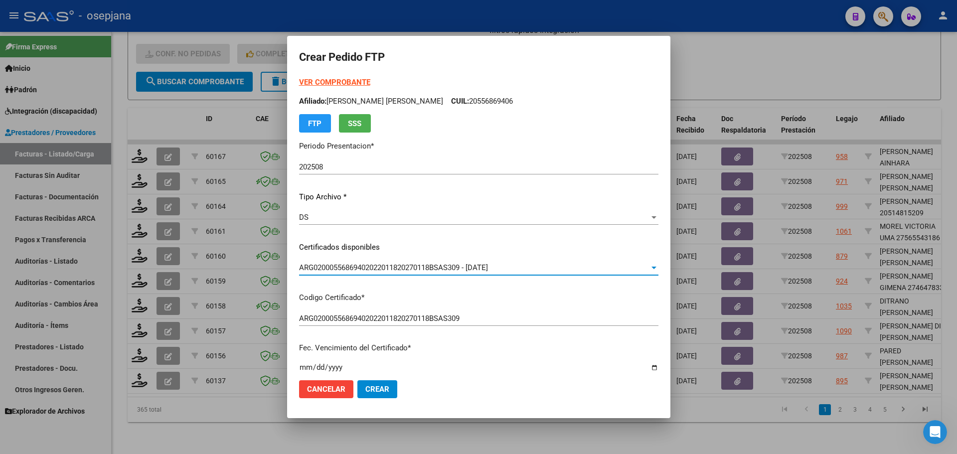
click at [354, 81] on strong "VER COMPROBANTE" at bounding box center [334, 82] width 71 height 9
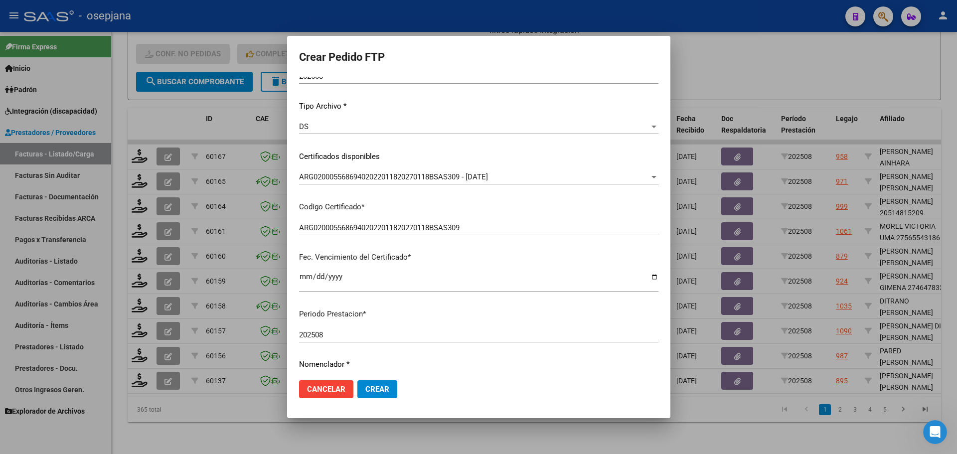
scroll to position [249, 0]
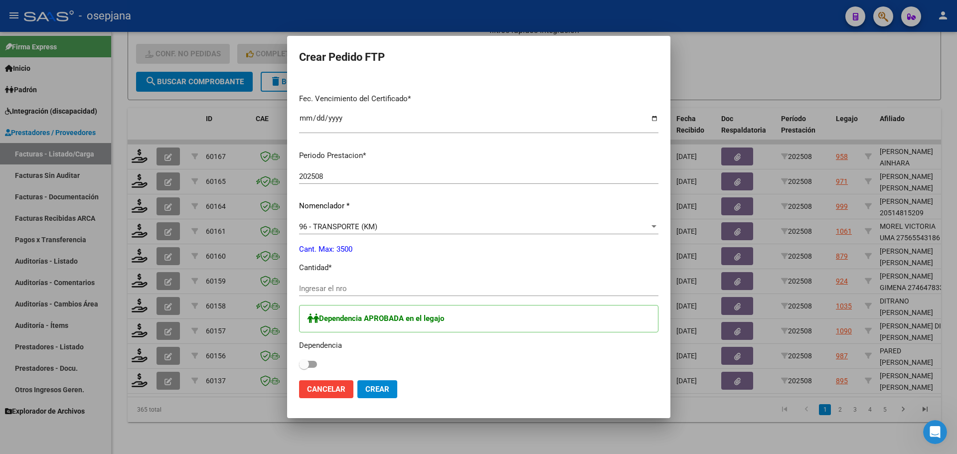
click at [303, 284] on input "Ingresar el nro" at bounding box center [478, 288] width 359 height 9
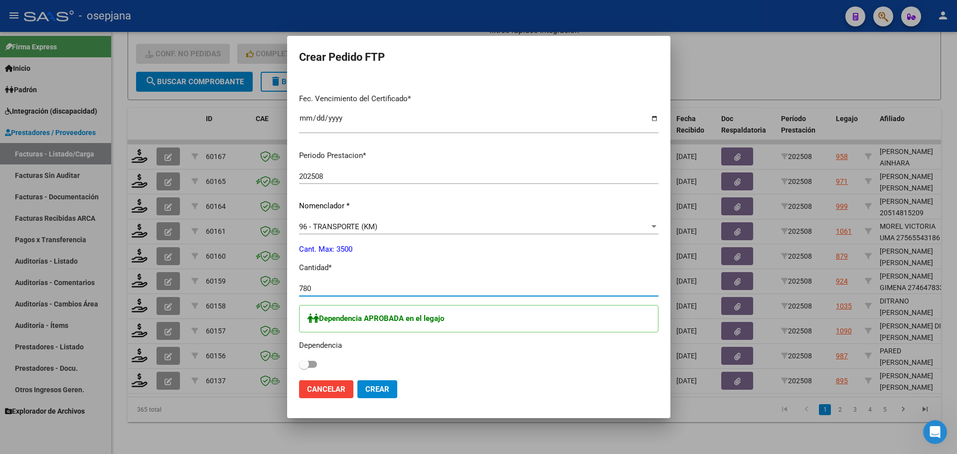
type input "780"
click at [310, 369] on label at bounding box center [308, 364] width 18 height 12
click at [304, 368] on input "checkbox" at bounding box center [303, 368] width 0 height 0
checkbox input "true"
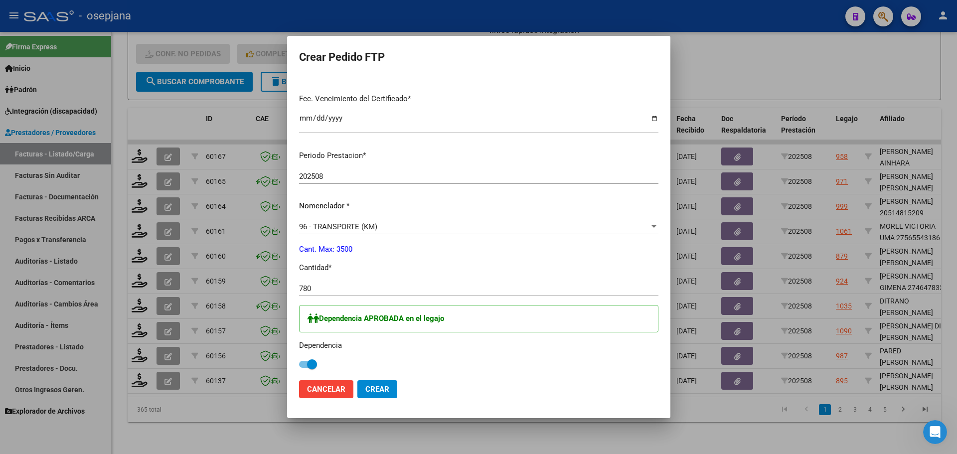
click at [374, 388] on span "Crear" at bounding box center [377, 389] width 24 height 9
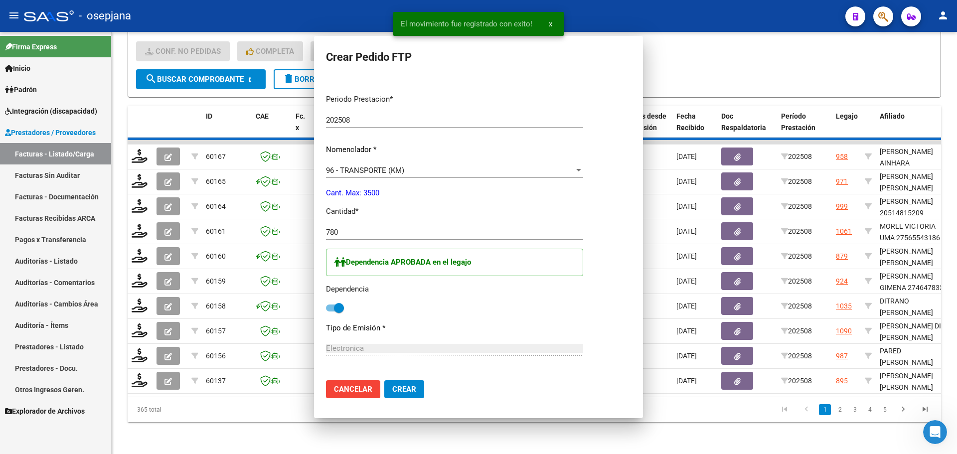
scroll to position [0, 0]
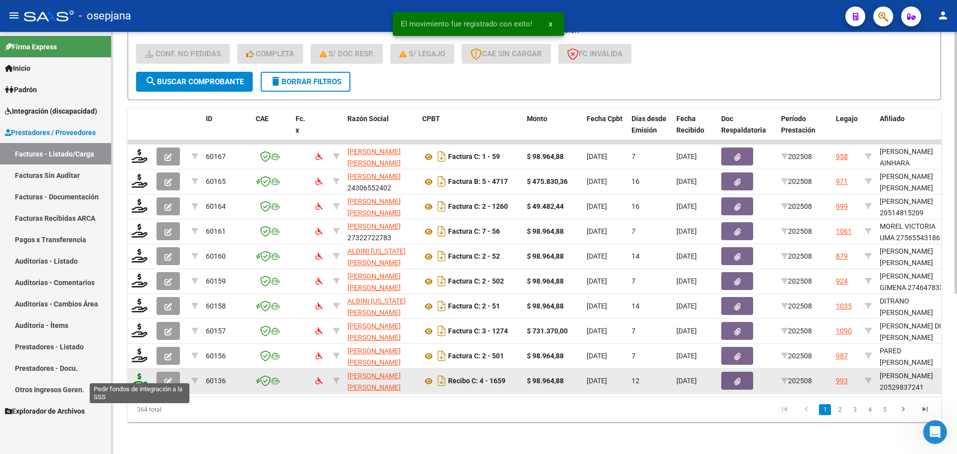
click at [142, 374] on icon at bounding box center [140, 380] width 16 height 14
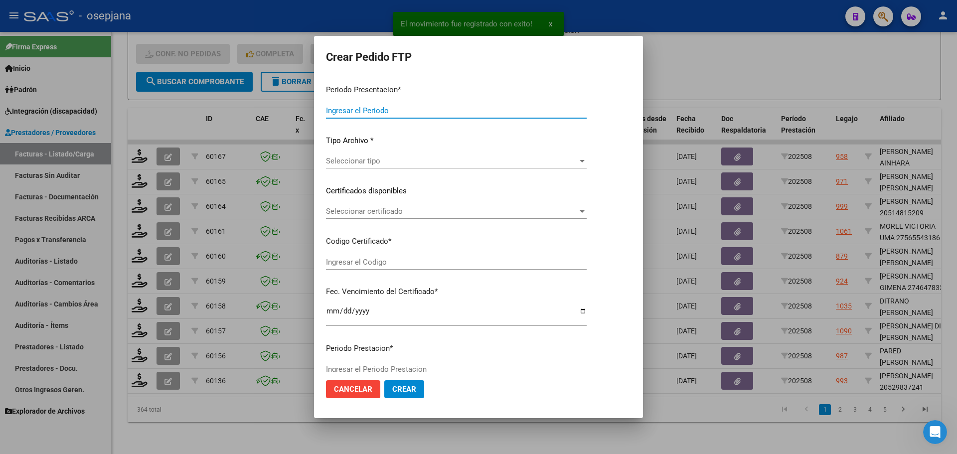
type input "202508"
type input "$ 98.964,88"
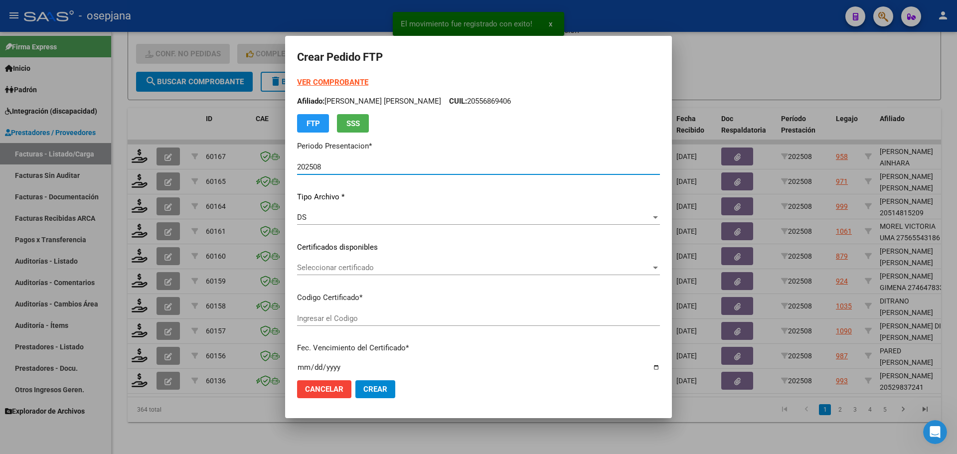
type input "ARG02000529837242022051720270517BSAS448"
type input "[DATE]"
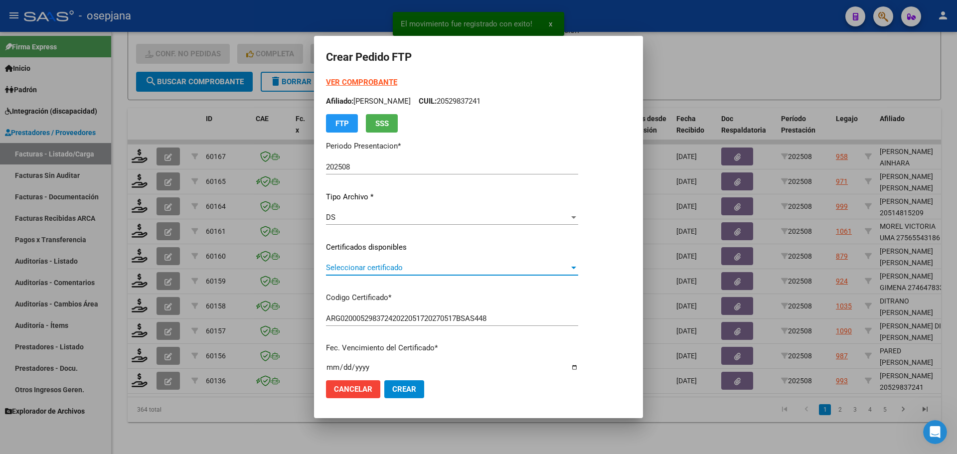
click at [364, 270] on span "Seleccionar certificado" at bounding box center [447, 267] width 243 height 9
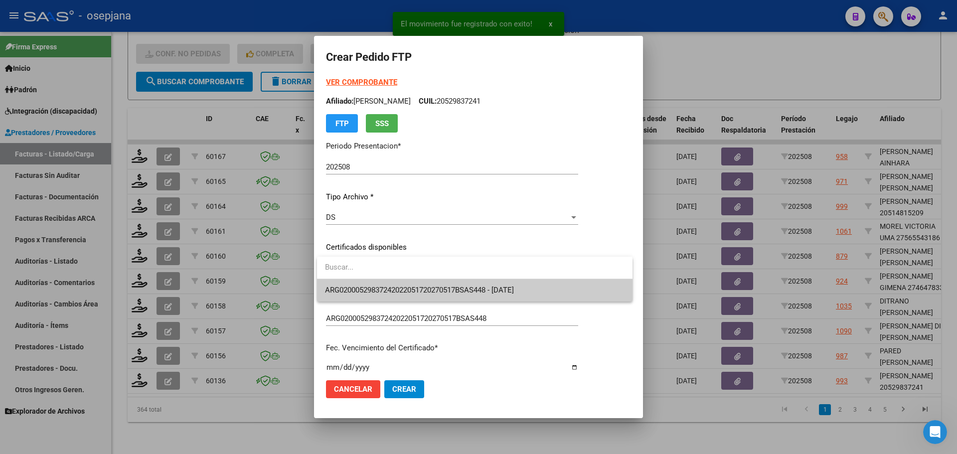
click at [363, 285] on span "ARG02000529837242022051720270517BSAS448 - [DATE]" at bounding box center [474, 290] width 299 height 22
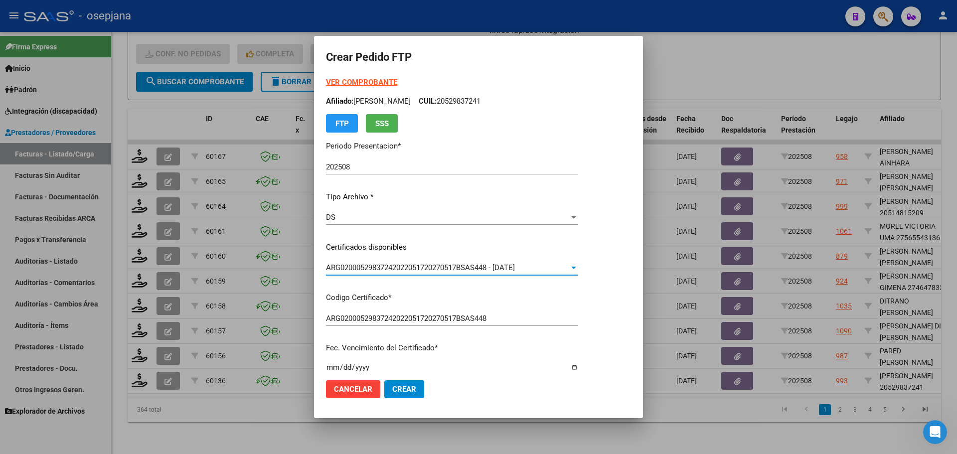
click at [364, 80] on strong "VER COMPROBANTE" at bounding box center [361, 82] width 71 height 9
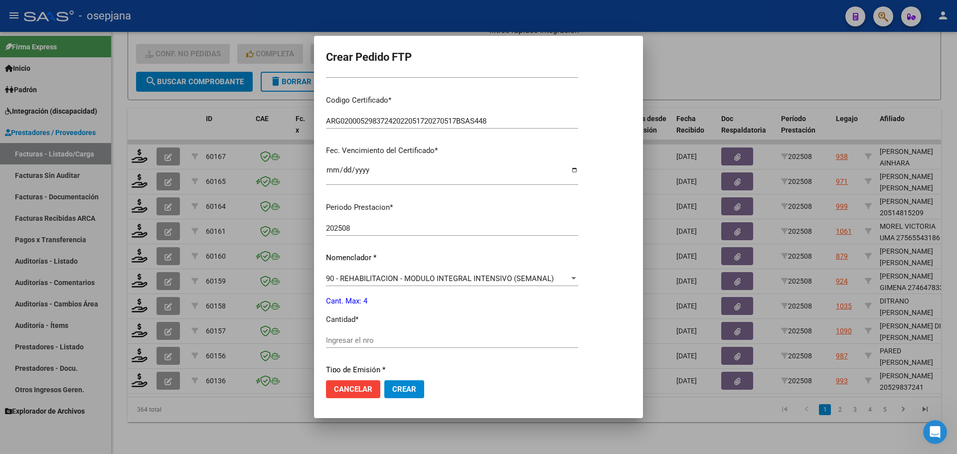
scroll to position [199, 0]
click at [330, 339] on input "Ingresar el nro" at bounding box center [452, 338] width 252 height 9
type input "4"
click at [415, 394] on button "Crear" at bounding box center [404, 389] width 40 height 18
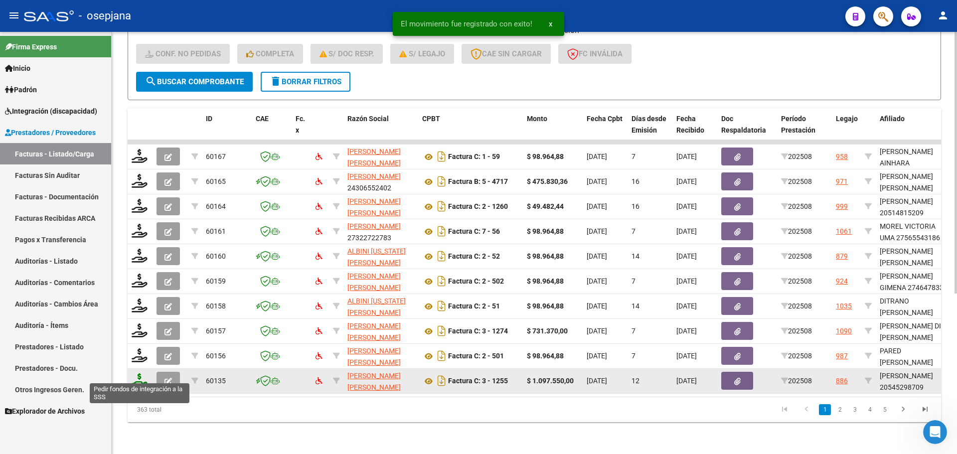
click at [138, 373] on icon at bounding box center [140, 380] width 16 height 14
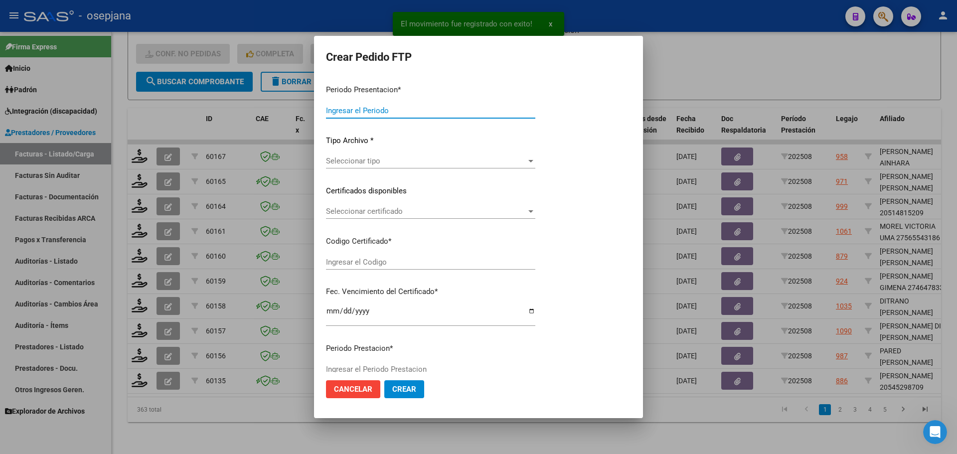
type input "202508"
type input "$ 1.097.550,00"
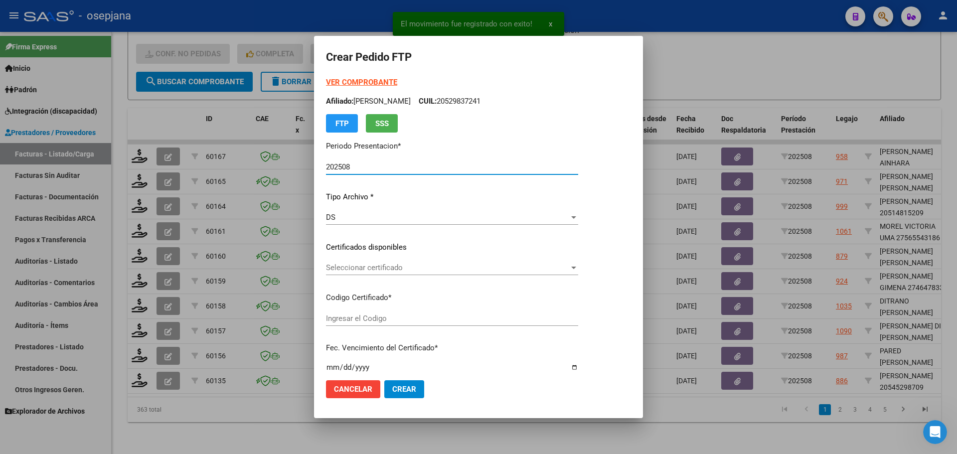
type input "ARG02000545298702022091320270913BSAS376"
type input "[DATE]"
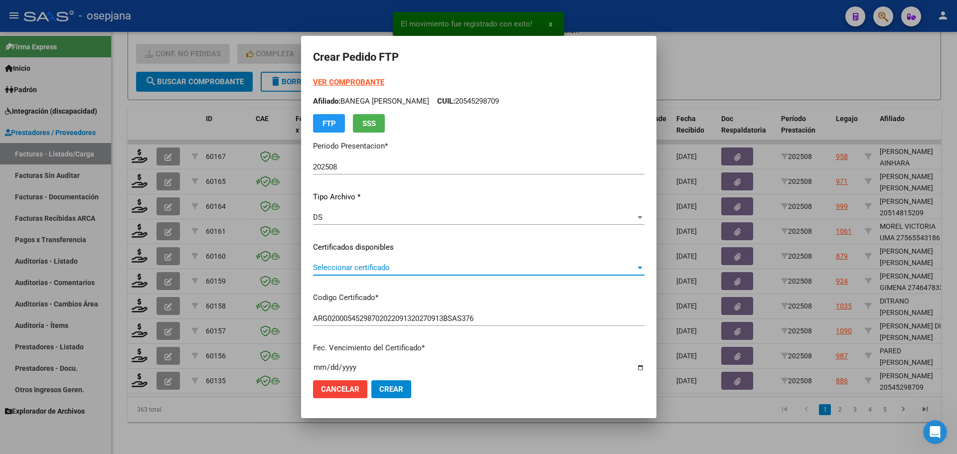
click at [390, 263] on span "Seleccionar certificado" at bounding box center [474, 267] width 322 height 9
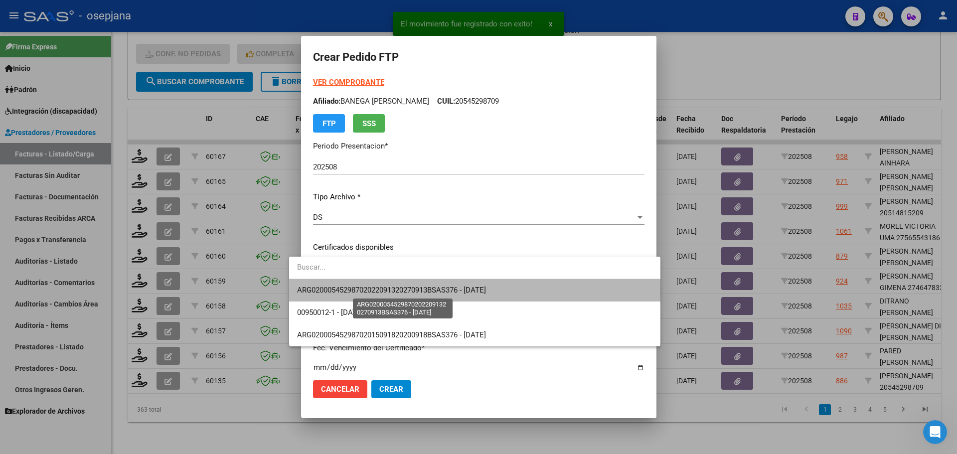
click at [392, 292] on span "ARG02000545298702022091320270913BSAS376 - [DATE]" at bounding box center [391, 290] width 189 height 9
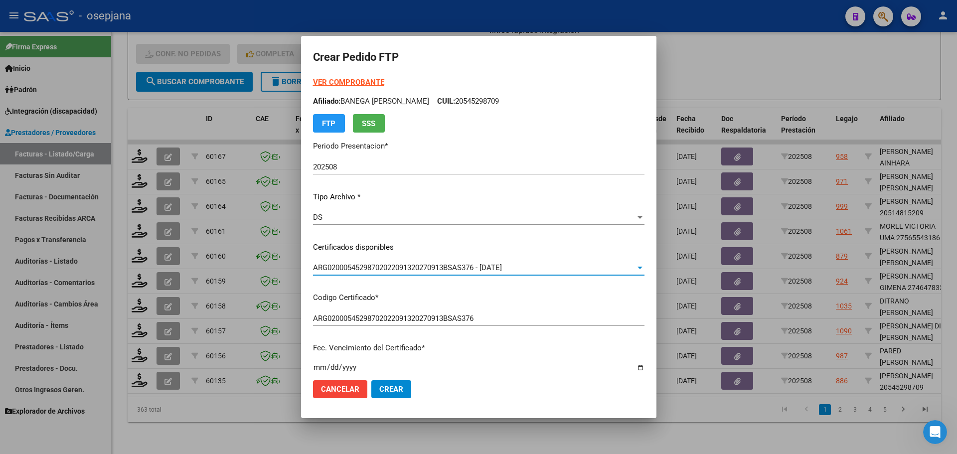
click at [347, 80] on strong "VER COMPROBANTE" at bounding box center [348, 82] width 71 height 9
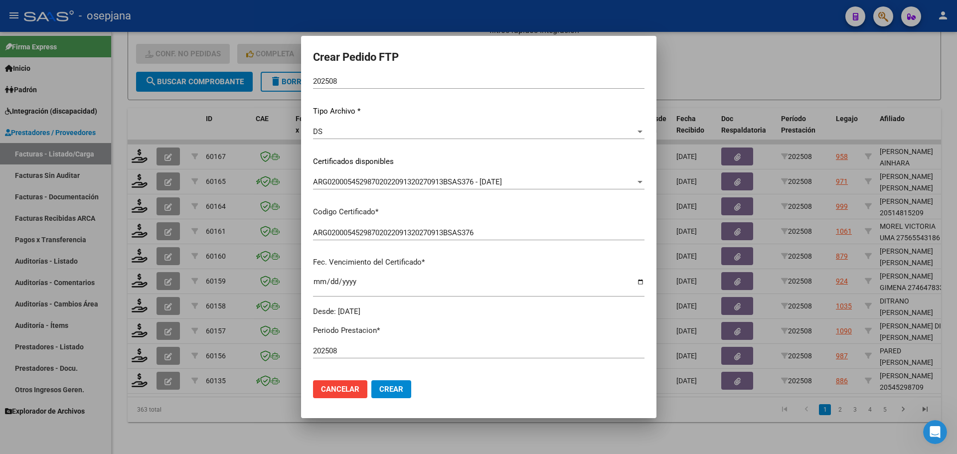
scroll to position [349, 0]
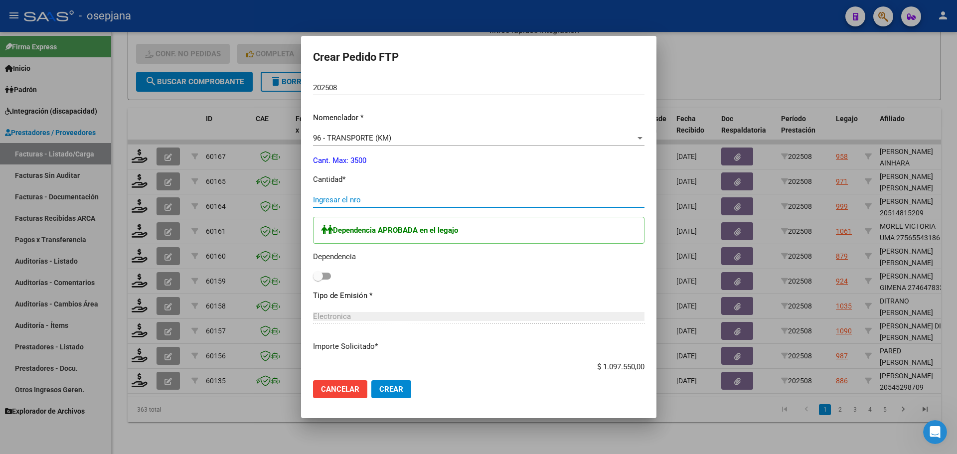
click at [317, 196] on input "Ingresar el nro" at bounding box center [478, 199] width 331 height 9
type input "1500"
click at [313, 279] on span at bounding box center [322, 276] width 18 height 7
click at [317, 280] on input "checkbox" at bounding box center [317, 280] width 0 height 0
checkbox input "true"
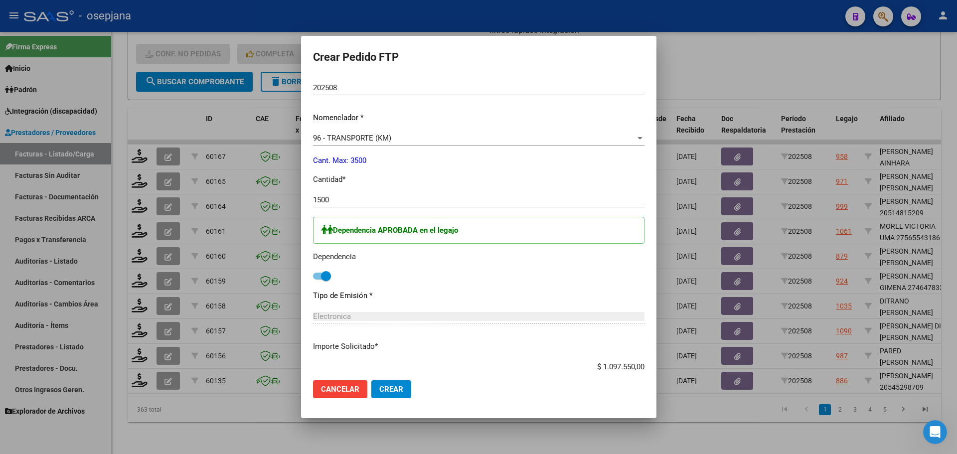
click at [388, 384] on button "Crear" at bounding box center [391, 389] width 40 height 18
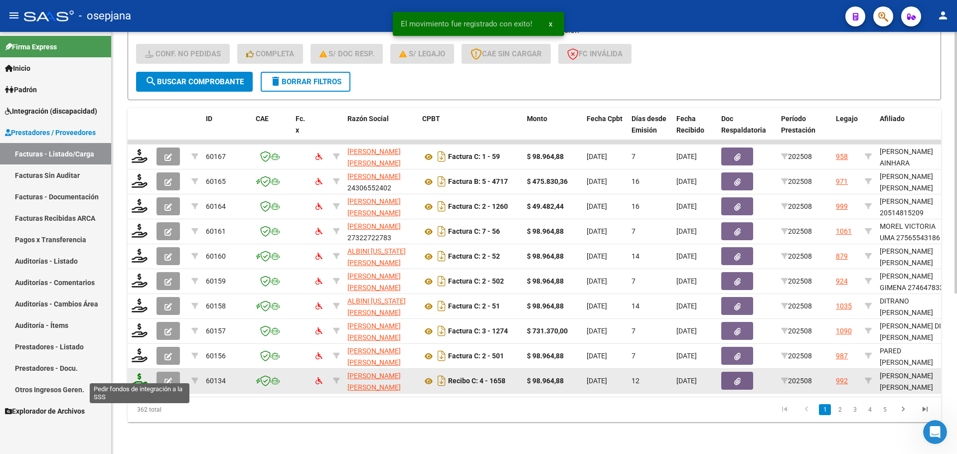
click at [141, 373] on icon at bounding box center [140, 380] width 16 height 14
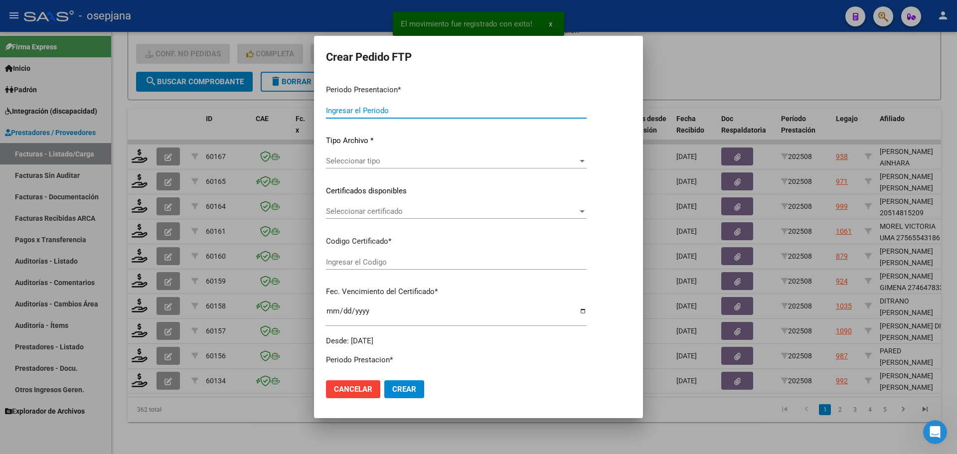
type input "202508"
type input "$ 98.964,88"
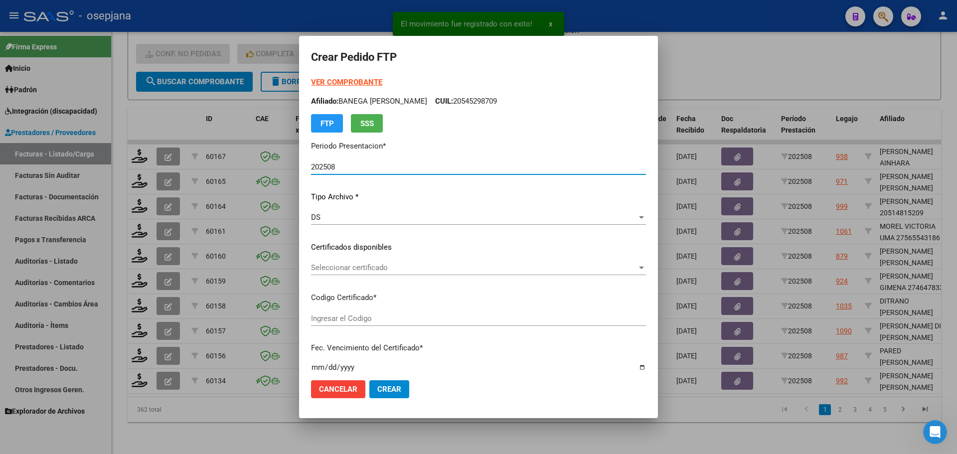
type input "ARG02000529837232022051720270517BSAS448"
type input "[DATE]"
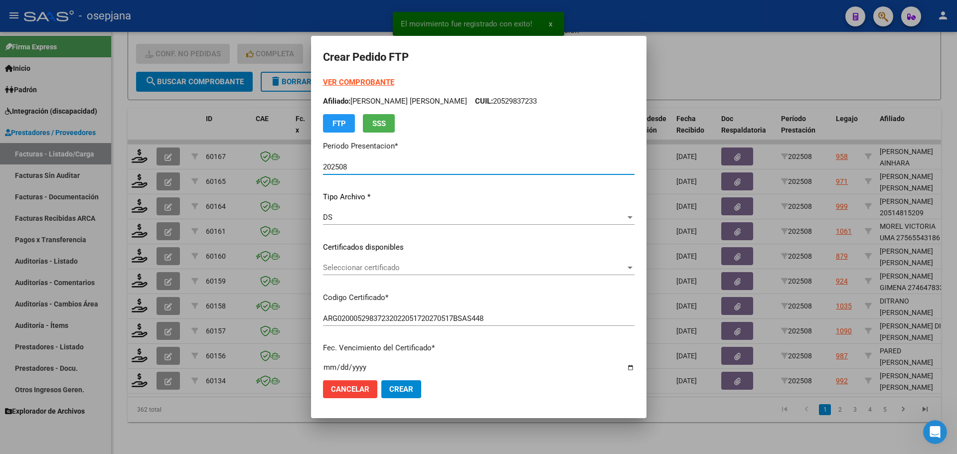
click at [377, 262] on div "Seleccionar certificado Seleccionar certificado" at bounding box center [478, 267] width 311 height 15
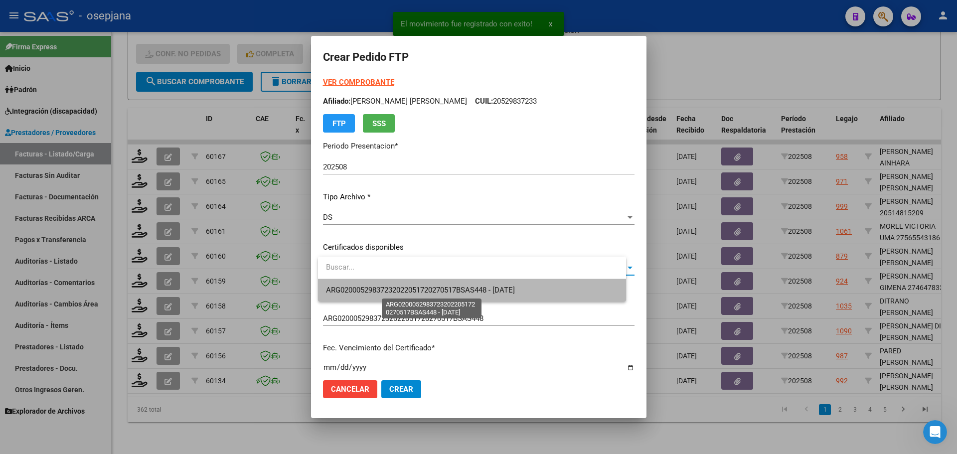
click at [413, 292] on span "ARG02000529837232022051720270517BSAS448 - [DATE]" at bounding box center [420, 290] width 189 height 9
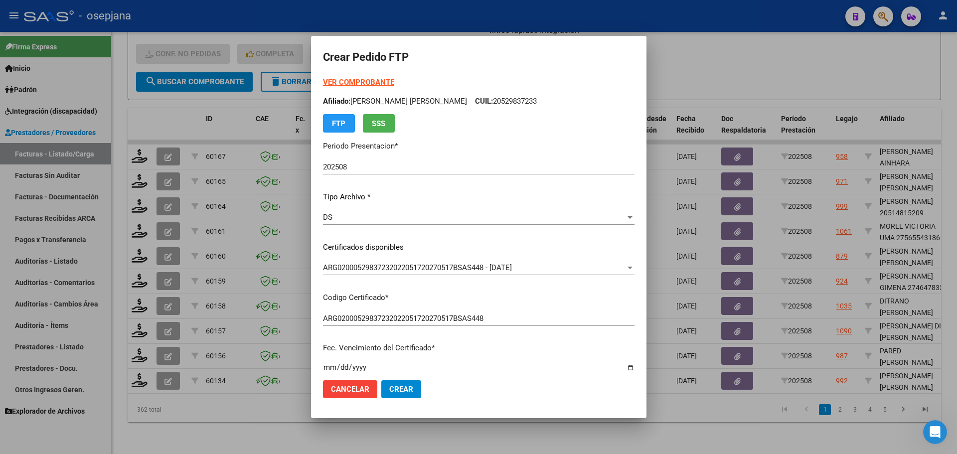
click at [385, 85] on strong "VER COMPROBANTE" at bounding box center [358, 82] width 71 height 9
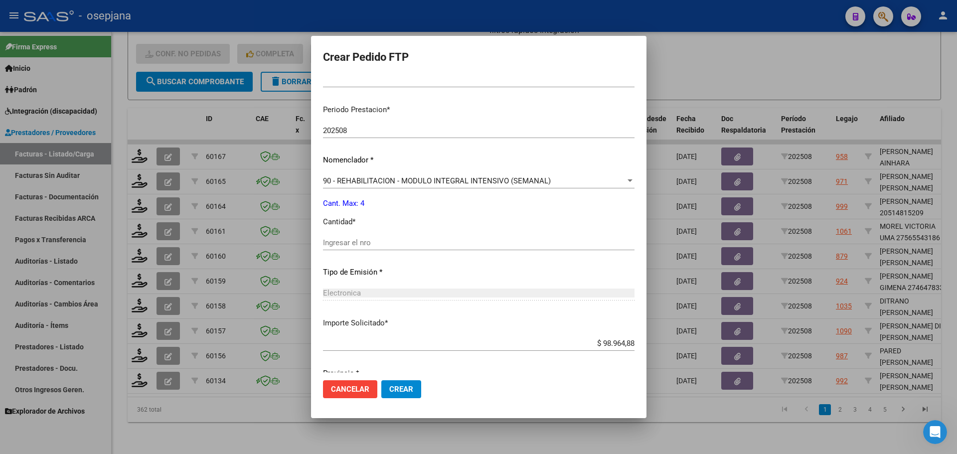
scroll to position [299, 0]
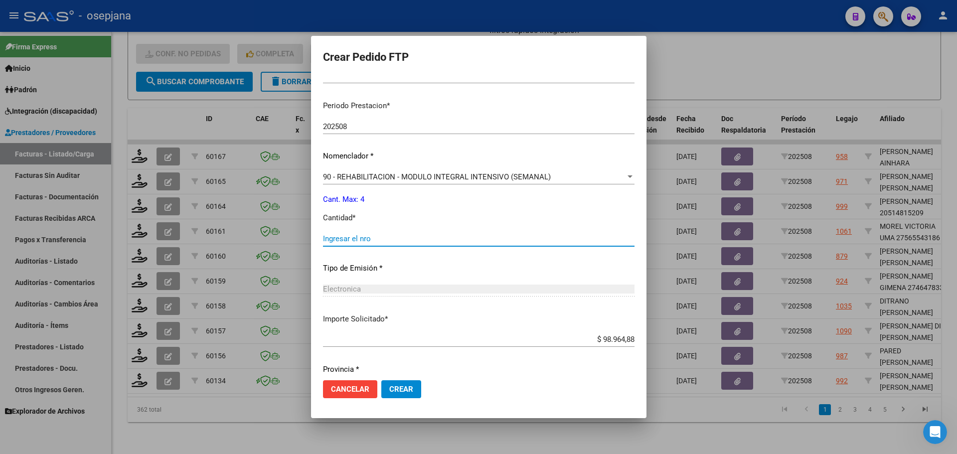
click at [346, 238] on input "Ingresar el nro" at bounding box center [478, 238] width 311 height 9
type input "4"
click at [411, 382] on button "Crear" at bounding box center [401, 389] width 40 height 18
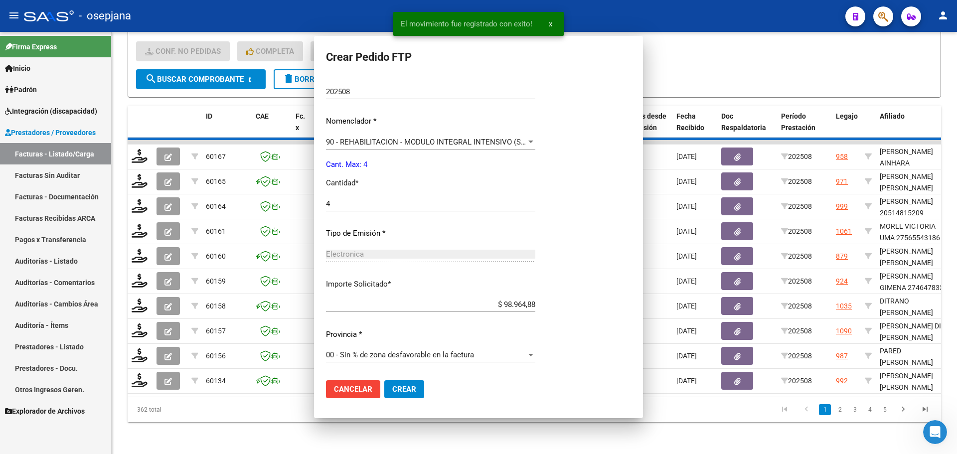
scroll to position [0, 0]
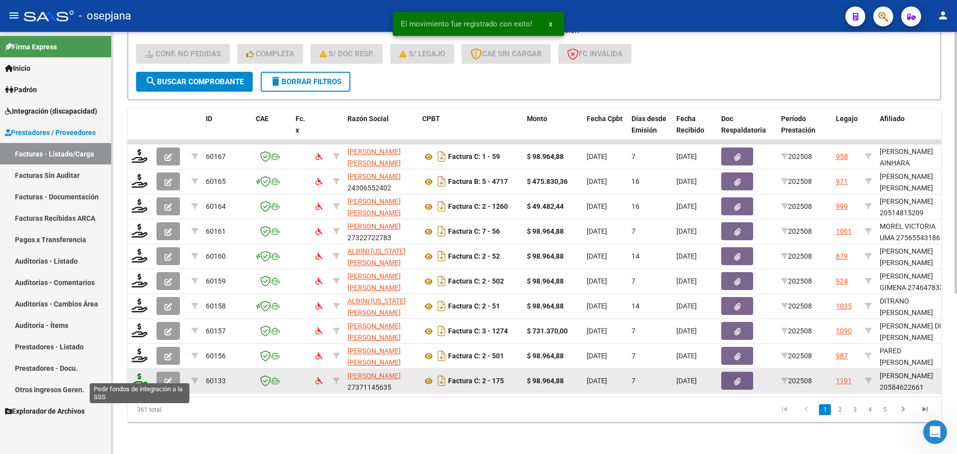
click at [137, 373] on icon at bounding box center [140, 380] width 16 height 14
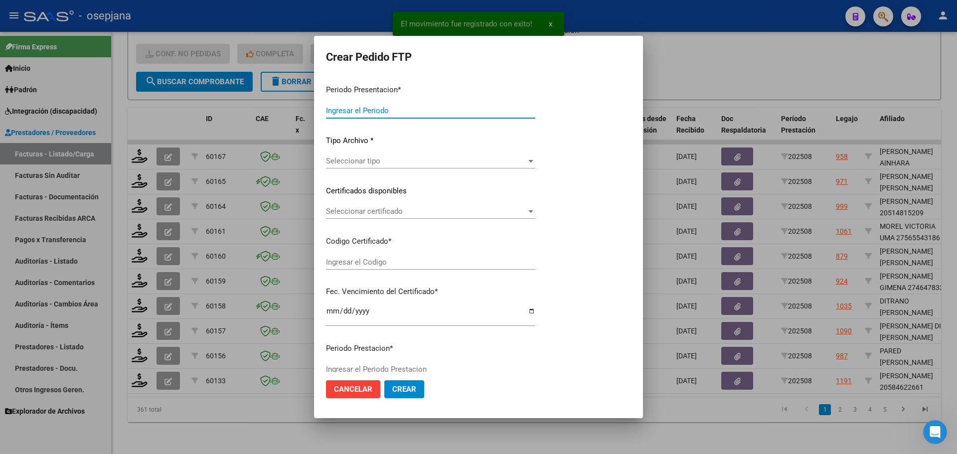
type input "202508"
type input "$ 98.964,88"
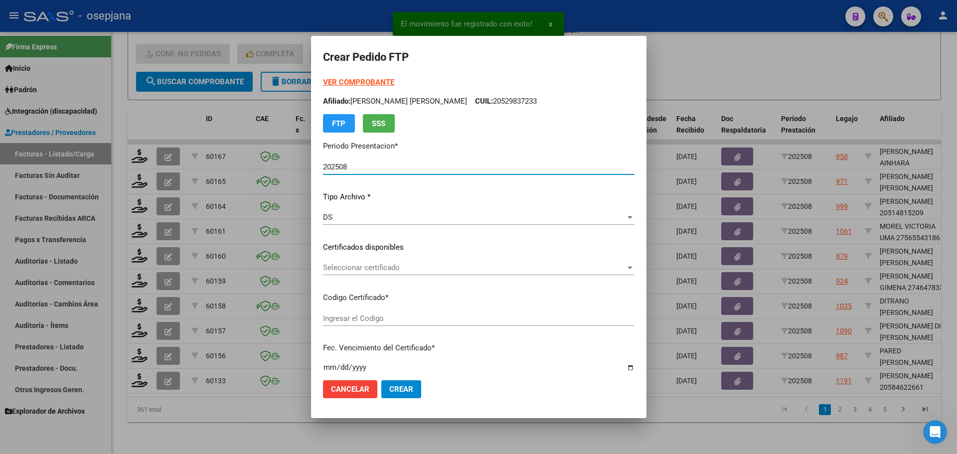
type input "ARG02000584622662023070420280704BSAS309"
type input "[DATE]"
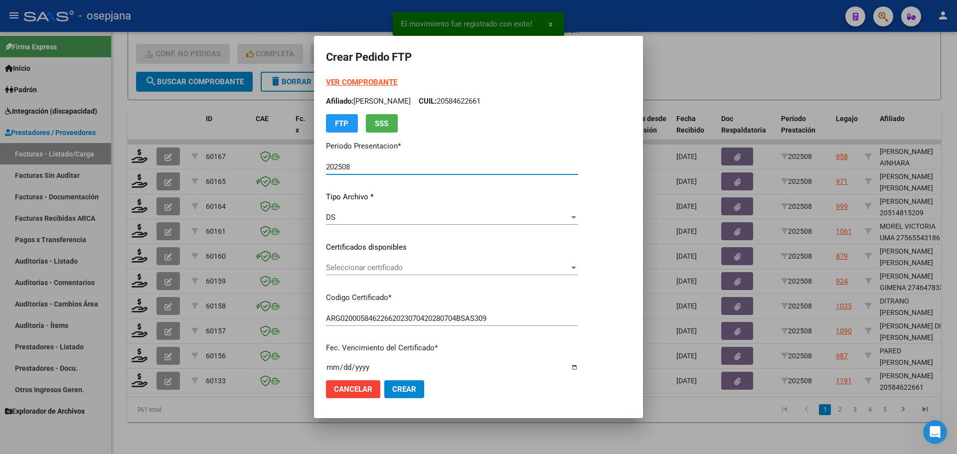
click at [375, 262] on div "Seleccionar certificado Seleccionar certificado" at bounding box center [452, 267] width 252 height 15
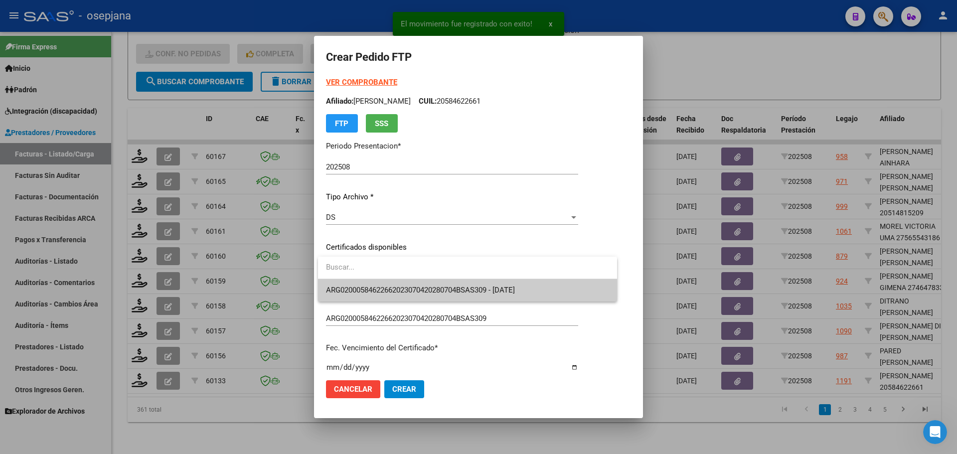
click at [377, 286] on span "ARG02000584622662023070420280704BSAS309 - [DATE]" at bounding box center [420, 290] width 189 height 9
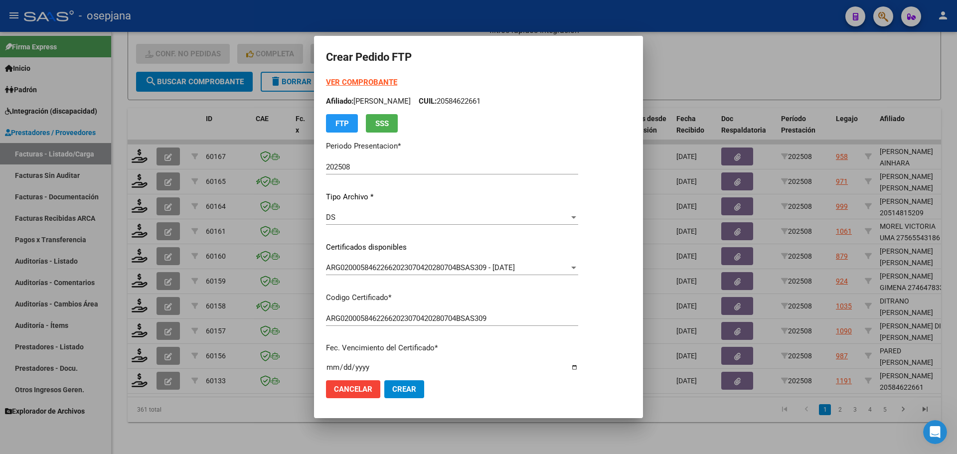
click at [350, 80] on strong "VER COMPROBANTE" at bounding box center [361, 82] width 71 height 9
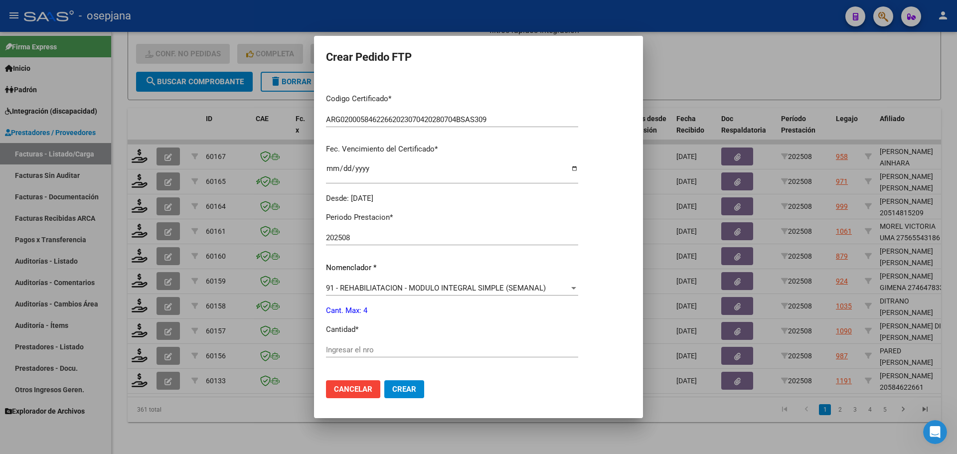
scroll to position [199, 0]
click at [344, 345] on input "Ingresar el nro" at bounding box center [452, 349] width 252 height 9
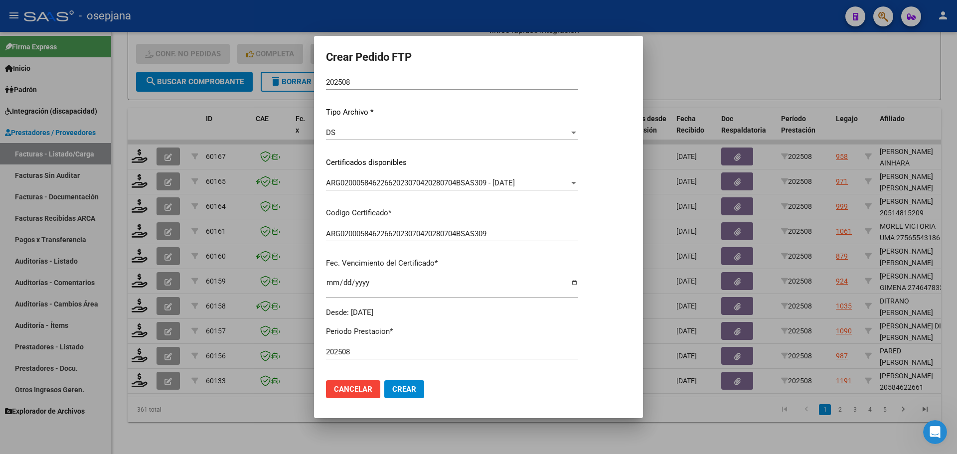
scroll to position [0, 0]
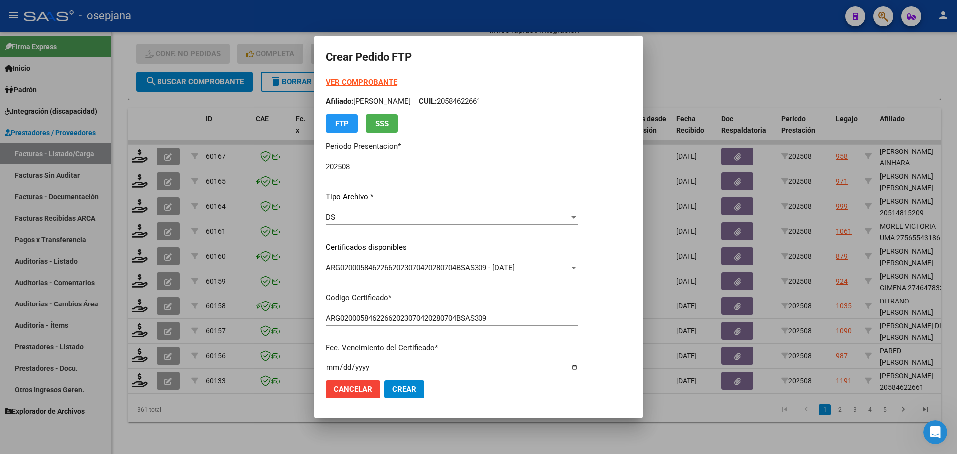
type input "4"
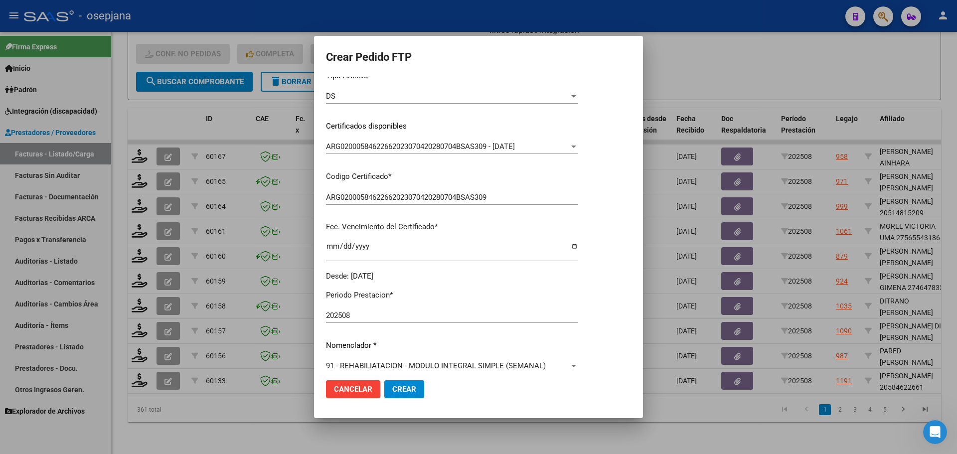
scroll to position [149, 0]
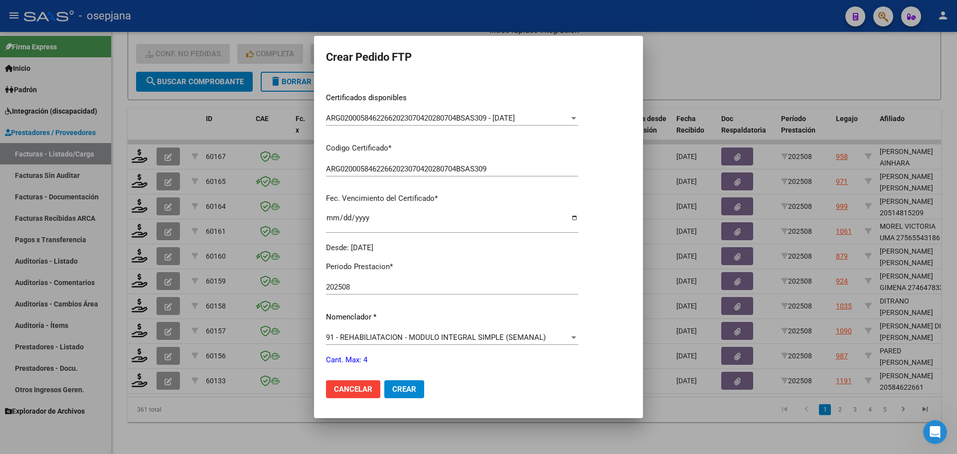
click at [330, 338] on span "91 - REHABILIATACION - MODULO INTEGRAL SIMPLE (SEMANAL)" at bounding box center [436, 337] width 220 height 9
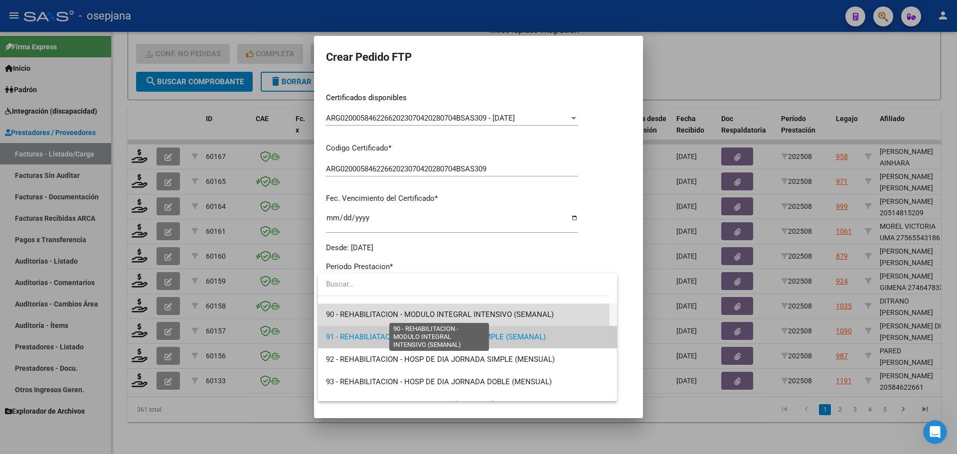
click at [339, 314] on span "90 - REHABILITACION - MODULO INTEGRAL INTENSIVO (SEMANAL)" at bounding box center [440, 314] width 228 height 9
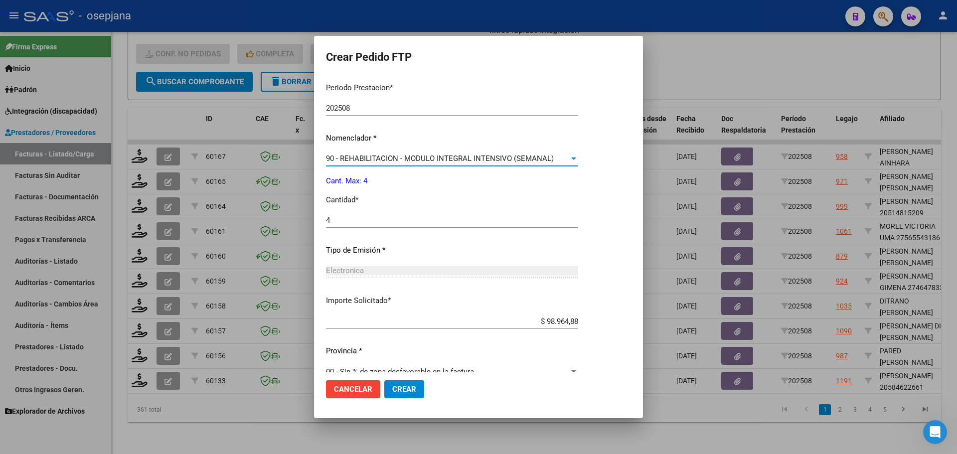
scroll to position [345, 0]
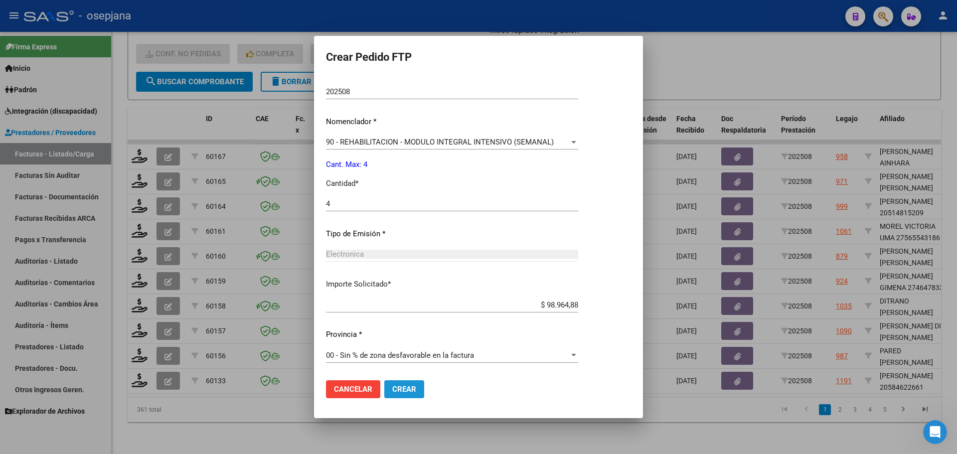
click at [408, 388] on span "Crear" at bounding box center [404, 389] width 24 height 9
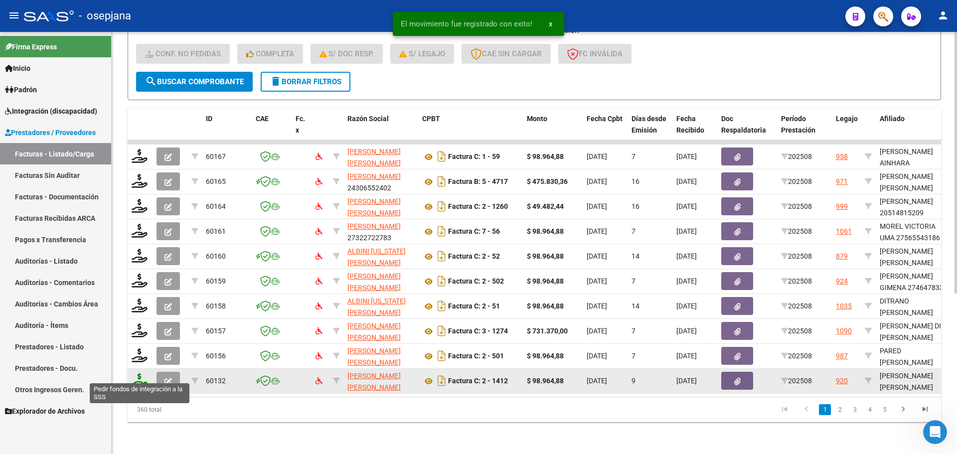
click at [136, 378] on icon at bounding box center [140, 380] width 16 height 14
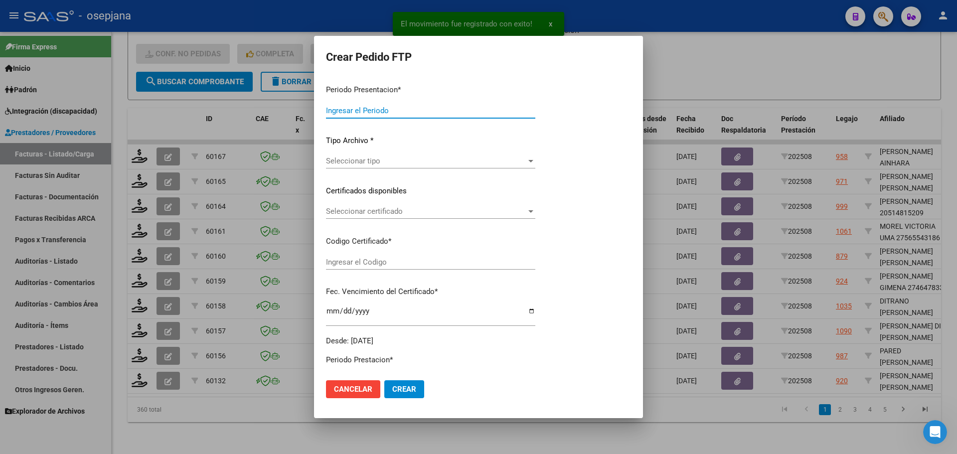
type input "202508"
type input "$ 98.964,88"
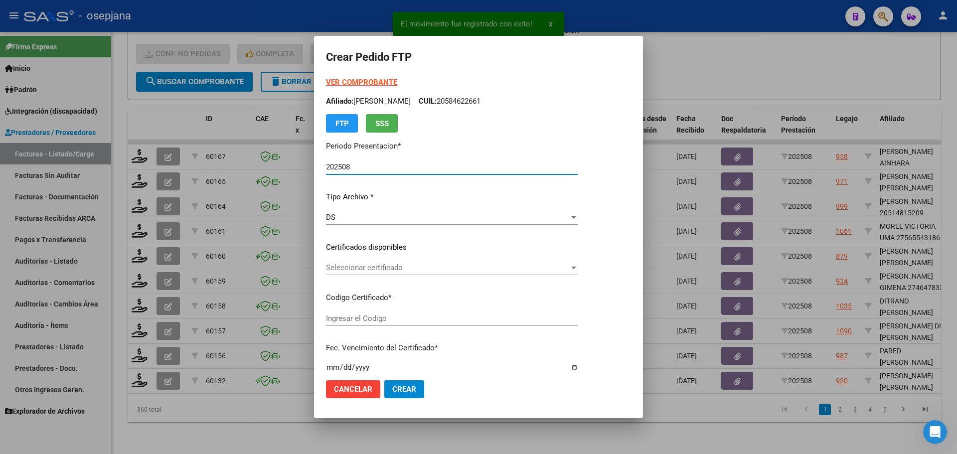
type input "ARG02000579874732022083120260831BSAS376"
type input "[DATE]"
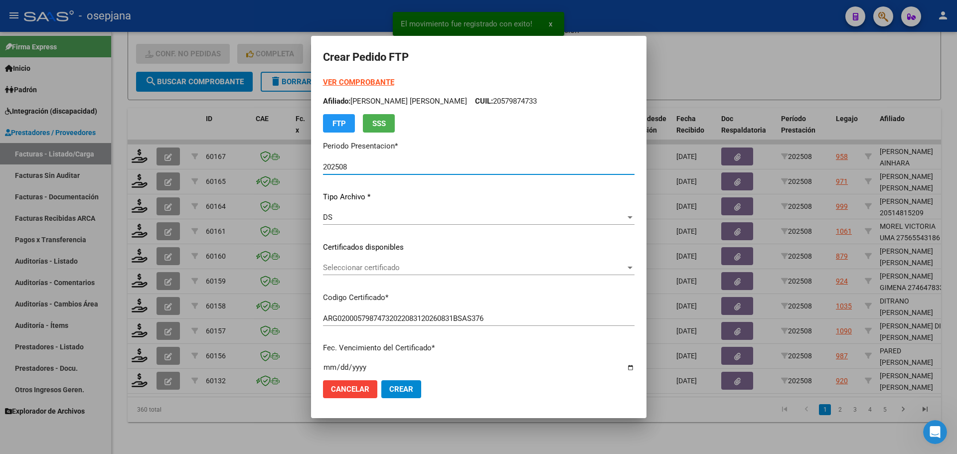
click at [346, 268] on span "Seleccionar certificado" at bounding box center [474, 267] width 302 height 9
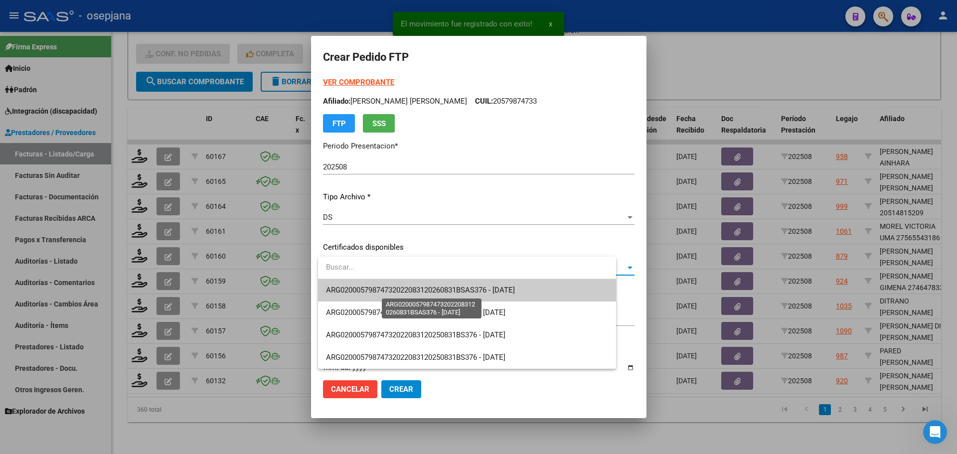
click at [353, 289] on span "ARG02000579874732022083120260831BSAS376 - [DATE]" at bounding box center [420, 290] width 189 height 9
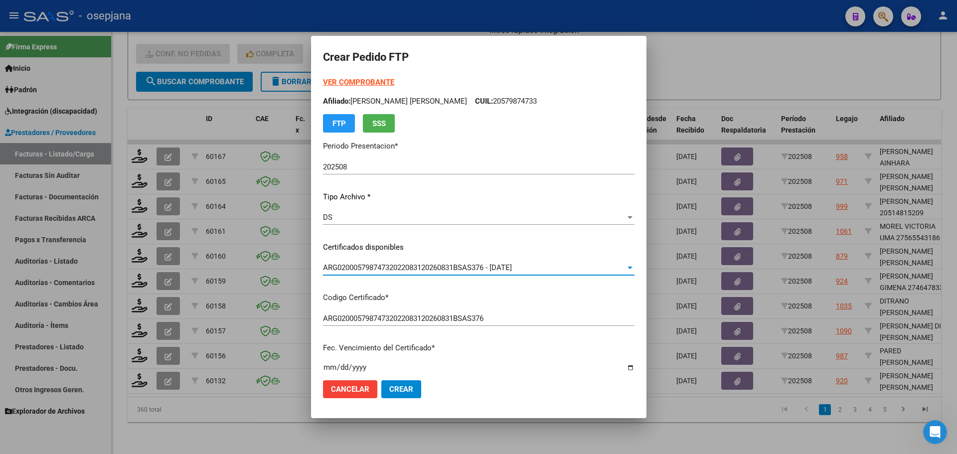
click at [355, 77] on div "VER COMPROBANTE ARCA [PERSON_NAME] Afiliado: [PERSON_NAME] [PERSON_NAME] CUIL: …" at bounding box center [478, 105] width 311 height 56
click at [353, 85] on strong "VER COMPROBANTE" at bounding box center [358, 82] width 71 height 9
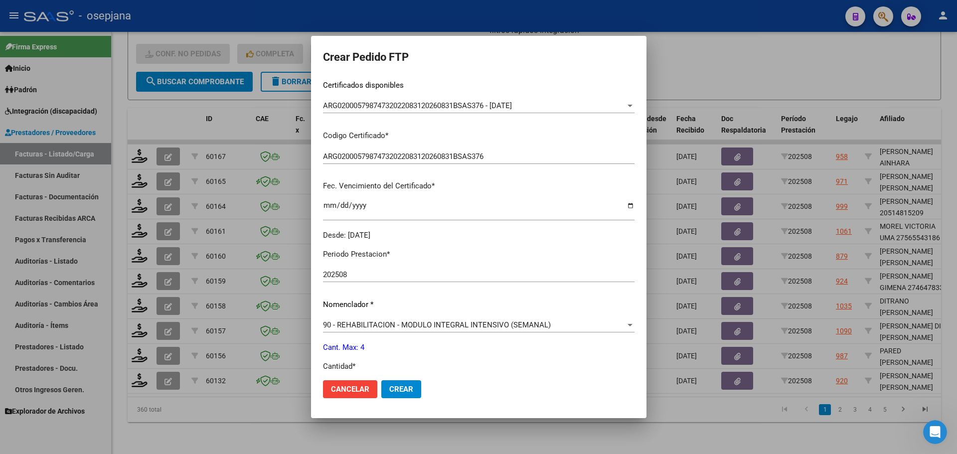
scroll to position [199, 0]
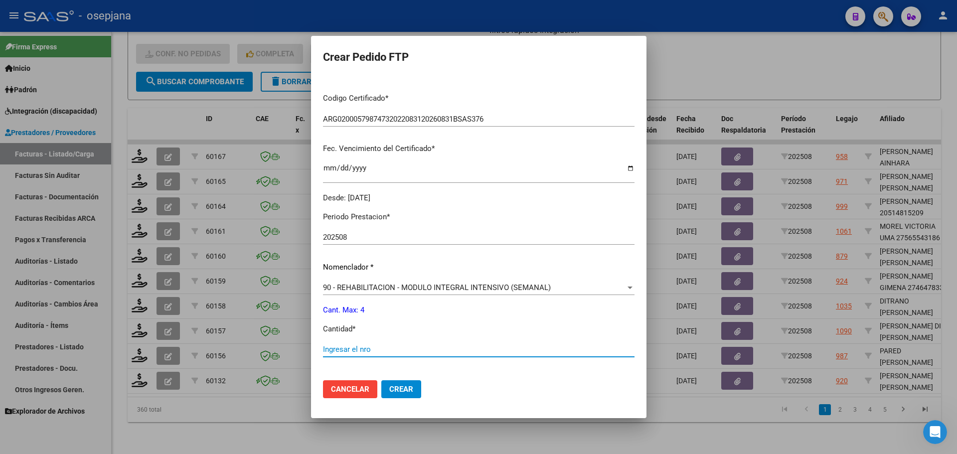
click at [351, 346] on input "Ingresar el nro" at bounding box center [478, 349] width 311 height 9
type input "4"
click at [413, 391] on span "Crear" at bounding box center [401, 389] width 24 height 9
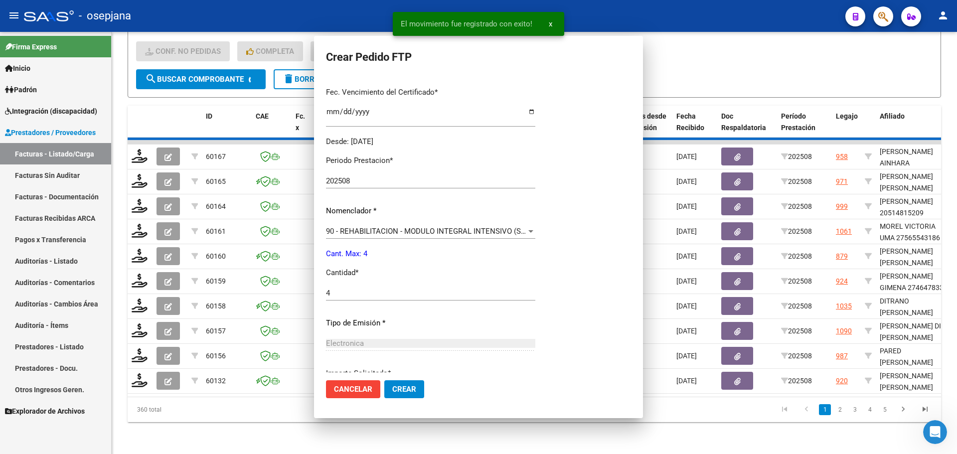
scroll to position [0, 0]
